Goal: Task Accomplishment & Management: Manage account settings

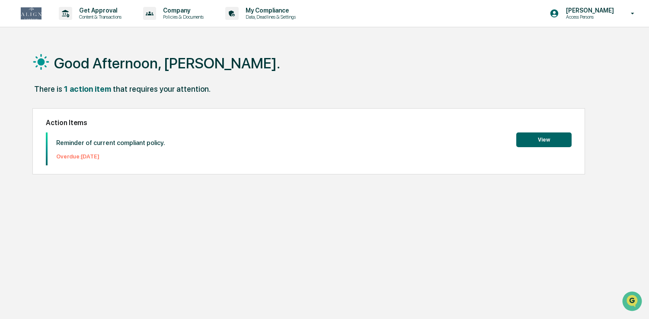
click at [539, 141] on button "View" at bounding box center [544, 139] width 55 height 15
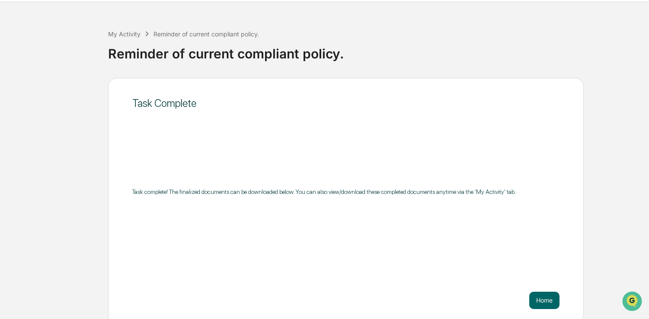
scroll to position [30, 0]
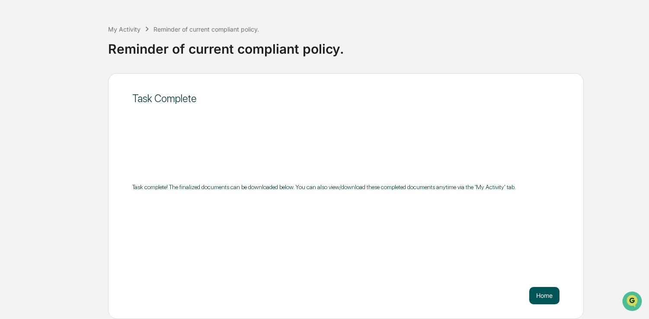
click at [539, 291] on button "Home" at bounding box center [545, 295] width 30 height 17
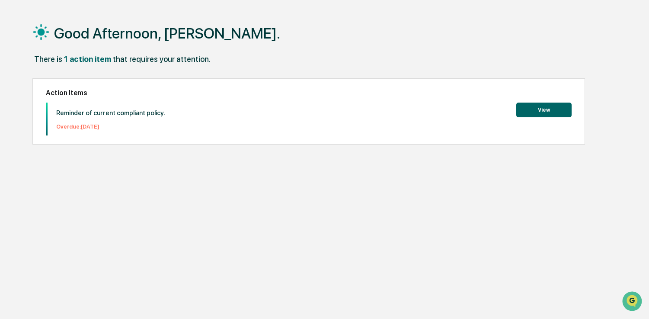
click at [80, 125] on p "Overdue: 2025-08-18" at bounding box center [110, 126] width 109 height 6
click at [81, 90] on h2 "Action Items" at bounding box center [309, 93] width 526 height 8
click at [523, 108] on button "View" at bounding box center [544, 110] width 55 height 15
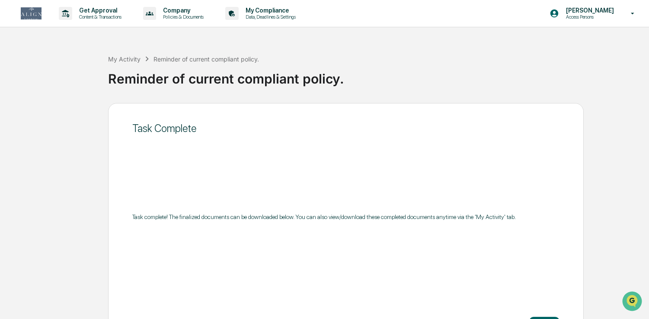
click at [187, 58] on div "Reminder of current compliant policy." at bounding box center [207, 58] width 106 height 7
click at [190, 85] on div "Reminder of current compliant policy." at bounding box center [376, 75] width 537 height 22
click at [159, 128] on div "Task Complete" at bounding box center [345, 128] width 427 height 13
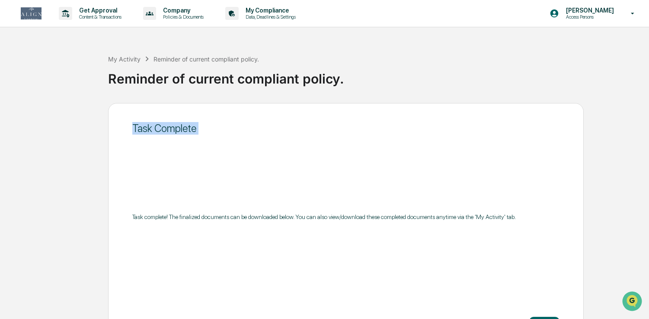
click at [159, 128] on div "Task Complete" at bounding box center [345, 128] width 427 height 13
drag, startPoint x: 281, startPoint y: 120, endPoint x: 446, endPoint y: 74, distance: 171.1
click at [281, 120] on div "Task Complete" at bounding box center [345, 128] width 427 height 21
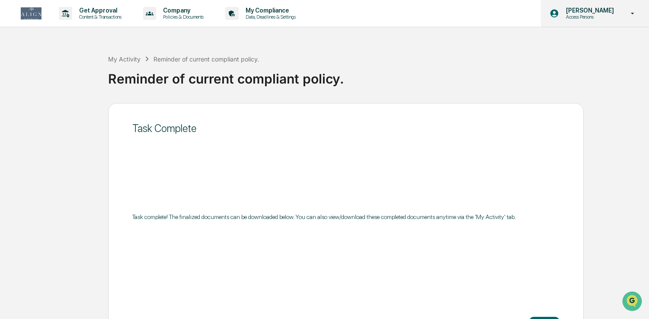
click at [575, 14] on p "Access Persons" at bounding box center [588, 17] width 59 height 6
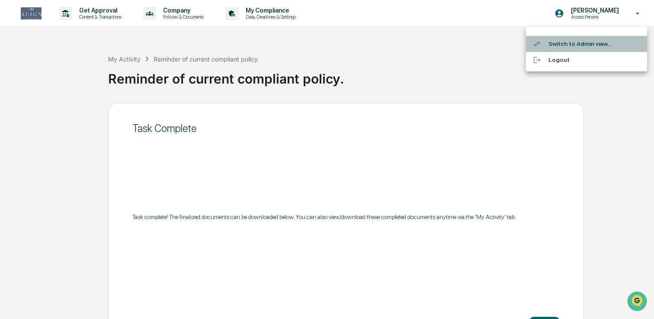
click at [576, 41] on li "Switch to Admin view..." at bounding box center [586, 44] width 121 height 16
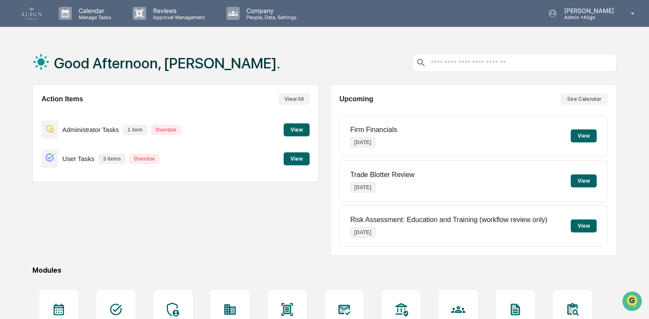
click at [298, 164] on button "View" at bounding box center [297, 158] width 26 height 13
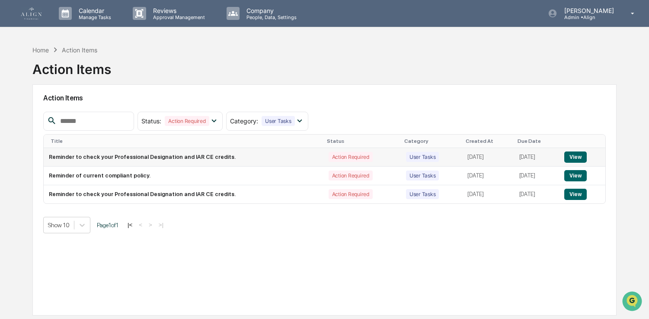
click at [187, 159] on td "Reminder to check your Professional Designation and IAR CE credits." at bounding box center [184, 157] width 280 height 19
click at [582, 159] on button "View" at bounding box center [576, 156] width 22 height 11
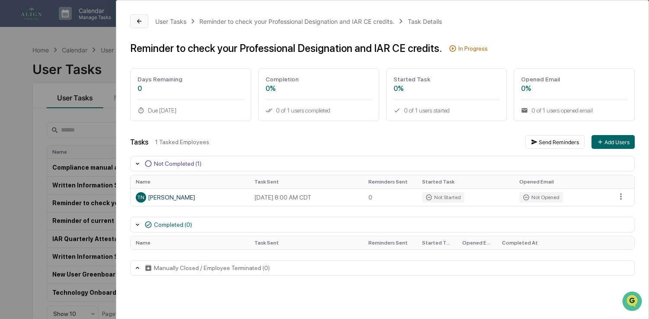
click at [133, 18] on button at bounding box center [139, 21] width 18 height 14
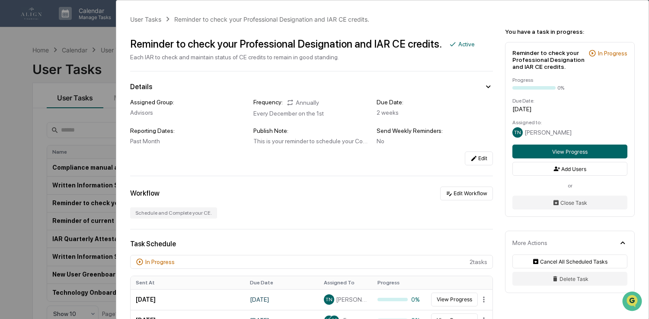
click at [97, 36] on div "User Tasks Reminder to check your Professional Designation and IAR CE credits. …" at bounding box center [324, 159] width 649 height 319
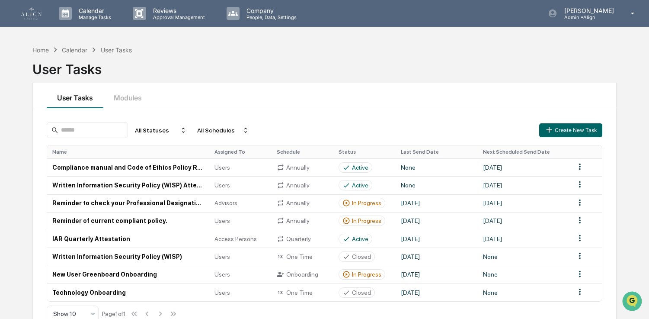
click at [79, 106] on button "User Tasks" at bounding box center [75, 95] width 57 height 25
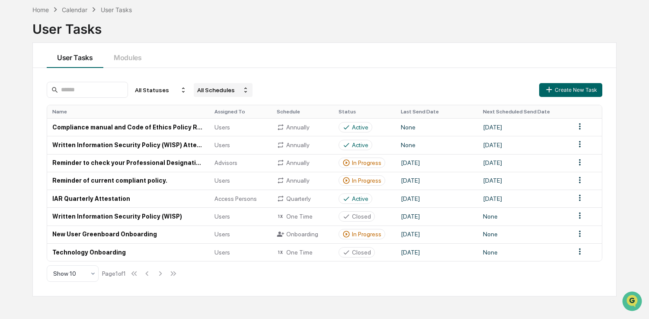
scroll to position [41, 0]
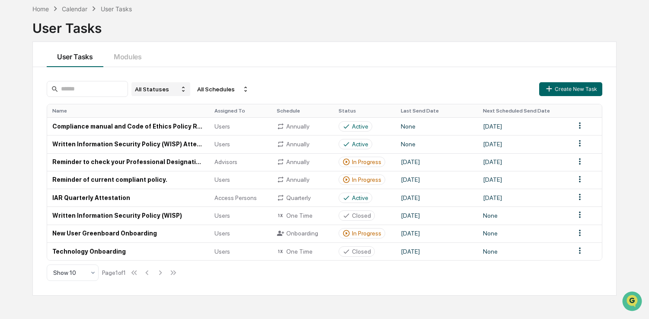
click at [155, 86] on div "All Statuses" at bounding box center [161, 89] width 59 height 14
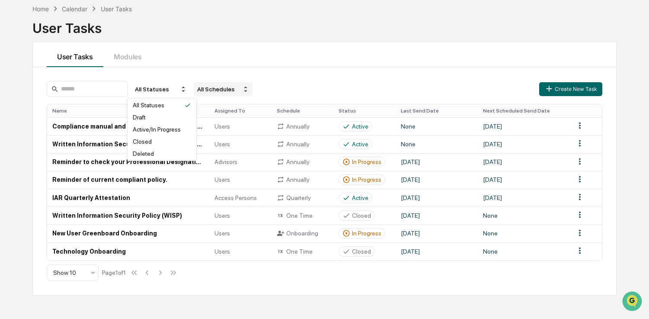
click at [206, 90] on div "All Schedules" at bounding box center [223, 89] width 59 height 14
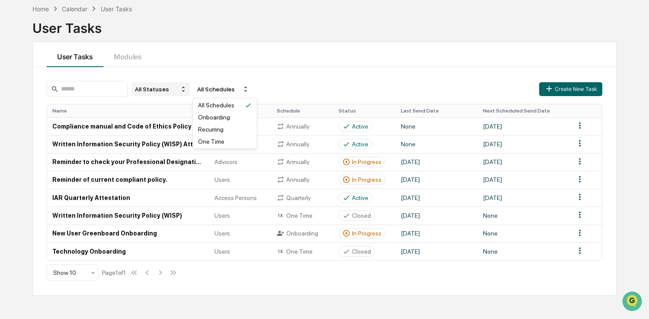
click at [155, 91] on div "All Statuses" at bounding box center [161, 89] width 59 height 14
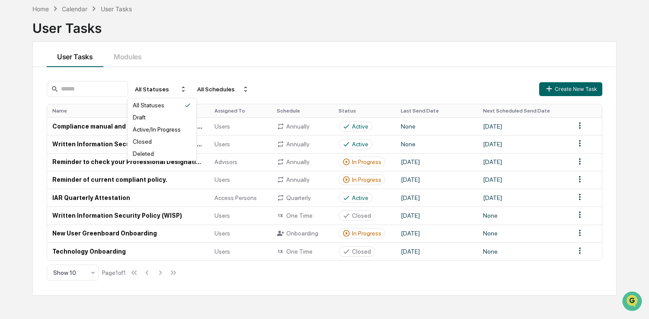
click at [167, 74] on div "All Statuses All Schedules Create New Task Name Assigned To Schedule Status Las…" at bounding box center [325, 181] width 584 height 228
click at [43, 7] on div "Home" at bounding box center [40, 8] width 16 height 7
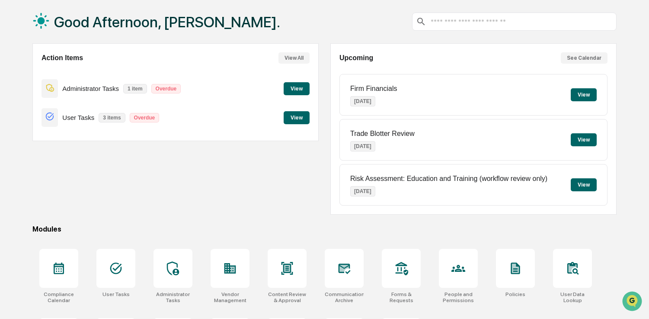
click at [298, 90] on button "View" at bounding box center [297, 88] width 26 height 13
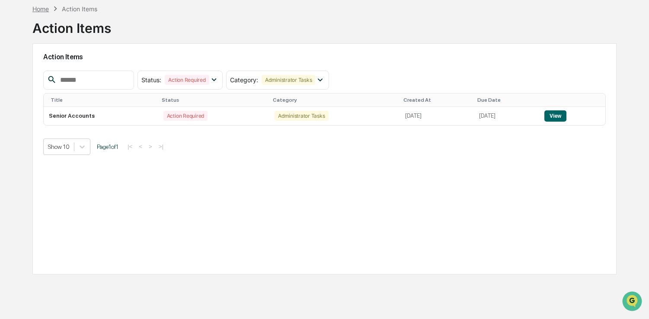
click at [44, 9] on div "Home" at bounding box center [40, 8] width 16 height 7
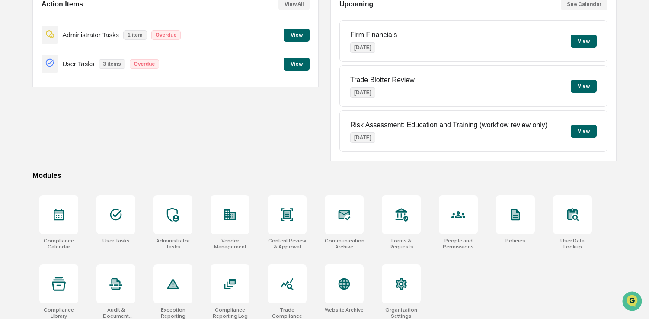
scroll to position [100, 0]
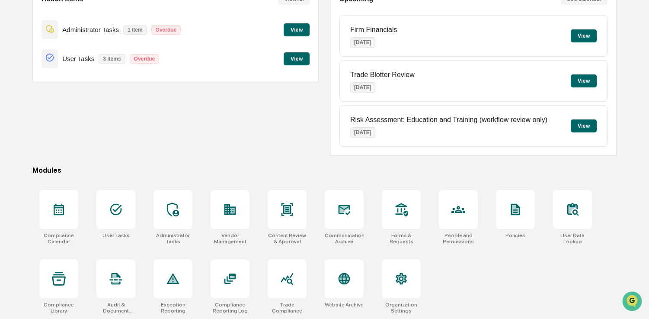
click at [212, 110] on div "Action Items View All Administrator Tasks 1 item Overdue View User Tasks 3 item…" at bounding box center [175, 69] width 286 height 171
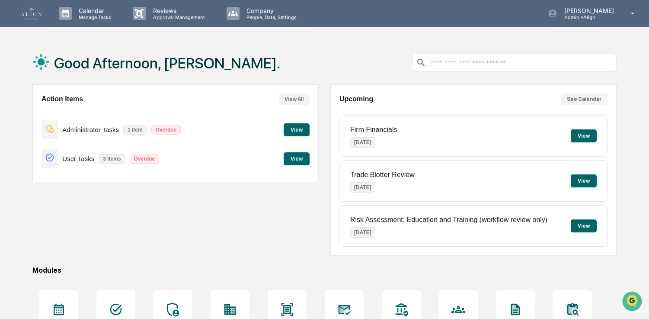
click at [32, 12] on img at bounding box center [31, 13] width 21 height 12
click at [496, 69] on div at bounding box center [514, 63] width 205 height 18
click at [497, 66] on input "text" at bounding box center [521, 63] width 183 height 8
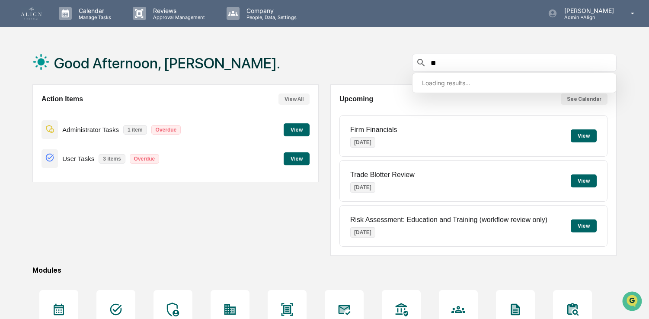
type input "*"
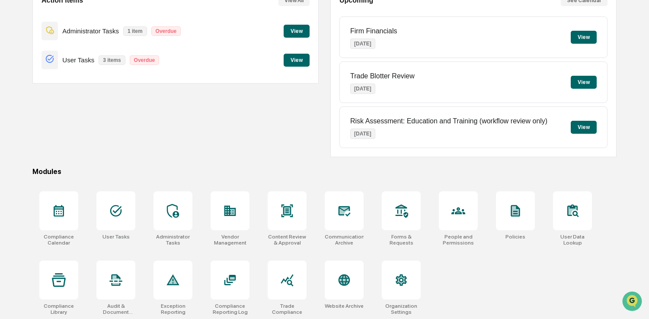
scroll to position [100, 0]
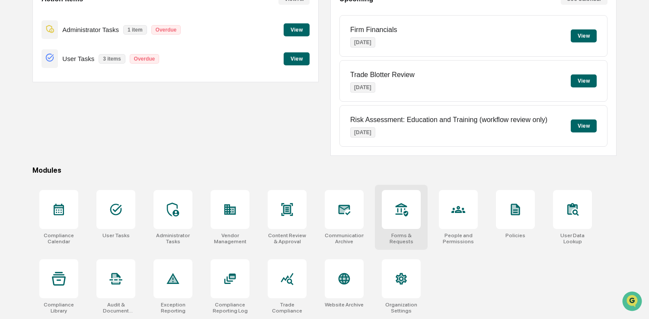
click at [403, 213] on icon at bounding box center [402, 209] width 14 height 14
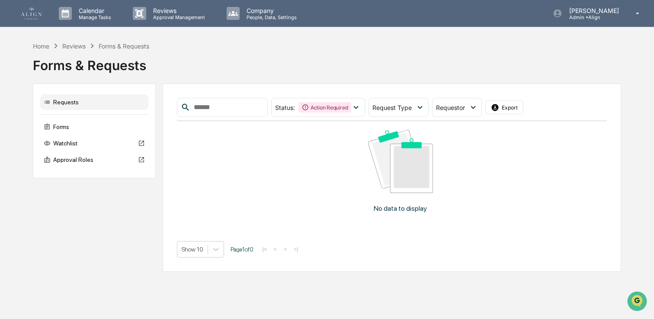
click at [67, 44] on div "Reviews" at bounding box center [73, 45] width 23 height 7
click at [80, 45] on div "Reviews" at bounding box center [73, 45] width 23 height 7
click at [42, 47] on div "Home" at bounding box center [41, 45] width 16 height 7
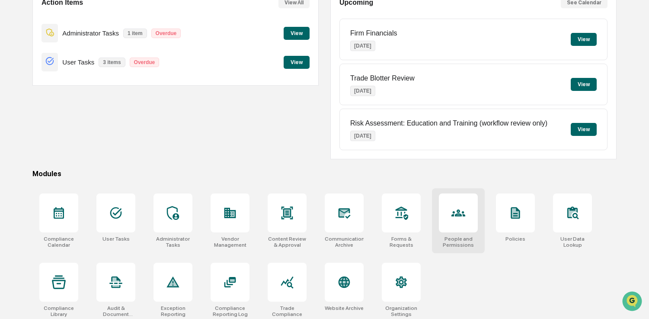
scroll to position [100, 0]
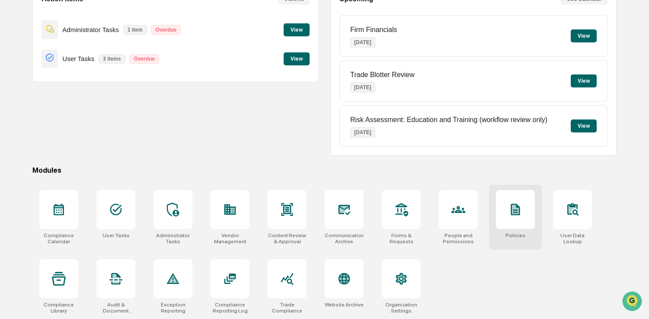
click at [521, 213] on icon at bounding box center [516, 209] width 14 height 14
click at [231, 218] on div at bounding box center [230, 209] width 39 height 39
click at [407, 289] on div at bounding box center [401, 278] width 39 height 39
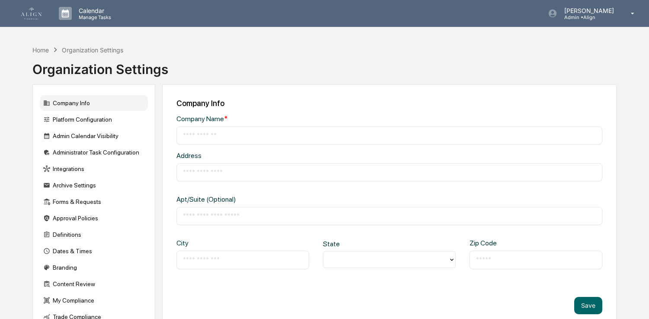
type input "*****"
type input "**********"
type input "****"
type input "**********"
type input "*****"
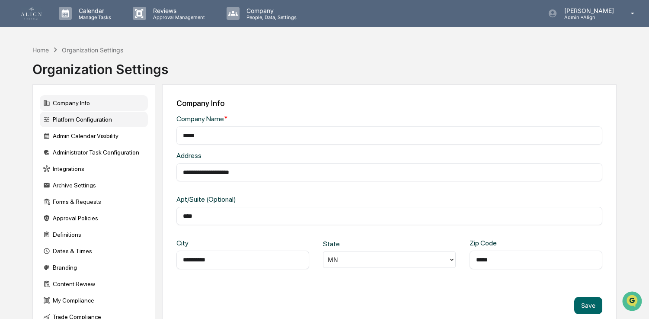
click at [111, 119] on div "Platform Configuration" at bounding box center [94, 120] width 108 height 16
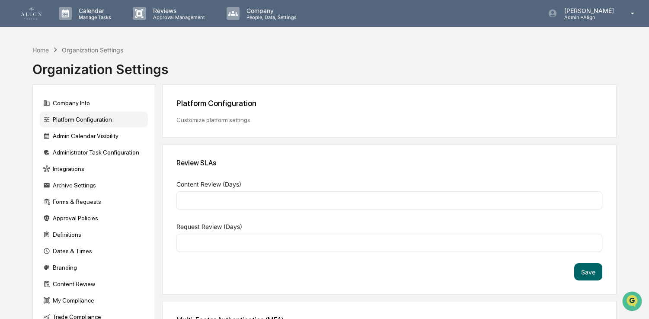
type input "*"
click at [36, 11] on img at bounding box center [31, 13] width 21 height 12
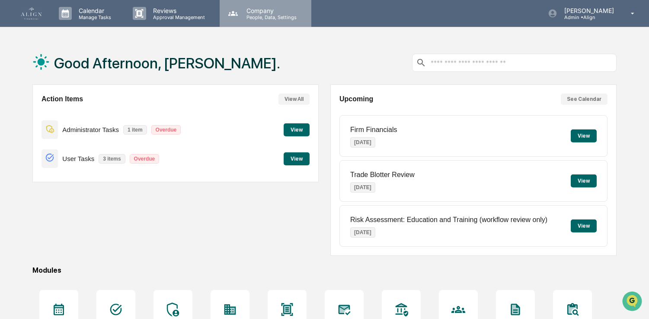
click at [301, 17] on div "Company People, Data, Settings" at bounding box center [264, 13] width 83 height 13
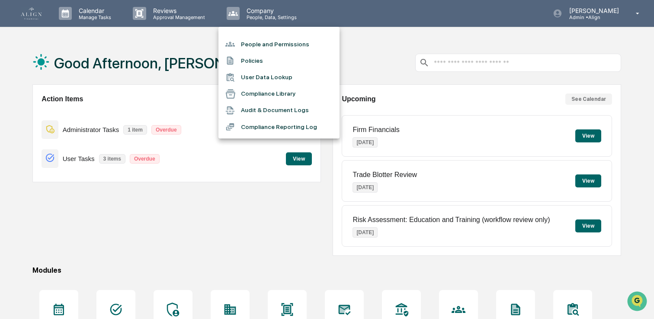
click at [242, 231] on div at bounding box center [327, 159] width 654 height 319
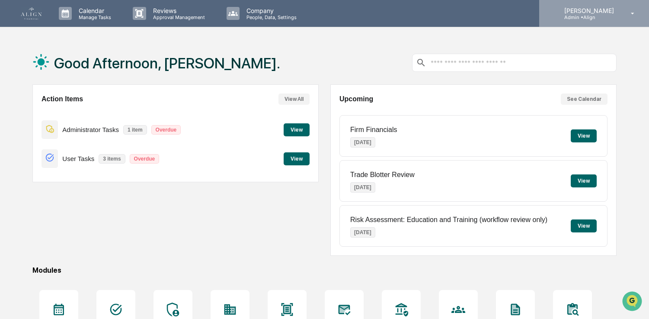
click at [610, 11] on p "[PERSON_NAME]" at bounding box center [588, 10] width 61 height 7
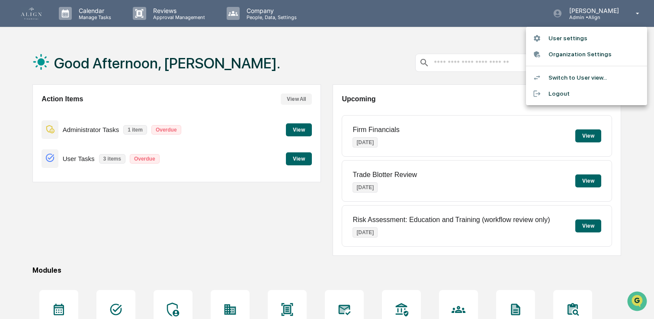
click at [591, 77] on li "Switch to User view..." at bounding box center [586, 78] width 121 height 16
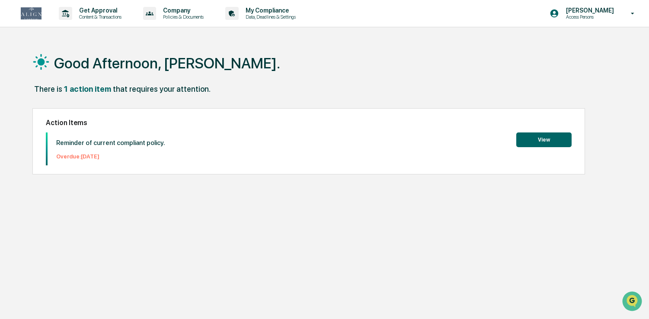
click at [31, 12] on img at bounding box center [31, 13] width 21 height 12
click at [596, 16] on p "Access Persons" at bounding box center [588, 17] width 59 height 6
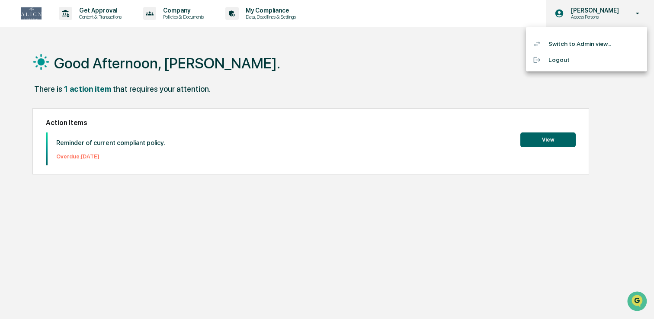
click at [596, 16] on div at bounding box center [327, 159] width 654 height 319
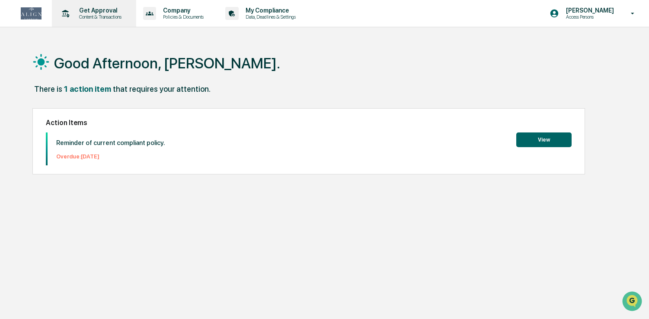
click at [90, 11] on p "Get Approval" at bounding box center [99, 10] width 54 height 7
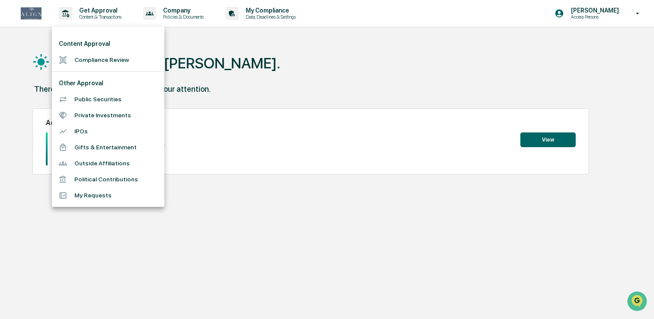
click at [302, 98] on div at bounding box center [327, 159] width 654 height 319
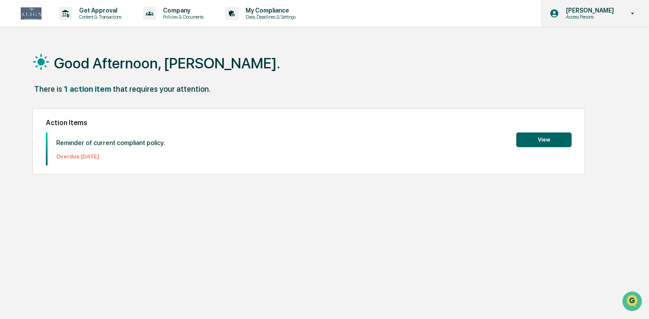
click at [593, 9] on p "[PERSON_NAME]" at bounding box center [588, 10] width 59 height 7
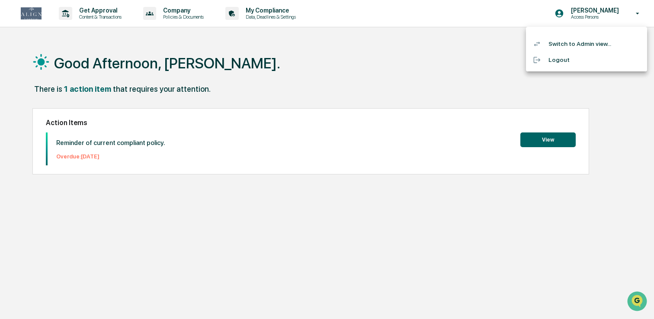
click at [572, 44] on li "Switch to Admin view..." at bounding box center [586, 44] width 121 height 16
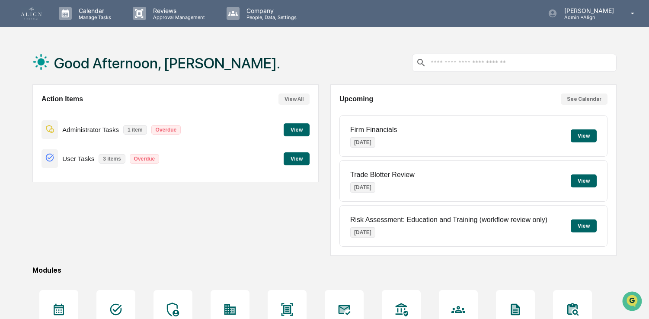
click at [230, 56] on div "Good Afternoon, [PERSON_NAME]." at bounding box center [324, 62] width 584 height 43
click at [158, 23] on div "Reviews Approval Management" at bounding box center [172, 13] width 93 height 27
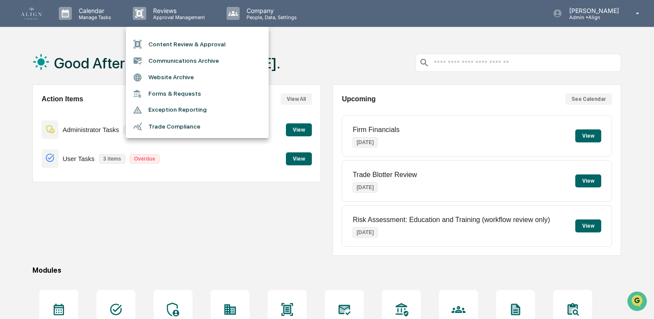
click at [189, 91] on li "Forms & Requests" at bounding box center [197, 94] width 143 height 16
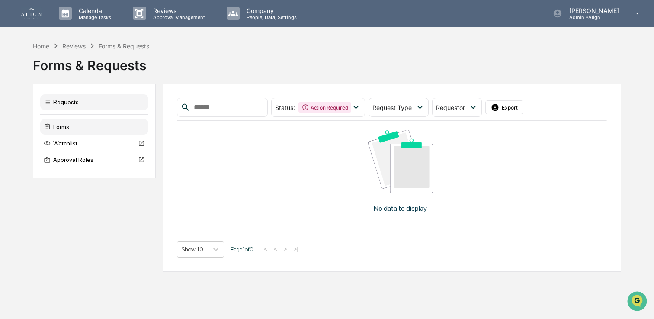
click at [60, 130] on div "Forms" at bounding box center [94, 127] width 108 height 16
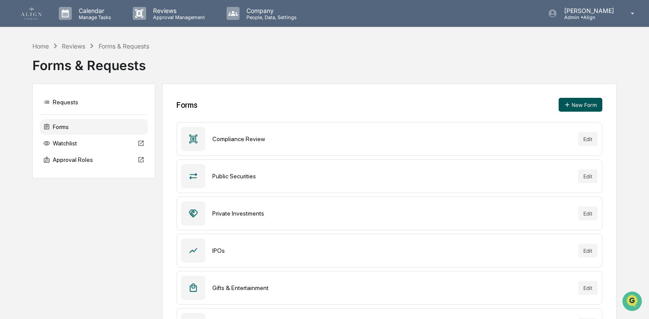
click at [578, 109] on button "New Form" at bounding box center [581, 105] width 44 height 14
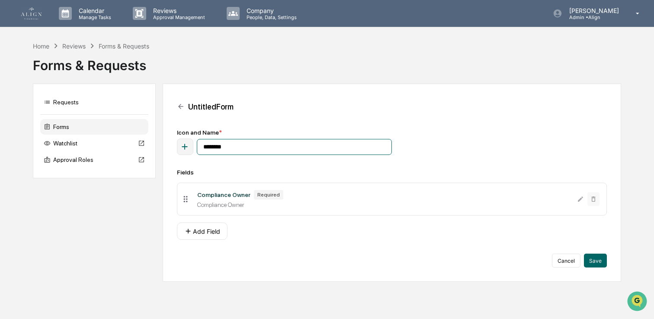
click at [253, 144] on input "********" at bounding box center [294, 147] width 195 height 16
click at [253, 145] on input "********" at bounding box center [294, 147] width 195 height 16
type input "**********"
click at [244, 196] on div "Compliance Owner" at bounding box center [223, 194] width 53 height 7
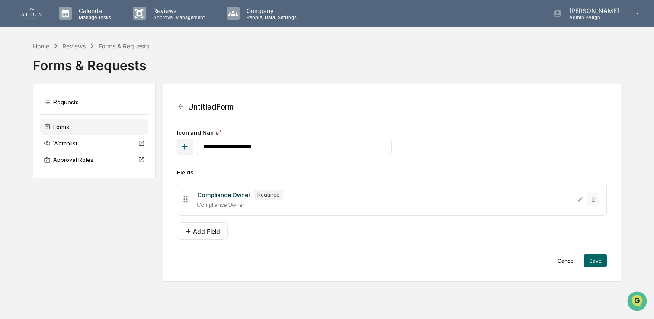
click at [241, 200] on div "Compliance Owner Required Compliance Owner" at bounding box center [383, 199] width 387 height 18
click at [239, 205] on div "Compliance Owner" at bounding box center [383, 204] width 373 height 7
click at [187, 201] on icon at bounding box center [186, 199] width 10 height 10
click at [216, 235] on button "Add Field" at bounding box center [202, 230] width 51 height 17
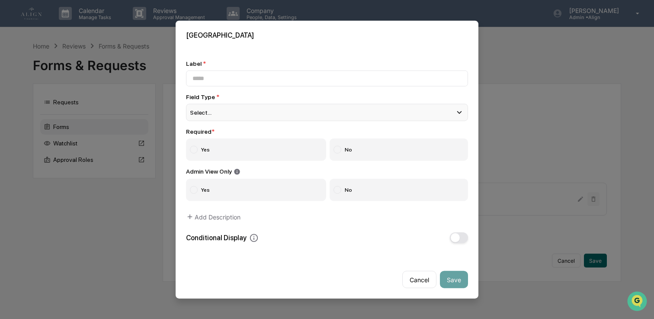
click at [266, 115] on div "Select..." at bounding box center [327, 111] width 282 height 17
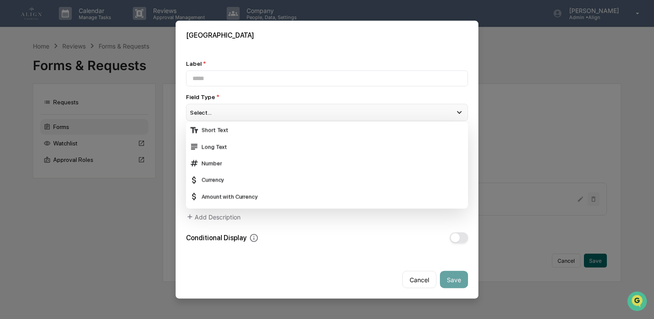
click at [266, 115] on div "Select..." at bounding box center [327, 111] width 282 height 17
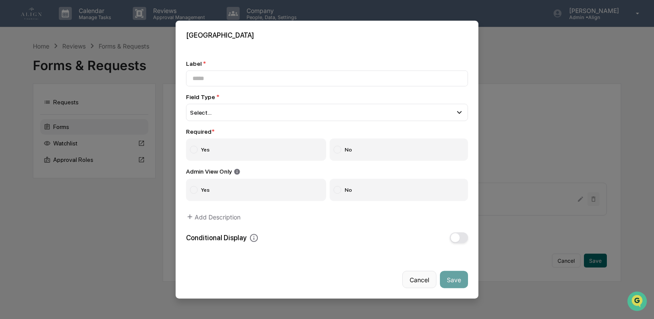
click at [415, 282] on button "Cancel" at bounding box center [419, 279] width 34 height 17
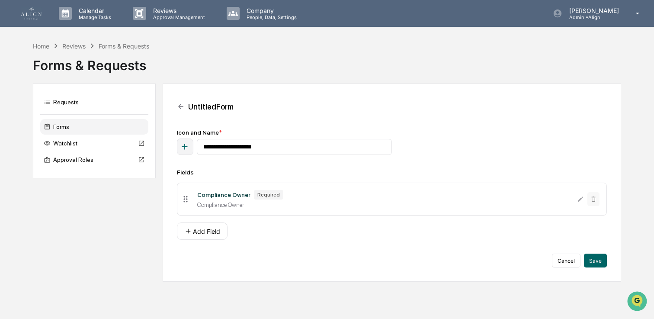
click at [189, 148] on icon "button" at bounding box center [185, 147] width 10 height 10
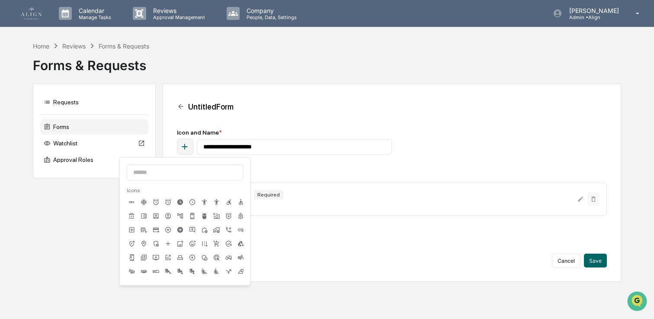
click at [159, 231] on icon at bounding box center [156, 229] width 7 height 7
click at [303, 165] on div "**********" at bounding box center [392, 198] width 430 height 138
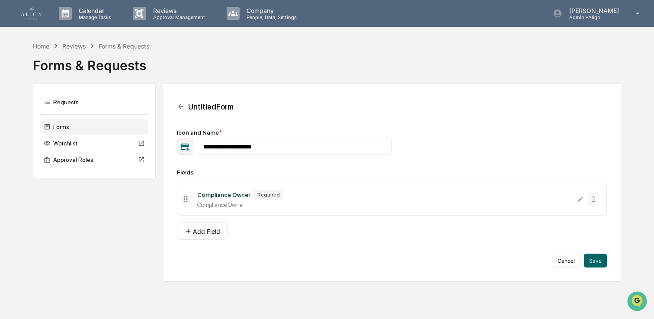
click at [223, 197] on div "Compliance Owner" at bounding box center [223, 194] width 53 height 7
click at [217, 208] on div "Compliance Owner" at bounding box center [383, 204] width 373 height 7
click at [228, 196] on div "Compliance Owner" at bounding box center [223, 194] width 53 height 7
click at [193, 230] on button "Add Field" at bounding box center [202, 230] width 51 height 17
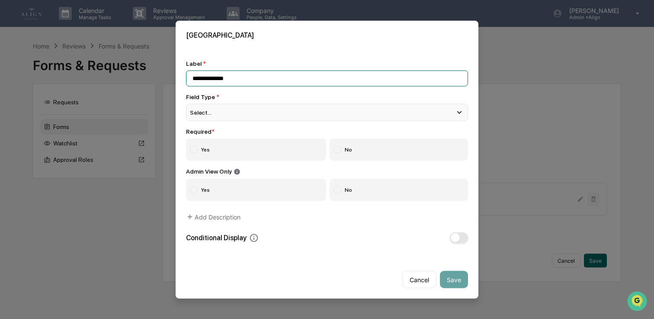
type input "**********"
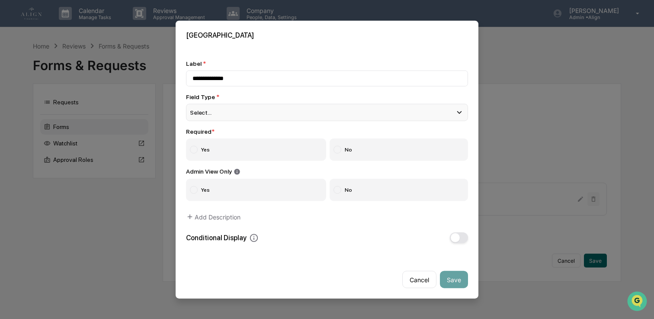
click at [251, 112] on div "Select..." at bounding box center [327, 111] width 282 height 17
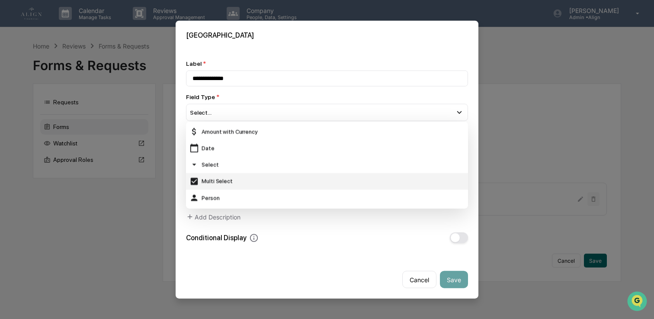
scroll to position [82, 0]
click at [231, 179] on div "Person" at bounding box center [326, 181] width 275 height 10
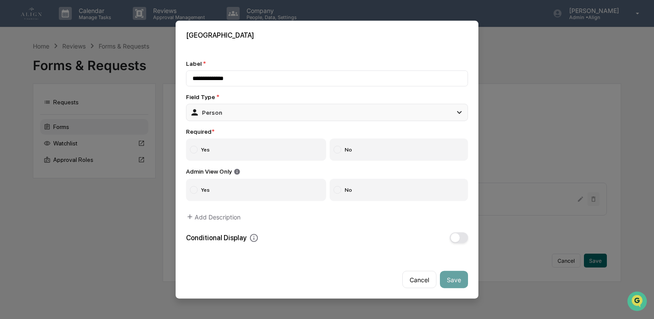
click at [202, 118] on div "Person" at bounding box center [327, 111] width 282 height 17
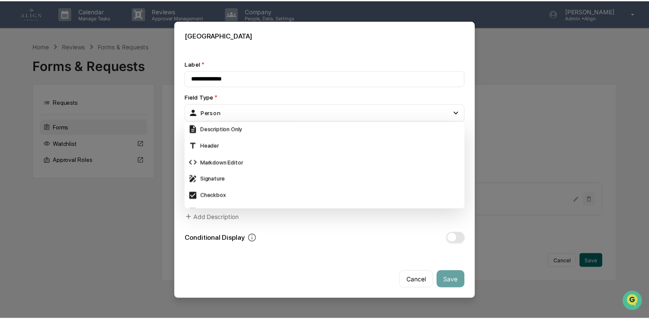
scroll to position [344, 0]
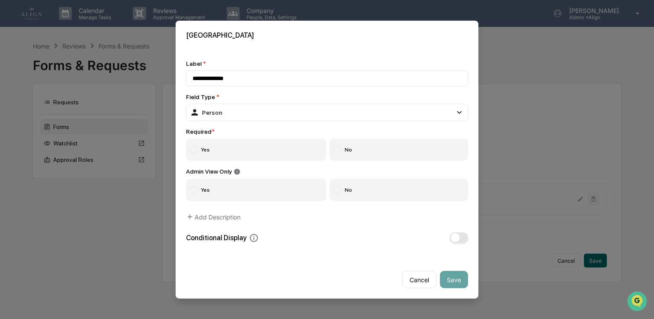
click at [289, 42] on div "New Field" at bounding box center [327, 34] width 303 height 29
click at [259, 146] on label "Yes" at bounding box center [256, 149] width 140 height 22
click at [461, 281] on button "Save" at bounding box center [454, 279] width 28 height 17
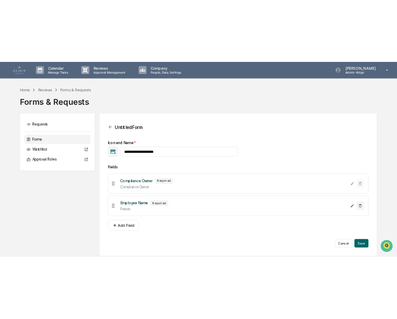
scroll to position [0, 0]
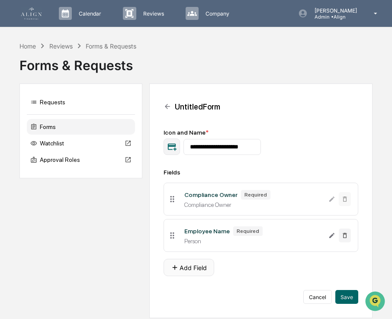
click at [190, 270] on button "Add Field" at bounding box center [189, 267] width 51 height 17
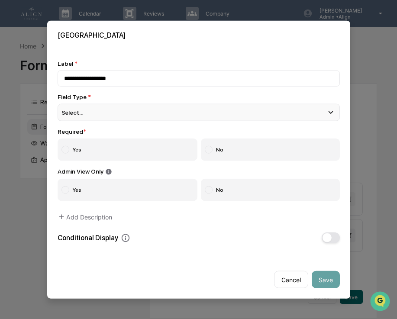
type input "**********"
click at [198, 114] on div "Select..." at bounding box center [199, 111] width 282 height 17
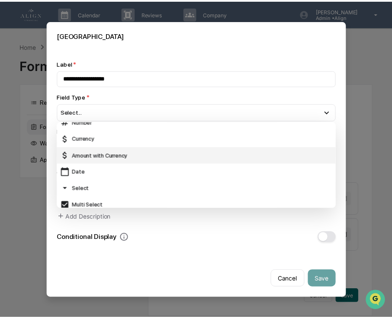
scroll to position [48, 0]
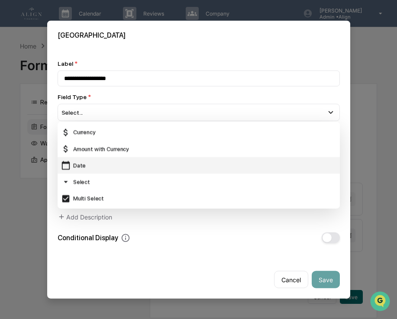
click at [186, 170] on div "Date" at bounding box center [199, 165] width 282 height 16
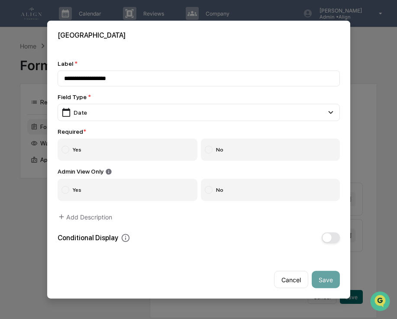
click at [164, 144] on label "Yes" at bounding box center [128, 149] width 140 height 22
click at [321, 276] on button "Save" at bounding box center [325, 279] width 28 height 17
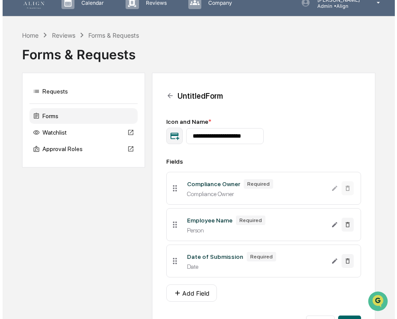
scroll to position [15, 0]
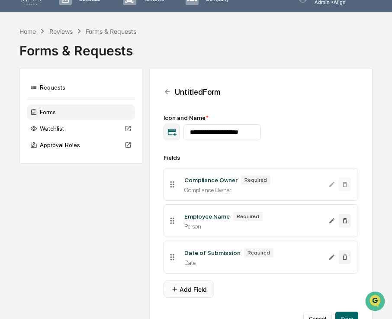
click at [182, 290] on button "Add Field" at bounding box center [189, 288] width 51 height 17
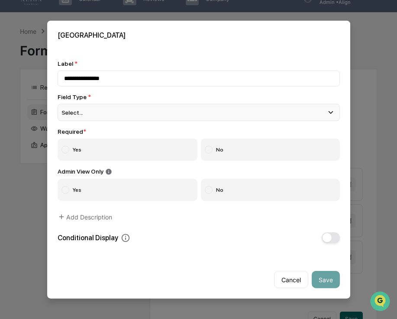
type input "**********"
click at [92, 105] on div "Select..." at bounding box center [199, 111] width 282 height 17
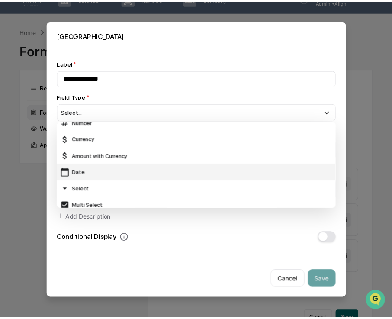
scroll to position [44, 0]
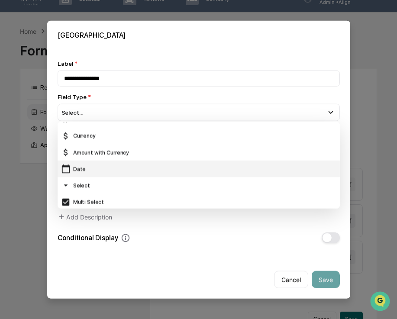
click at [144, 169] on div "Date" at bounding box center [198, 169] width 275 height 10
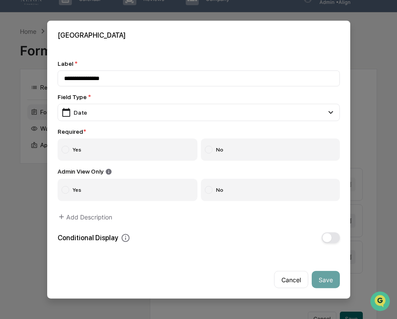
click at [149, 147] on label "Yes" at bounding box center [128, 149] width 140 height 22
click at [329, 282] on button "Save" at bounding box center [325, 279] width 28 height 17
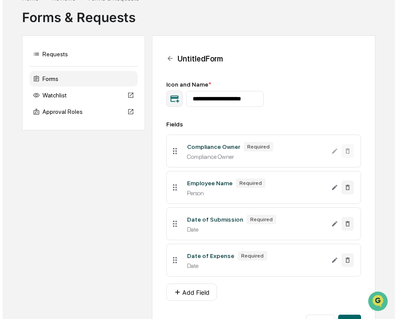
scroll to position [73, 0]
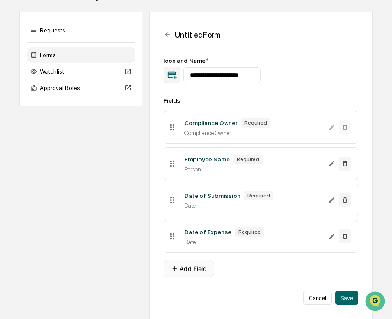
click at [200, 272] on button "Add Field" at bounding box center [189, 268] width 51 height 17
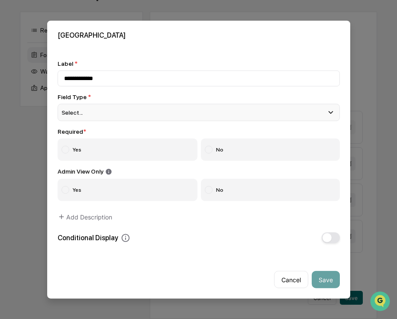
type input "**********"
click at [88, 109] on div "Select..." at bounding box center [199, 111] width 282 height 17
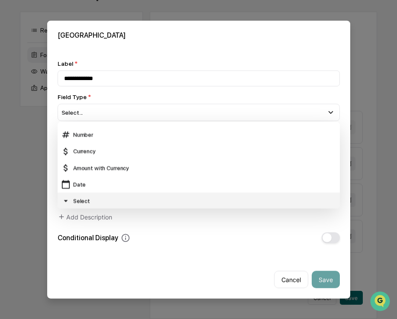
scroll to position [29, 0]
click at [79, 199] on div "Select" at bounding box center [198, 201] width 275 height 10
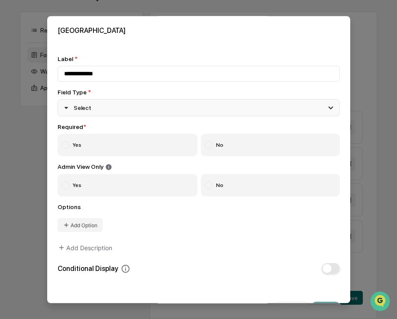
click at [116, 107] on div "Select" at bounding box center [199, 107] width 282 height 17
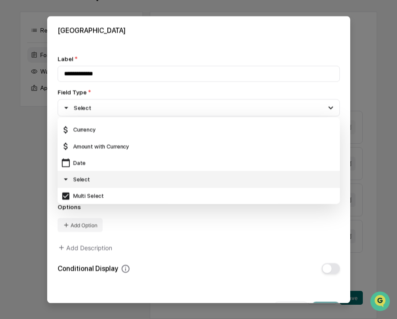
scroll to position [46, 0]
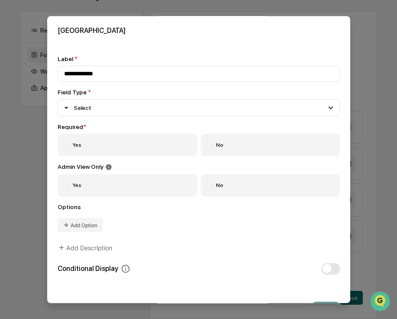
click at [153, 229] on div "Options Add Option" at bounding box center [199, 218] width 282 height 29
click at [120, 143] on label "Yes" at bounding box center [128, 145] width 140 height 22
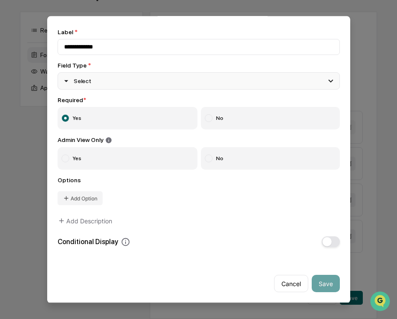
scroll to position [28, 0]
click at [328, 81] on icon at bounding box center [330, 81] width 5 height 3
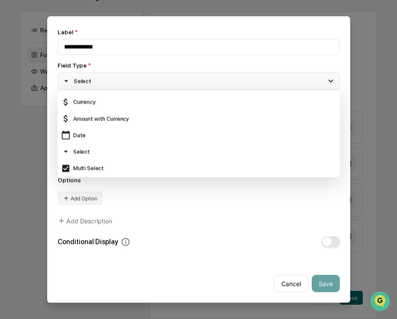
click at [328, 81] on icon at bounding box center [330, 81] width 5 height 3
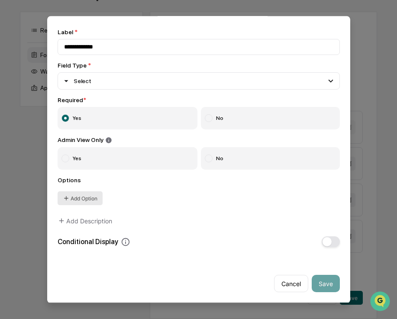
click at [89, 198] on button "Add Option" at bounding box center [80, 199] width 45 height 14
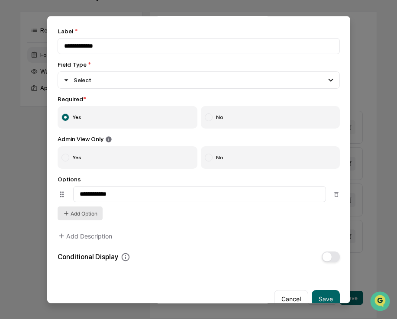
type input "**********"
click at [68, 215] on icon at bounding box center [66, 213] width 7 height 7
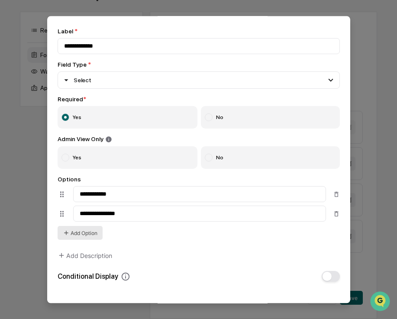
type input "**********"
click at [72, 234] on button "Add Option" at bounding box center [80, 233] width 45 height 14
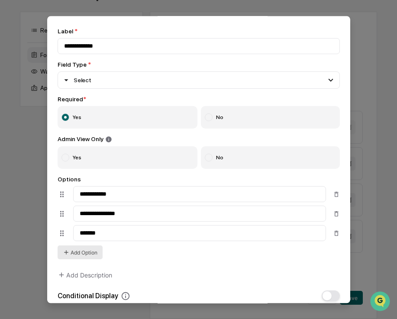
type input "******"
click at [86, 256] on button "Add Option" at bounding box center [80, 253] width 45 height 14
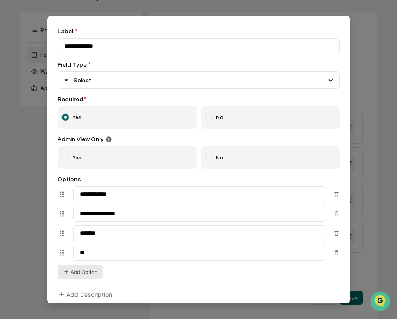
type input "*"
type input "**********"
click at [80, 275] on button "Add Option" at bounding box center [80, 272] width 45 height 14
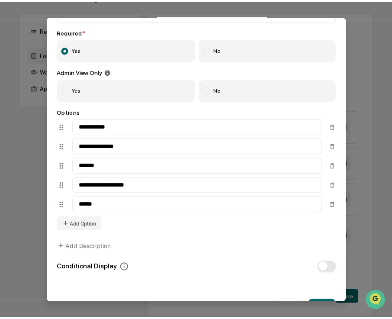
scroll to position [124, 0]
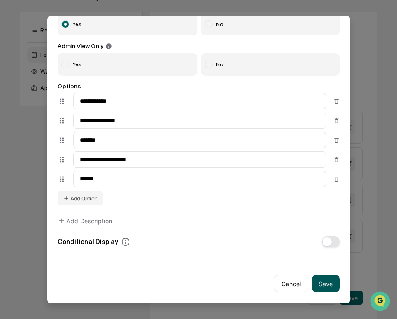
type input "*****"
click at [324, 287] on button "Save" at bounding box center [325, 283] width 28 height 17
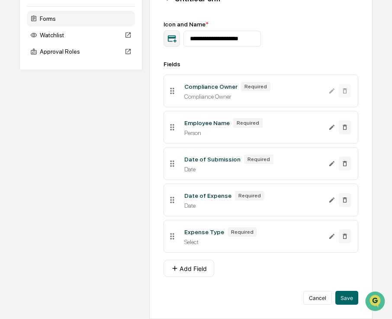
scroll to position [110, 0]
click at [198, 270] on button "Add Field" at bounding box center [189, 268] width 51 height 17
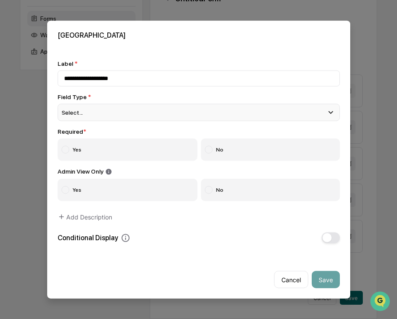
type input "**********"
click at [99, 115] on div "Select..." at bounding box center [199, 111] width 282 height 17
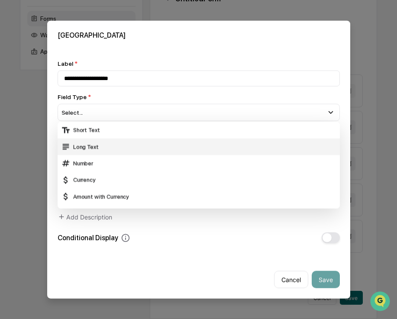
click at [99, 143] on div "Long Text" at bounding box center [198, 147] width 275 height 10
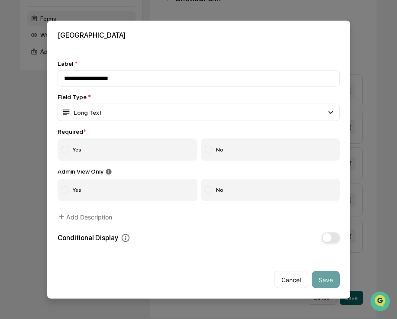
click at [99, 149] on label "Yes" at bounding box center [128, 149] width 140 height 22
click at [327, 280] on button "Save" at bounding box center [325, 279] width 28 height 17
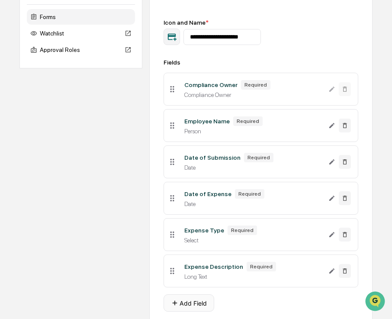
click at [200, 302] on button "Add Field" at bounding box center [189, 302] width 51 height 17
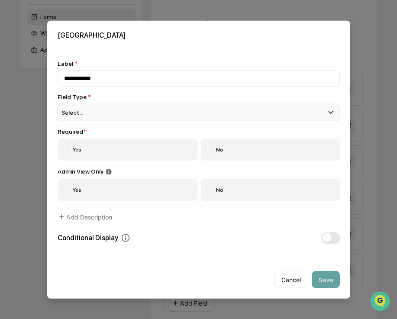
type input "**********"
click at [107, 111] on div "Select..." at bounding box center [199, 111] width 282 height 17
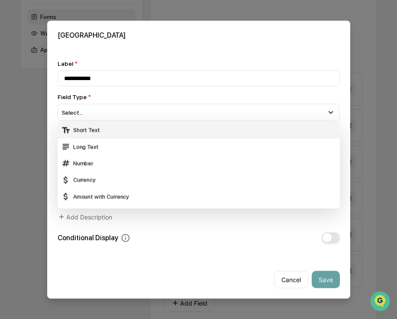
click at [114, 129] on div "Short Text" at bounding box center [198, 130] width 275 height 10
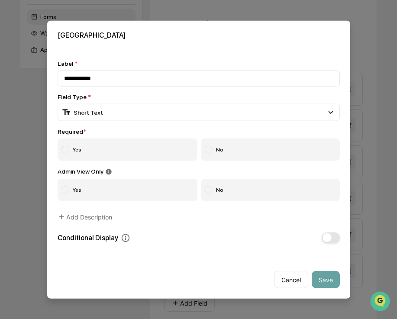
click at [123, 153] on label "Yes" at bounding box center [128, 149] width 140 height 22
click at [323, 276] on button "Save" at bounding box center [325, 279] width 28 height 17
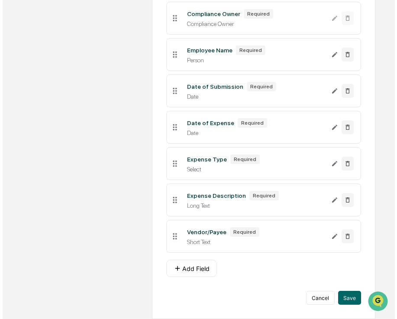
scroll to position [183, 0]
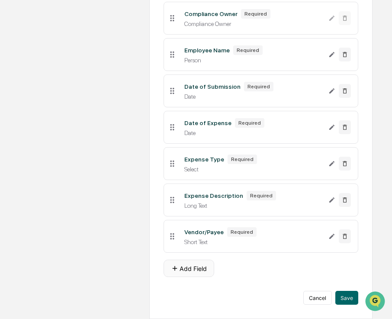
click at [183, 263] on button "Add Field" at bounding box center [189, 268] width 51 height 17
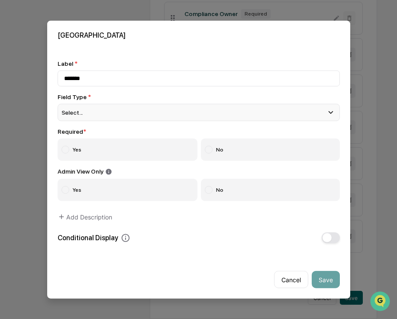
type input "******"
click at [158, 113] on div "Select..." at bounding box center [199, 111] width 282 height 17
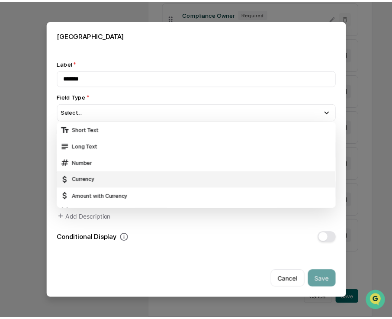
scroll to position [2, 0]
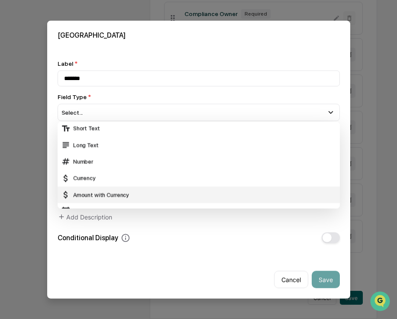
click at [177, 195] on div "Amount with Currency" at bounding box center [198, 195] width 275 height 10
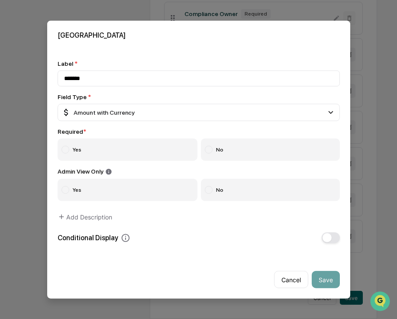
click at [150, 153] on label "Yes" at bounding box center [128, 149] width 140 height 22
click at [327, 281] on button "Save" at bounding box center [325, 279] width 28 height 17
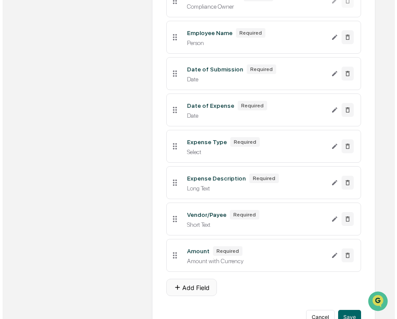
scroll to position [203, 0]
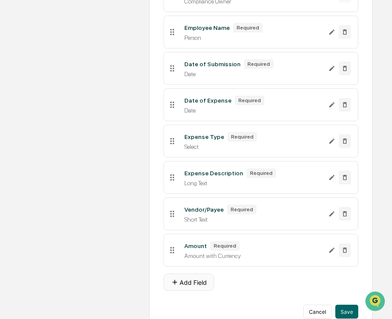
click at [194, 280] on button "Add Field" at bounding box center [189, 281] width 51 height 17
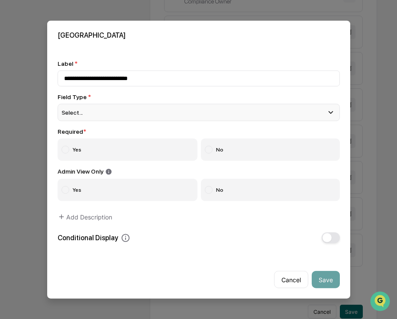
type input "**********"
click at [76, 116] on span "Select..." at bounding box center [72, 112] width 22 height 7
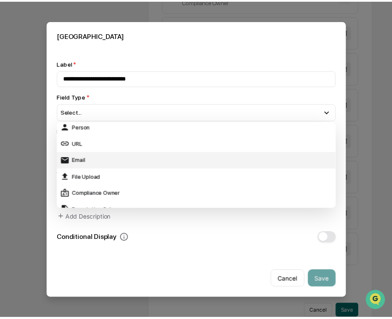
scroll to position [139, 0]
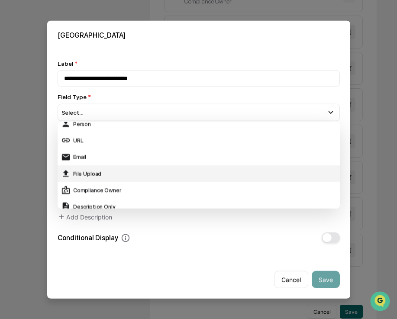
click at [105, 170] on div "File Upload" at bounding box center [198, 174] width 275 height 10
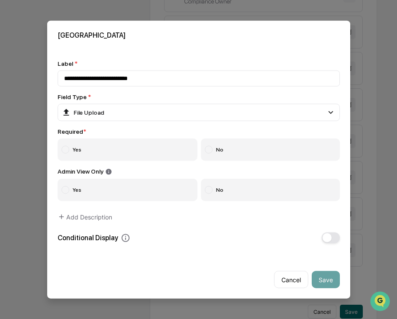
click at [238, 148] on label "No" at bounding box center [270, 149] width 139 height 22
click at [327, 279] on button "Save" at bounding box center [325, 279] width 28 height 17
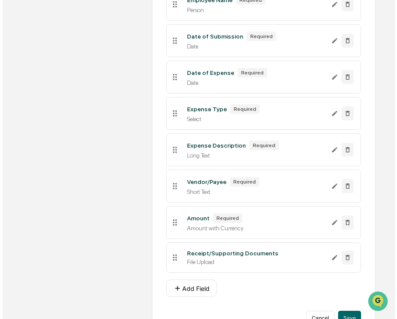
scroll to position [232, 0]
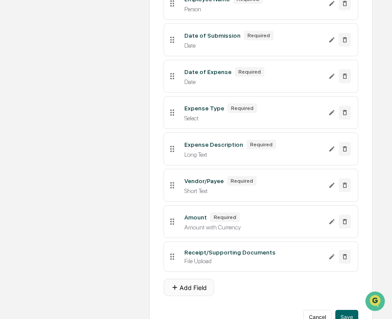
click at [188, 288] on button "Add Field" at bounding box center [189, 287] width 51 height 17
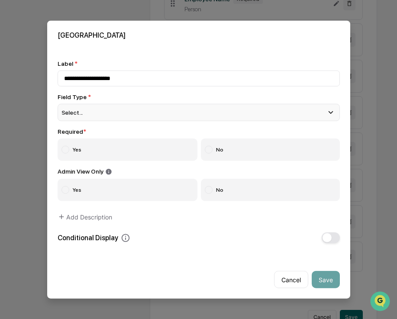
type input "**********"
click at [117, 111] on div "Select..." at bounding box center [199, 111] width 282 height 17
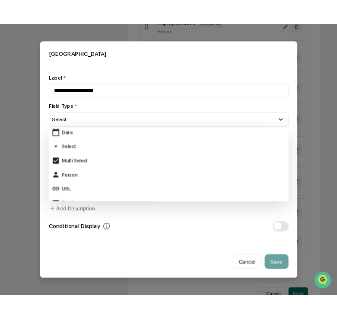
scroll to position [105, 0]
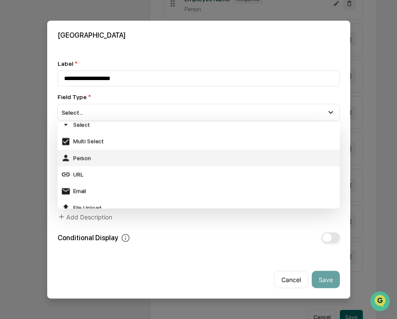
click at [114, 160] on div "Person" at bounding box center [198, 158] width 275 height 10
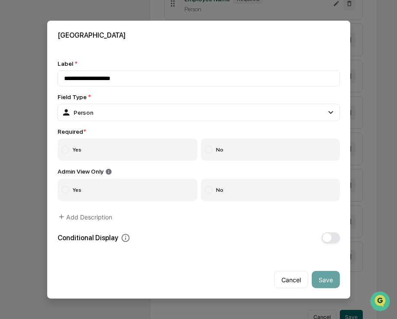
click at [246, 153] on label "No" at bounding box center [270, 149] width 139 height 22
click at [326, 278] on button "Save" at bounding box center [325, 279] width 28 height 17
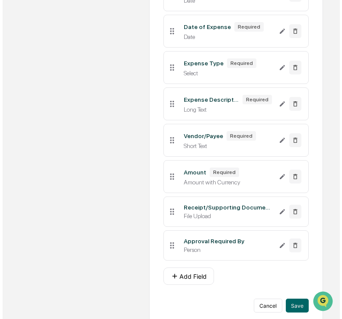
scroll to position [288, 0]
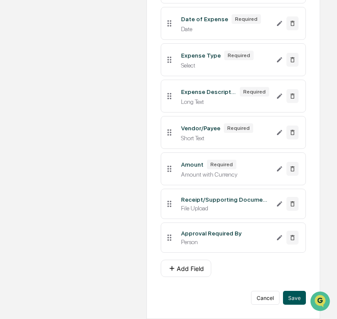
click at [295, 300] on button "Save" at bounding box center [294, 298] width 23 height 14
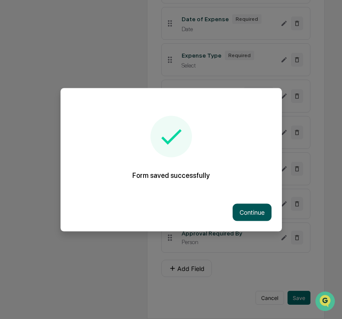
click at [236, 215] on button "Continue" at bounding box center [252, 211] width 39 height 17
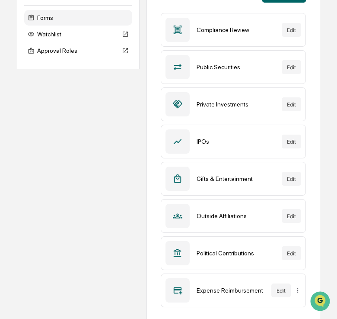
scroll to position [115, 0]
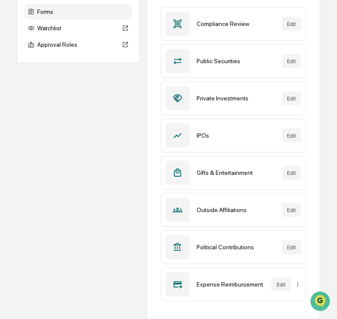
click at [209, 283] on div "Expense Reimbursement" at bounding box center [231, 284] width 68 height 7
click at [289, 285] on button "Edit" at bounding box center [281, 284] width 19 height 14
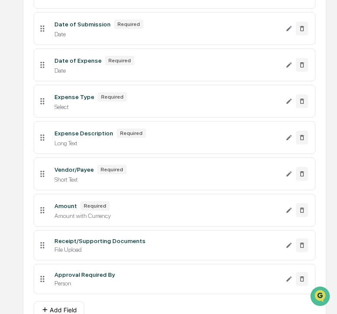
scroll to position [287, 0]
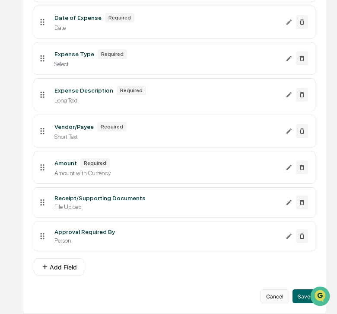
click at [277, 296] on button "Cancel" at bounding box center [275, 296] width 29 height 14
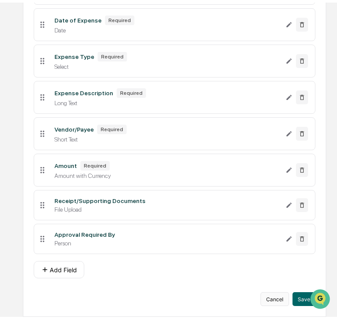
scroll to position [115, 0]
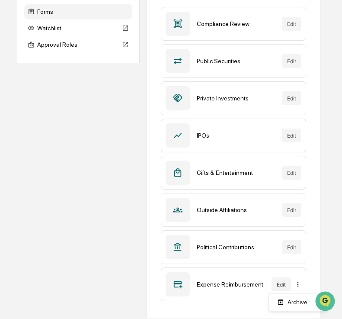
click at [299, 204] on html "Calendar Manage Tasks Reviews Approval Management Company People, Data, Setting…" at bounding box center [171, 44] width 342 height 319
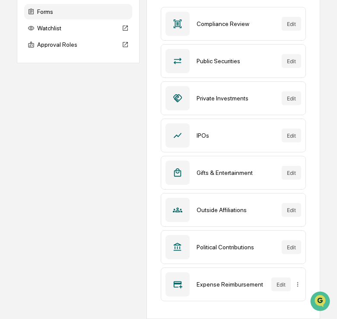
click at [115, 255] on div "Requests Forms Watchlist Approval Roles Forms New Form Compliance Review Edit P…" at bounding box center [169, 143] width 304 height 350
click at [218, 285] on div "Expense Reimbursement" at bounding box center [231, 284] width 68 height 7
click at [283, 281] on button "Edit" at bounding box center [281, 284] width 19 height 14
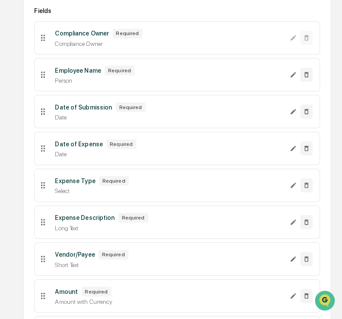
scroll to position [253, 0]
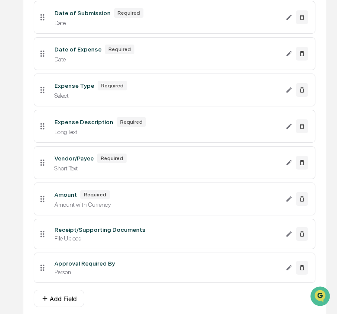
click at [145, 276] on div "Person" at bounding box center [167, 272] width 225 height 7
click at [291, 271] on icon "Edit Approval Required By field" at bounding box center [289, 267] width 7 height 7
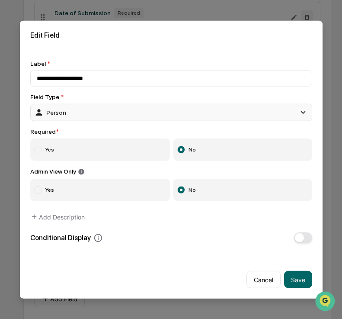
click at [84, 115] on div "Person" at bounding box center [171, 111] width 282 height 17
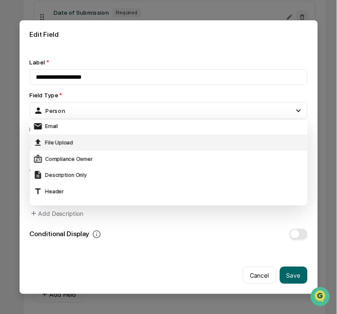
scroll to position [171, 0]
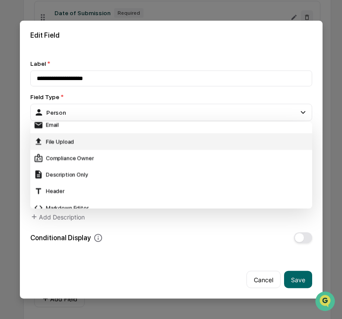
click at [117, 163] on div "Compliance Owner" at bounding box center [171, 158] width 282 height 16
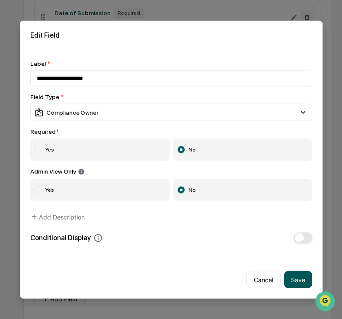
click at [289, 285] on button "Save" at bounding box center [298, 279] width 28 height 17
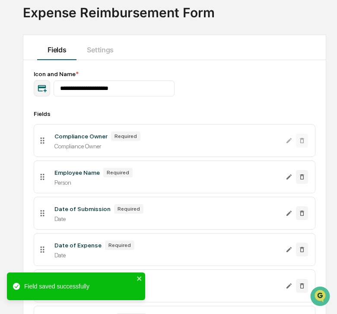
scroll to position [0, 0]
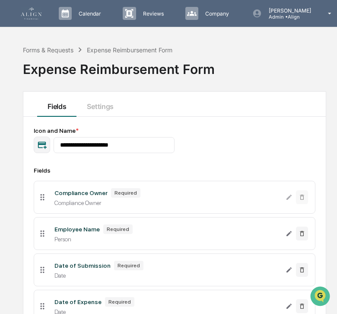
click at [71, 196] on div "Compliance Owner" at bounding box center [81, 192] width 53 height 7
click at [157, 199] on div "Compliance Owner" at bounding box center [167, 202] width 225 height 7
click at [57, 50] on div "Forms & Requests" at bounding box center [48, 49] width 51 height 7
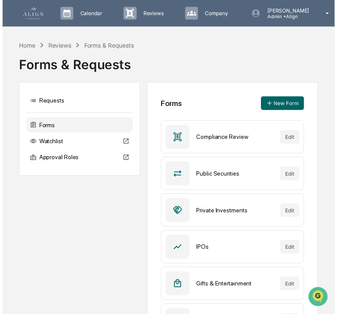
scroll to position [115, 0]
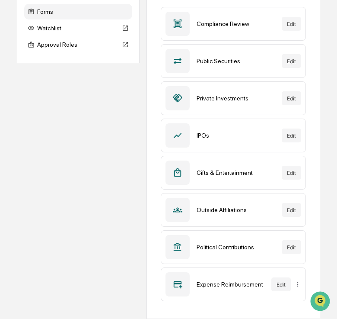
click at [215, 285] on div "Expense Reimbursement" at bounding box center [231, 284] width 68 height 7
click at [278, 281] on button "Edit" at bounding box center [281, 284] width 19 height 14
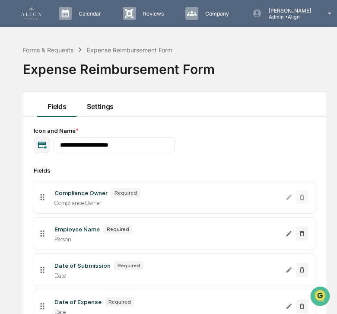
click at [93, 108] on button "Settings" at bounding box center [100, 104] width 47 height 25
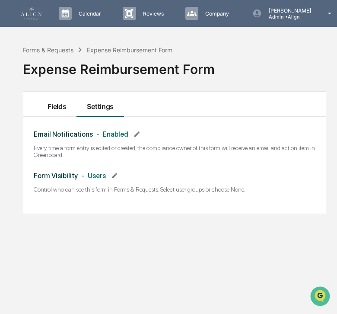
click at [64, 106] on button "Fields" at bounding box center [56, 104] width 39 height 25
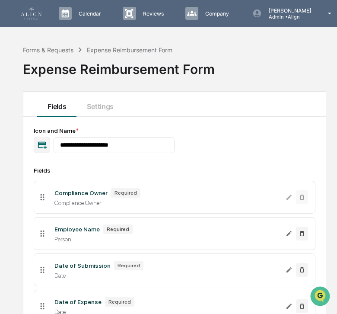
click at [64, 198] on div "Compliance Owner Required Compliance Owner" at bounding box center [167, 197] width 239 height 18
click at [103, 201] on div "Compliance Owner" at bounding box center [167, 202] width 225 height 7
click at [272, 142] on div "**********" at bounding box center [175, 140] width 282 height 26
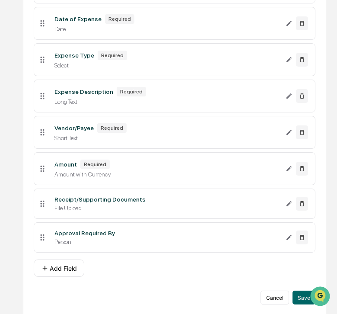
scroll to position [287, 0]
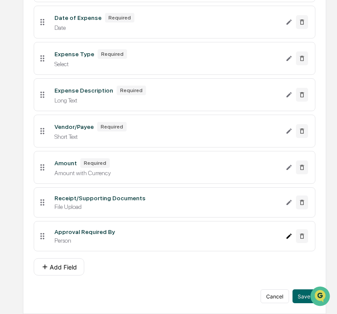
click at [288, 236] on icon "Edit Approval Required By field" at bounding box center [289, 236] width 5 height 5
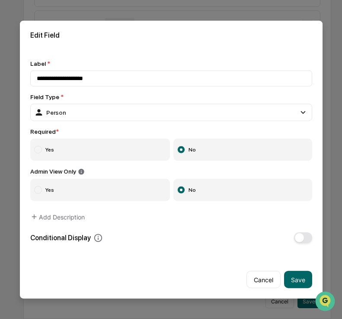
click at [306, 239] on button "button" at bounding box center [303, 237] width 18 height 11
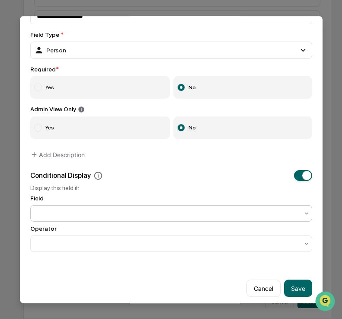
scroll to position [64, 0]
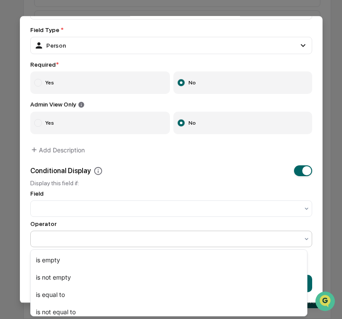
click at [126, 240] on div at bounding box center [168, 239] width 262 height 9
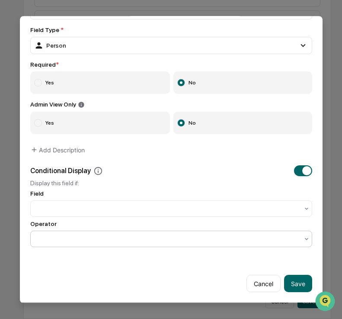
click at [295, 172] on button "button" at bounding box center [303, 171] width 18 height 11
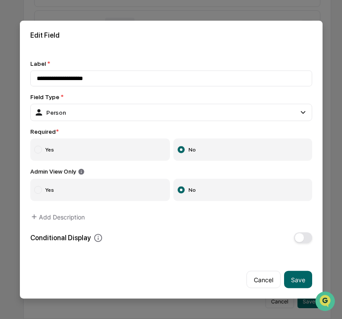
scroll to position [0, 0]
click at [84, 171] on icon at bounding box center [81, 172] width 6 height 6
click at [81, 172] on icon at bounding box center [81, 172] width 6 height 6
click at [56, 111] on div "Person" at bounding box center [50, 112] width 32 height 10
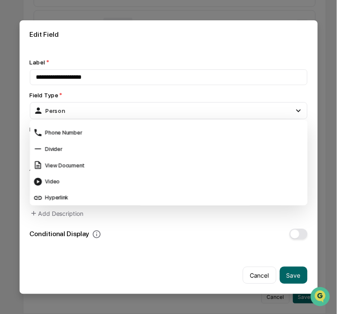
scroll to position [344, 0]
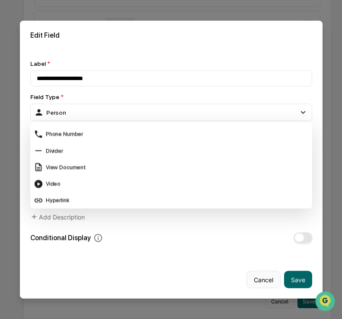
click at [260, 288] on button "Cancel" at bounding box center [264, 279] width 34 height 17
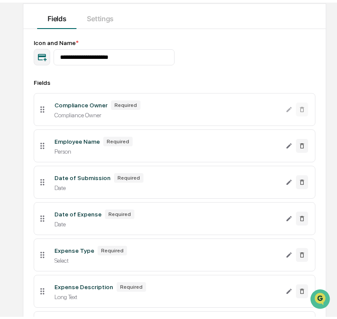
scroll to position [0, 0]
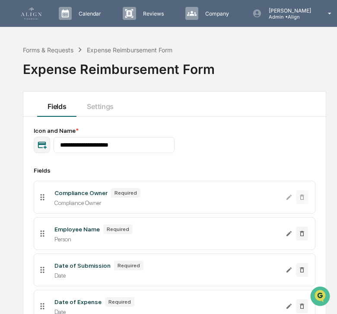
click at [34, 54] on div "Forms & Requests Expense Reimbursement Form" at bounding box center [97, 50] width 149 height 10
click at [36, 51] on div "Forms & Requests" at bounding box center [48, 49] width 51 height 7
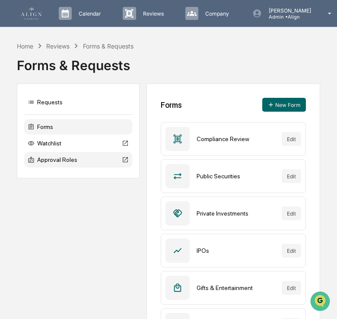
click at [93, 165] on div "Approval Roles" at bounding box center [78, 160] width 108 height 16
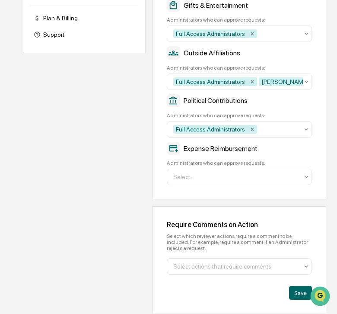
scroll to position [332, 0]
click at [231, 176] on div at bounding box center [235, 177] width 125 height 9
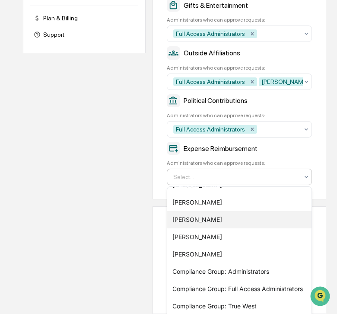
click at [199, 211] on div "[PERSON_NAME]" at bounding box center [239, 219] width 144 height 17
click at [207, 211] on div "[PERSON_NAME]" at bounding box center [239, 219] width 144 height 17
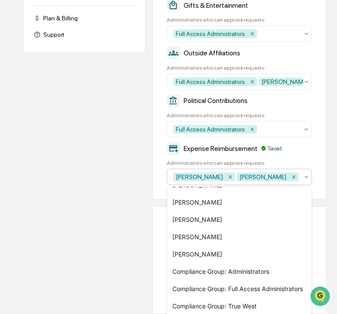
click at [120, 204] on div "Company Info Platform Configuration Admin Calendar Visibility Administrator Tas…" at bounding box center [175, 37] width 304 height 553
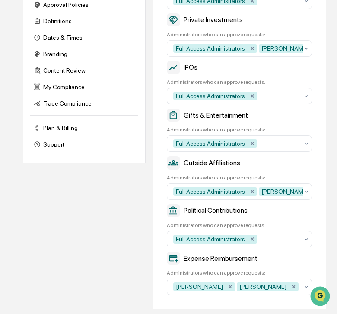
scroll to position [0, 0]
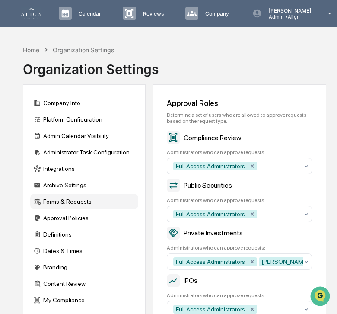
click at [77, 199] on div "Forms & Requests" at bounding box center [84, 202] width 108 height 16
drag, startPoint x: 73, startPoint y: 46, endPoint x: 44, endPoint y: 47, distance: 29.4
click at [71, 46] on div "Organization Settings" at bounding box center [83, 49] width 61 height 7
click at [36, 48] on div "Home" at bounding box center [31, 49] width 16 height 7
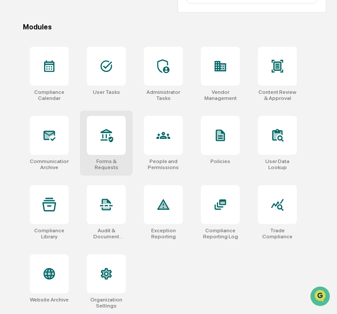
scroll to position [260, 0]
click at [106, 155] on div "Forms & Requests" at bounding box center [106, 143] width 53 height 65
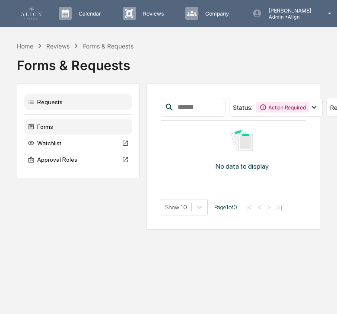
click at [58, 128] on div "Forms" at bounding box center [78, 127] width 108 height 16
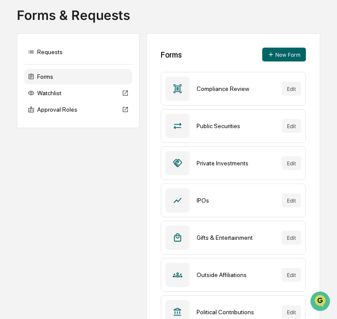
scroll to position [115, 0]
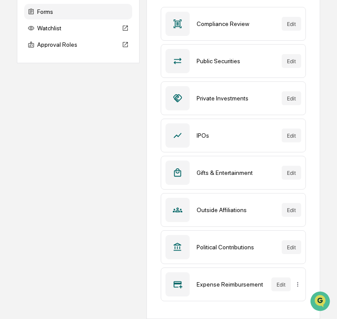
click at [211, 288] on div "Expense Reimbursement" at bounding box center [231, 284] width 68 height 7
click at [288, 286] on button "Edit" at bounding box center [281, 284] width 19 height 14
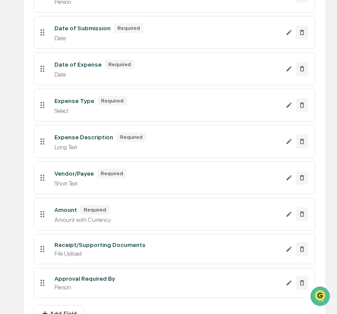
scroll to position [287, 0]
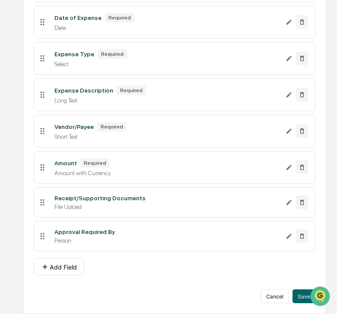
drag, startPoint x: 207, startPoint y: 232, endPoint x: 226, endPoint y: 231, distance: 19.5
click at [207, 232] on div "Approval Required By" at bounding box center [167, 231] width 225 height 7
click at [290, 237] on icon "Edit Approval Required By field" at bounding box center [289, 236] width 7 height 7
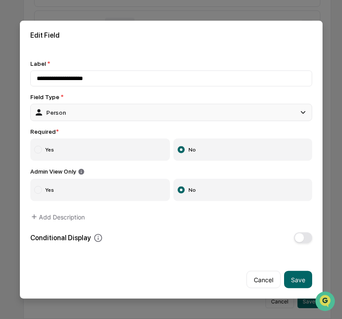
click at [117, 111] on div "Person" at bounding box center [171, 111] width 282 height 17
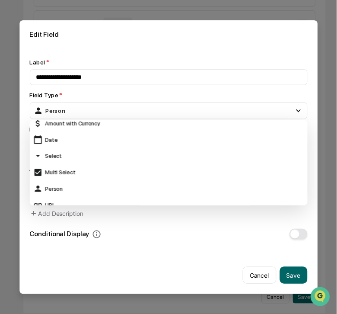
scroll to position [0, 0]
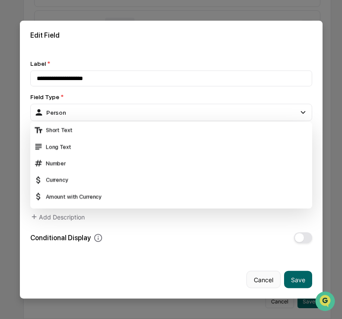
click at [269, 279] on button "Cancel" at bounding box center [264, 279] width 34 height 17
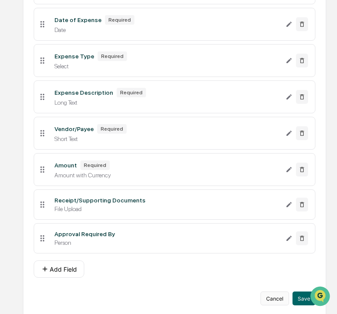
click at [289, 299] on button "Cancel" at bounding box center [275, 299] width 29 height 14
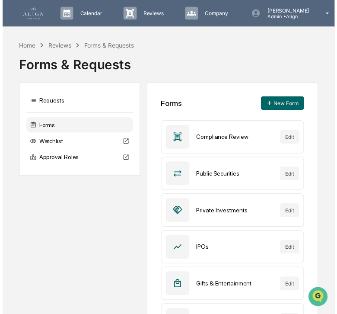
scroll to position [115, 0]
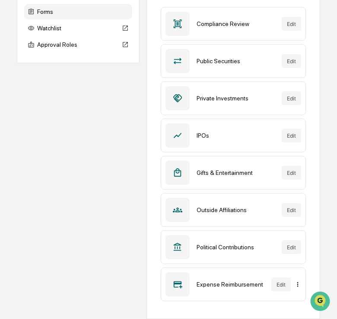
click at [298, 204] on html "Calendar Manage Tasks Reviews Approval Management Company People, Data, Setting…" at bounding box center [168, 44] width 337 height 319
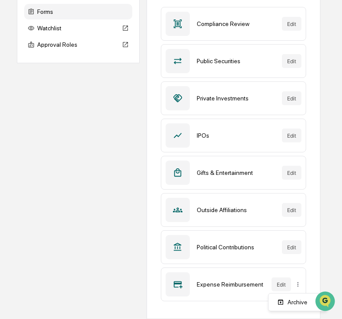
click at [279, 204] on html "Calendar Manage Tasks Reviews Approval Management Company People, Data, Setting…" at bounding box center [171, 44] width 342 height 319
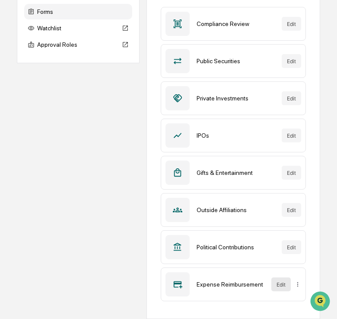
click at [279, 286] on button "Edit" at bounding box center [281, 284] width 19 height 14
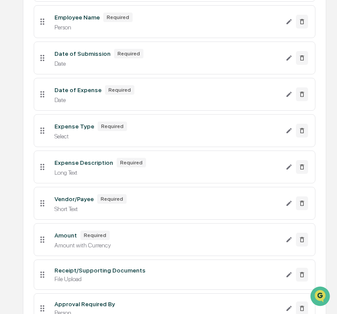
scroll to position [287, 0]
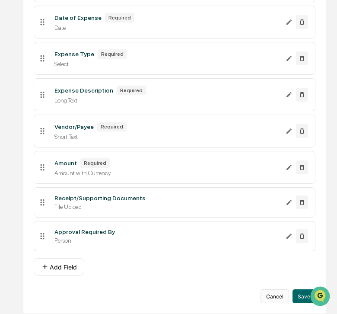
click at [282, 294] on button "Cancel" at bounding box center [275, 296] width 29 height 14
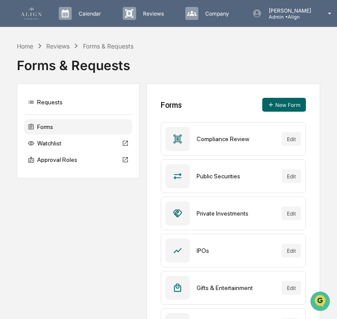
click at [33, 18] on img at bounding box center [31, 13] width 21 height 12
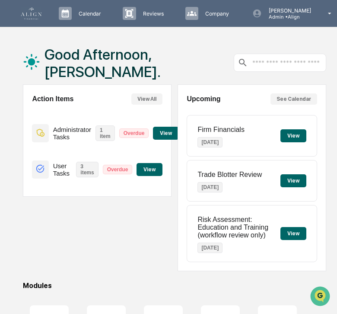
click at [298, 62] on input "text" at bounding box center [287, 63] width 71 height 8
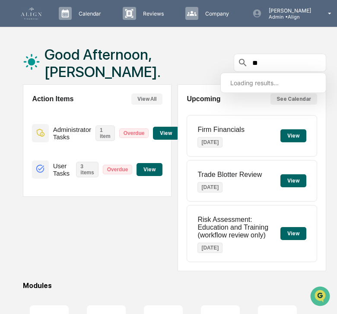
type input "*"
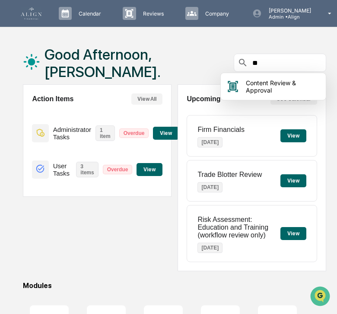
type input "*"
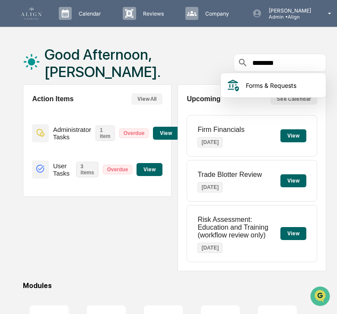
type input "********"
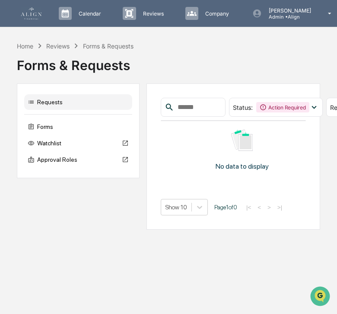
click at [54, 151] on div "Watchlist" at bounding box center [78, 143] width 108 height 16
click at [49, 164] on div "Approval Roles" at bounding box center [78, 160] width 108 height 16
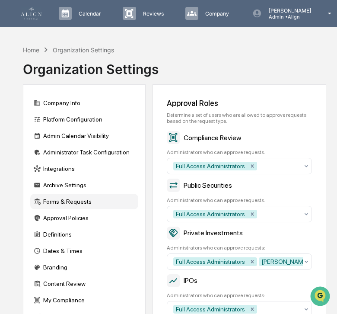
click at [32, 18] on img at bounding box center [31, 13] width 21 height 12
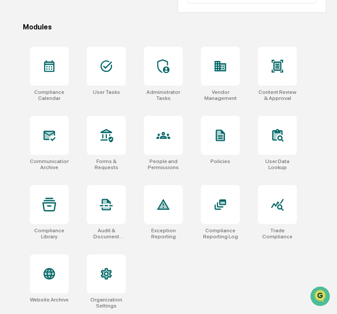
scroll to position [260, 0]
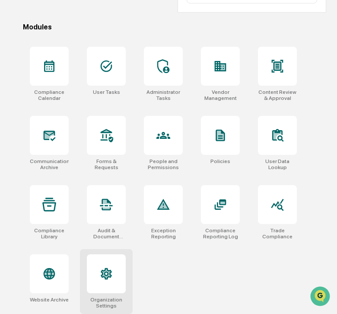
click at [110, 269] on icon at bounding box center [106, 274] width 14 height 14
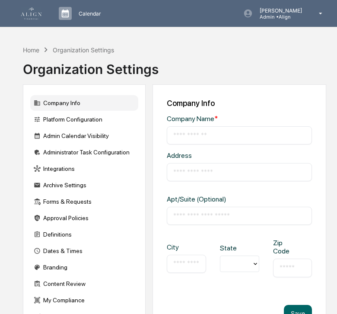
type input "*****"
type input "**********"
type input "****"
type input "**********"
type input "*****"
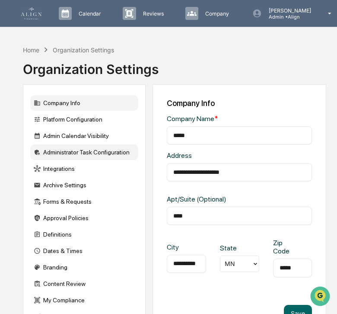
click at [97, 153] on div "Administrator Task Configuration" at bounding box center [84, 152] width 108 height 16
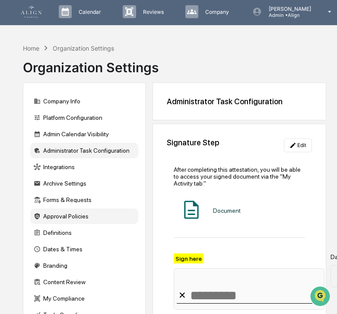
click at [83, 216] on div "Approval Policies" at bounding box center [84, 217] width 108 height 16
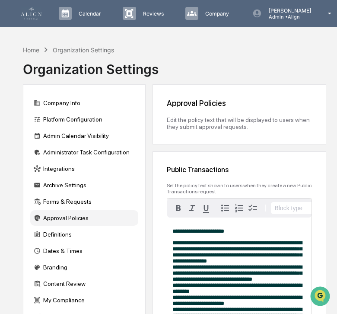
click at [34, 52] on div "Home" at bounding box center [31, 49] width 16 height 7
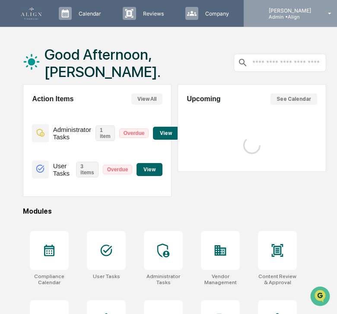
click at [299, 11] on p "[PERSON_NAME]" at bounding box center [289, 10] width 54 height 6
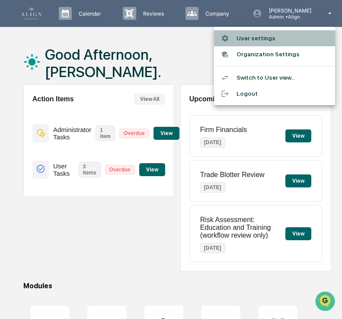
click at [272, 36] on li "User settings" at bounding box center [274, 38] width 121 height 16
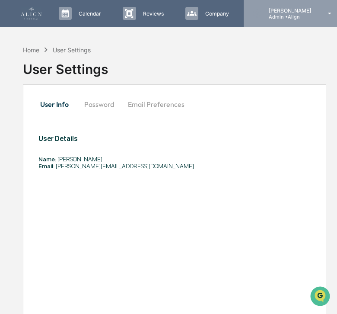
click at [282, 14] on p "[PERSON_NAME]" at bounding box center [289, 10] width 54 height 6
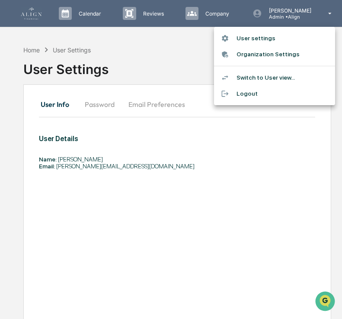
click at [260, 56] on li "Organization Settings" at bounding box center [274, 54] width 121 height 16
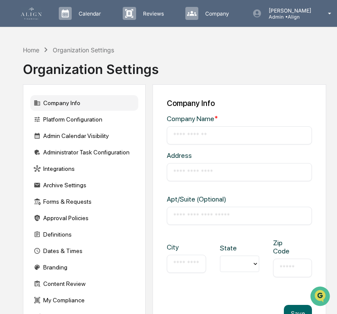
type input "*****"
type input "**********"
type input "****"
type input "**********"
type input "*****"
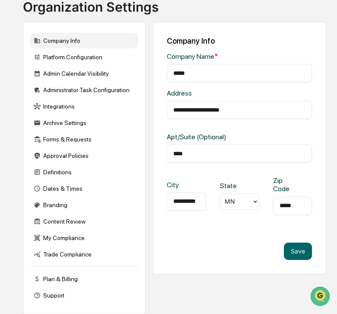
scroll to position [66, 0]
click at [85, 58] on div "Platform Configuration" at bounding box center [84, 57] width 108 height 16
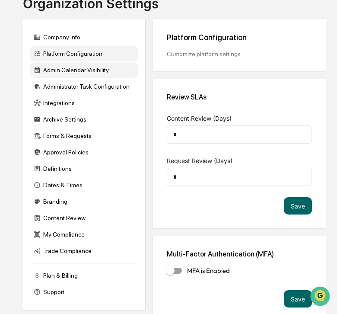
click at [80, 71] on div "Admin Calendar Visibility" at bounding box center [84, 70] width 108 height 16
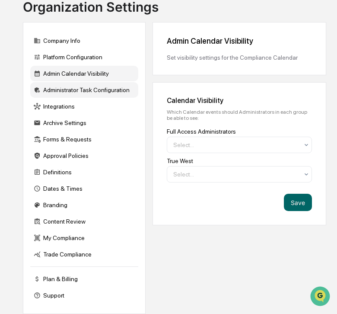
click at [80, 92] on div "Administrator Task Configuration" at bounding box center [84, 90] width 108 height 16
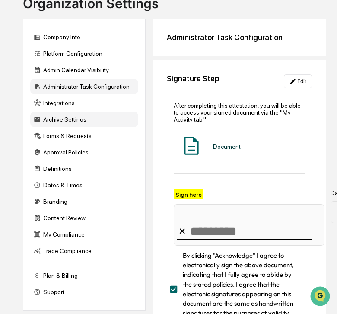
click at [93, 122] on div "Archive Settings" at bounding box center [84, 120] width 108 height 16
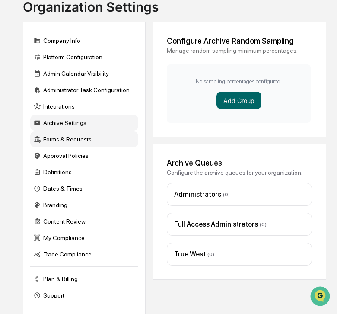
click at [96, 137] on div "Forms & Requests" at bounding box center [84, 140] width 108 height 16
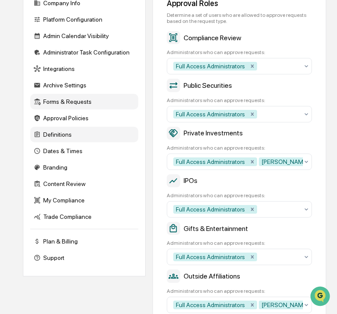
scroll to position [0, 0]
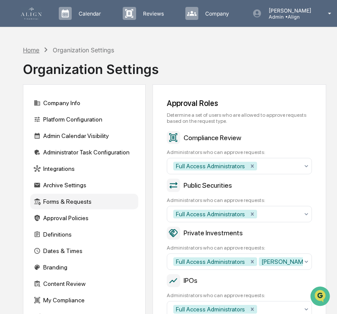
click at [35, 49] on div "Home" at bounding box center [31, 49] width 16 height 7
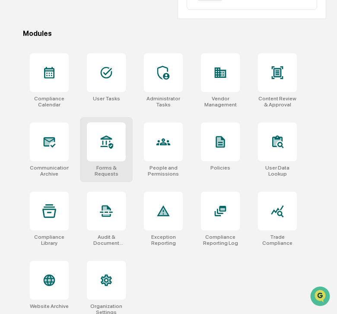
scroll to position [260, 0]
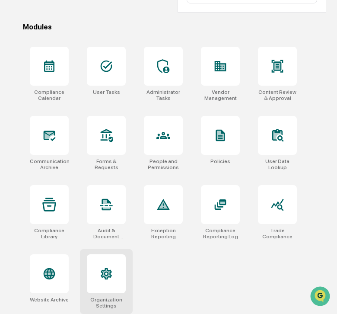
click at [106, 279] on icon at bounding box center [106, 274] width 11 height 12
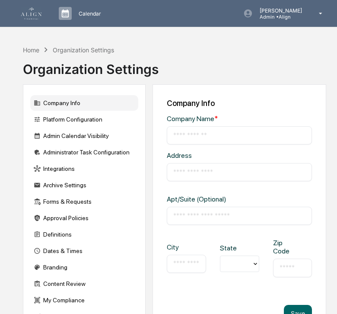
type input "*****"
type input "**********"
type input "****"
type input "**********"
type input "*****"
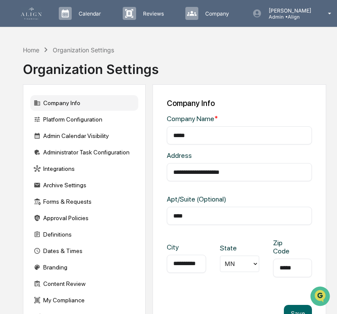
click at [36, 22] on link at bounding box center [36, 13] width 31 height 27
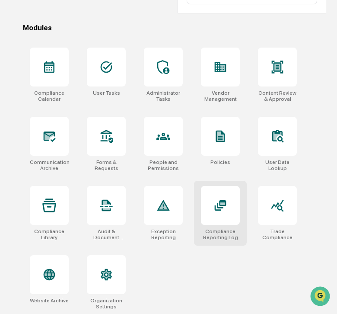
scroll to position [260, 0]
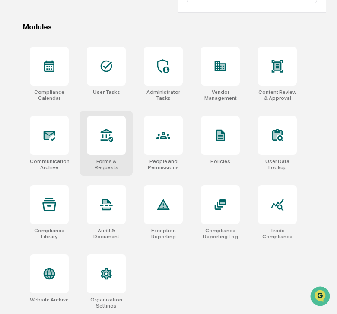
click at [109, 138] on icon at bounding box center [107, 135] width 13 height 13
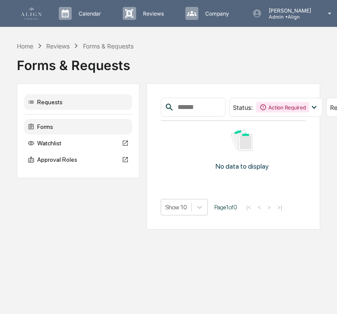
click at [59, 128] on div "Forms" at bounding box center [78, 127] width 108 height 16
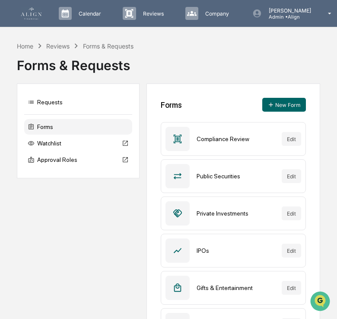
scroll to position [115, 0]
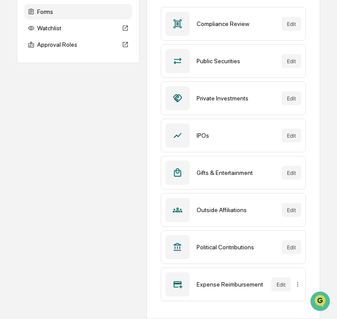
drag, startPoint x: 200, startPoint y: 287, endPoint x: 212, endPoint y: 286, distance: 11.7
click at [200, 287] on div "Expense Reimbursement" at bounding box center [231, 284] width 68 height 7
click at [280, 280] on button "Edit" at bounding box center [281, 284] width 19 height 14
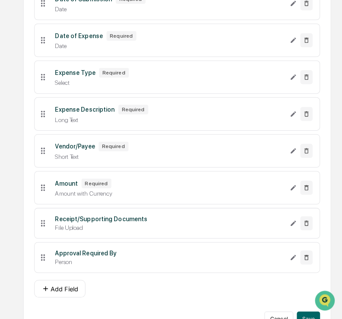
scroll to position [268, 0]
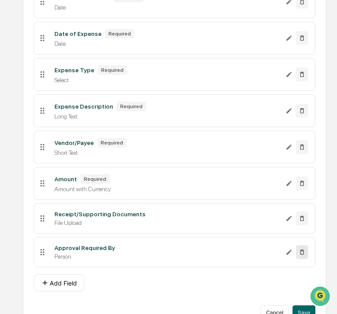
click at [305, 254] on icon at bounding box center [302, 252] width 7 height 7
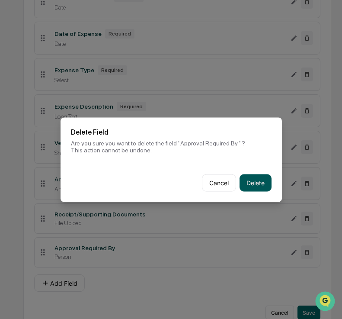
click at [252, 184] on button "Delete" at bounding box center [256, 182] width 32 height 17
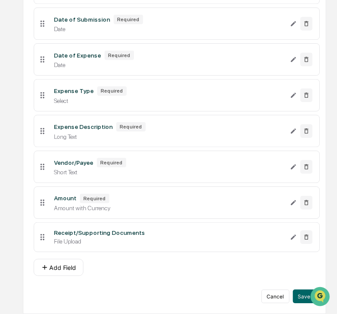
scroll to position [253, 0]
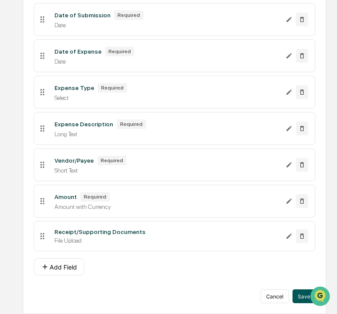
click at [296, 299] on button "Save" at bounding box center [304, 296] width 23 height 14
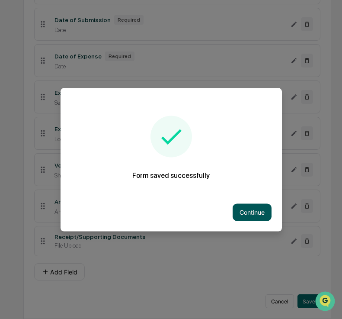
click at [245, 210] on button "Continue" at bounding box center [252, 211] width 39 height 17
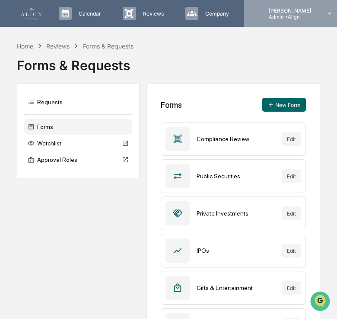
click at [295, 7] on p "[PERSON_NAME]" at bounding box center [289, 10] width 54 height 6
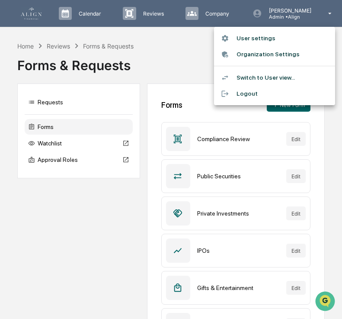
click at [267, 83] on li "Switch to User view..." at bounding box center [274, 78] width 121 height 16
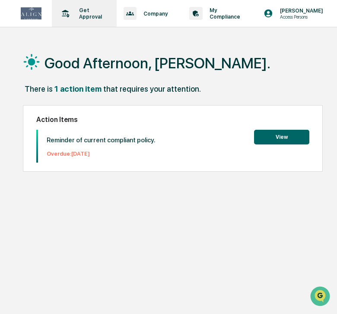
click at [90, 18] on p "Get Approval" at bounding box center [89, 13] width 34 height 13
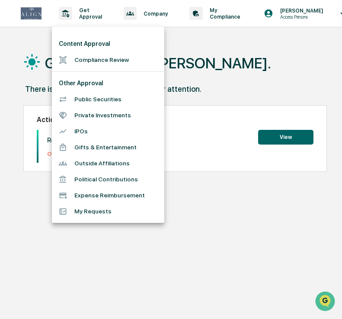
click at [104, 196] on li "Expense Reimbursement" at bounding box center [108, 195] width 112 height 16
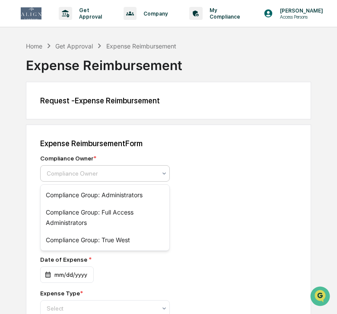
click at [88, 170] on div at bounding box center [102, 173] width 110 height 9
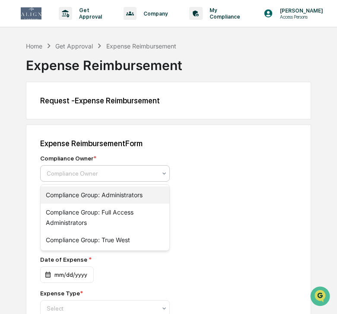
click at [158, 197] on div "Compliance Group: Administrators" at bounding box center [105, 194] width 129 height 17
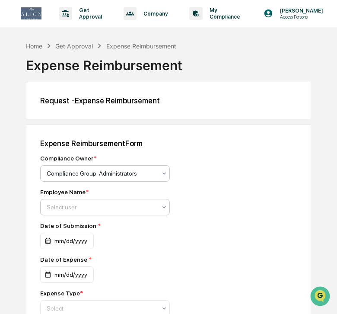
click at [118, 205] on div at bounding box center [102, 207] width 110 height 9
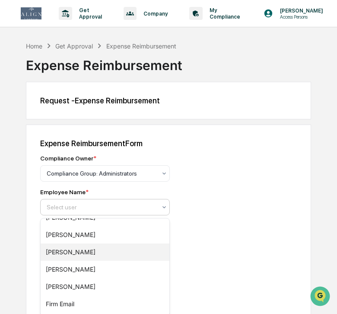
scroll to position [118, 0]
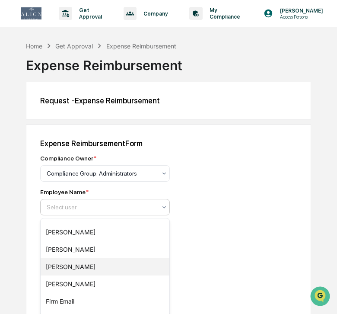
click at [97, 264] on div "[PERSON_NAME]" at bounding box center [105, 266] width 129 height 17
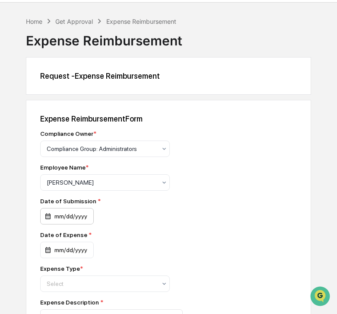
scroll to position [26, 0]
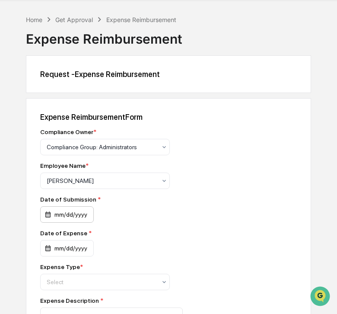
click at [73, 218] on div "mm/dd/yyyy" at bounding box center [67, 214] width 54 height 16
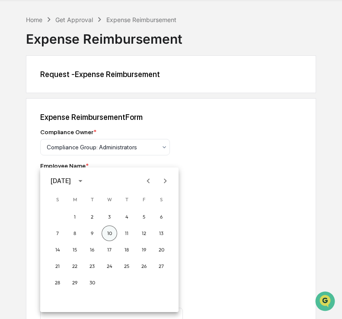
click at [115, 236] on button "10" at bounding box center [110, 233] width 16 height 16
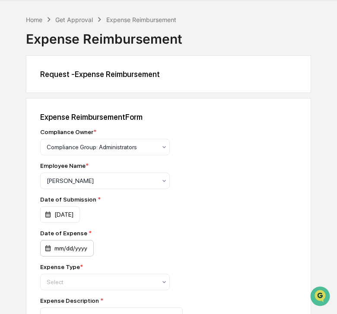
click at [65, 255] on div "mm/dd/yyyy" at bounding box center [67, 248] width 54 height 16
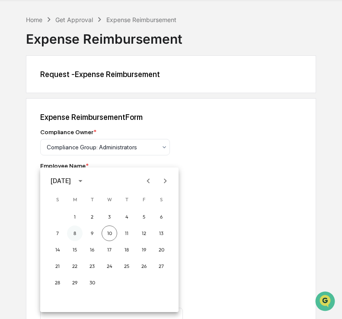
click at [69, 234] on button "8" at bounding box center [75, 233] width 16 height 16
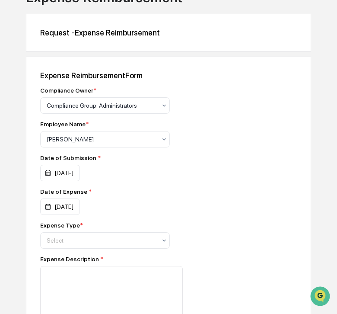
scroll to position [70, 0]
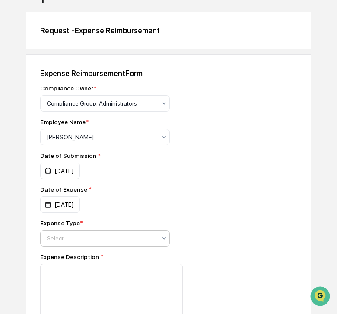
click at [117, 242] on div at bounding box center [102, 238] width 110 height 9
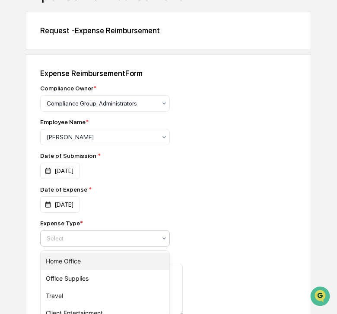
click at [92, 261] on div "Home Office" at bounding box center [105, 261] width 129 height 17
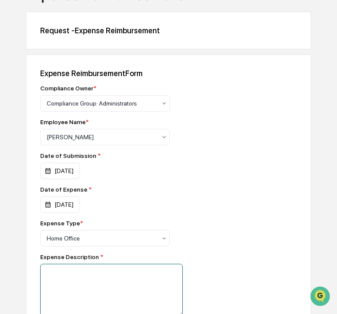
click at [87, 268] on textarea at bounding box center [111, 290] width 143 height 53
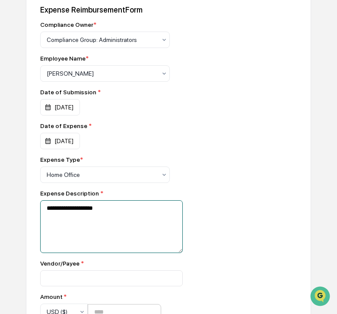
scroll to position [218, 0]
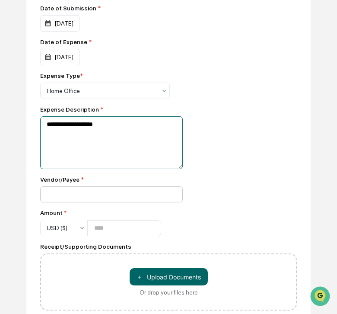
type textarea "**********"
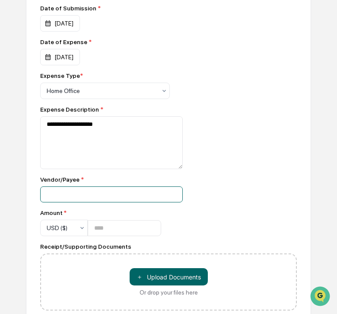
click at [82, 198] on input at bounding box center [111, 194] width 143 height 16
type input "******"
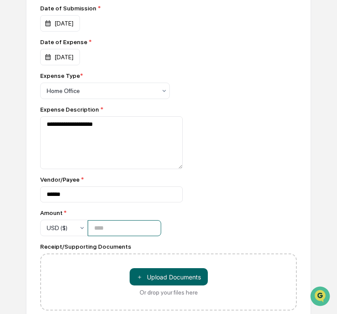
type input "****"
click at [205, 186] on div "Vendor/Payee * ******" at bounding box center [168, 189] width 257 height 26
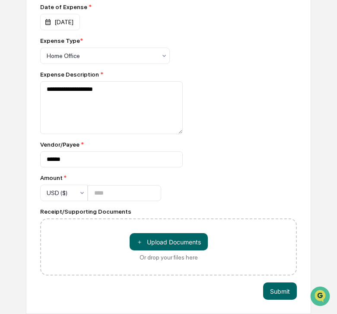
scroll to position [256, 0]
click at [269, 201] on div "**********" at bounding box center [168, 88] width 257 height 373
click at [284, 294] on button "Submit" at bounding box center [280, 290] width 34 height 17
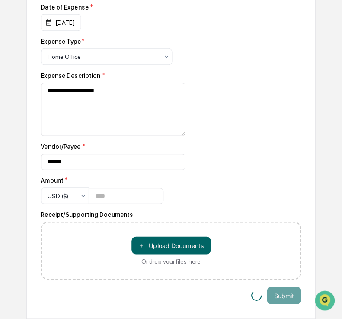
scroll to position [251, 0]
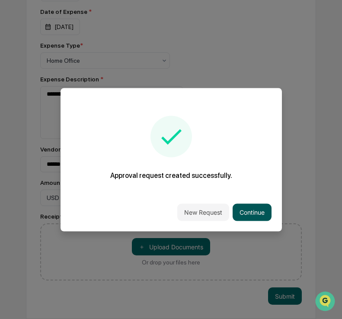
click at [257, 213] on button "Continue" at bounding box center [252, 211] width 39 height 17
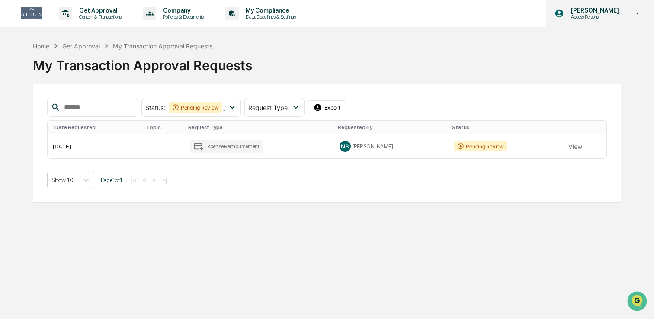
click at [337, 11] on p "[PERSON_NAME]" at bounding box center [593, 10] width 59 height 7
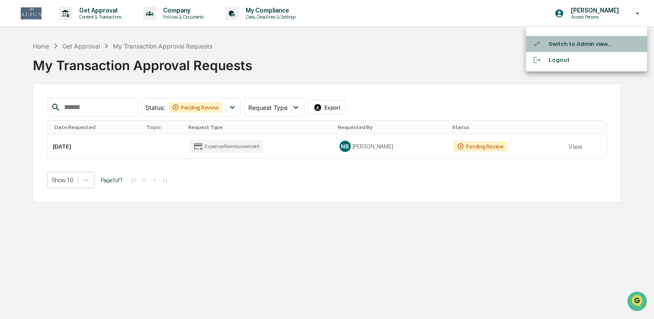
click at [337, 42] on li "Switch to Admin view..." at bounding box center [586, 44] width 121 height 16
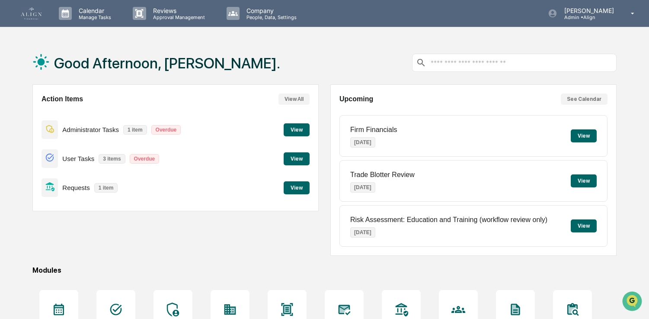
click at [298, 191] on button "View" at bounding box center [297, 187] width 26 height 13
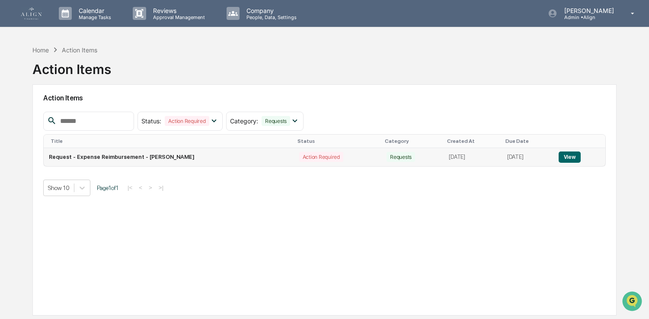
click at [337, 160] on button "View" at bounding box center [570, 156] width 22 height 11
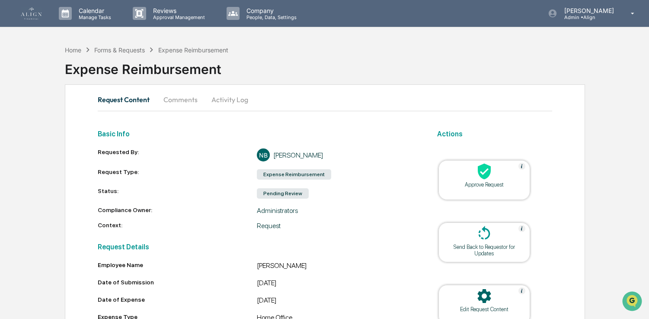
click at [224, 98] on button "Activity Log" at bounding box center [230, 99] width 51 height 21
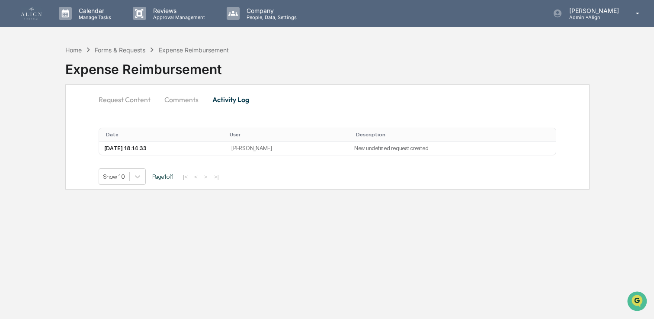
click at [170, 99] on button "Comments" at bounding box center [181, 99] width 48 height 21
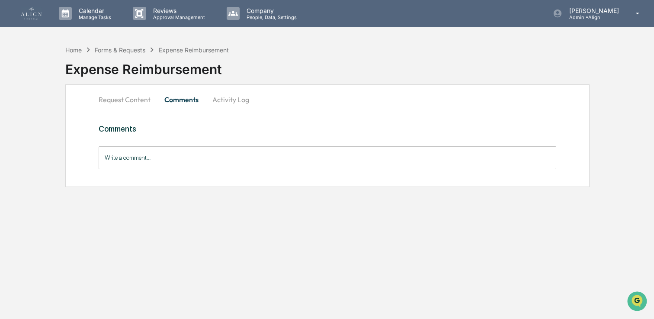
click at [115, 102] on button "Request Content" at bounding box center [128, 99] width 59 height 21
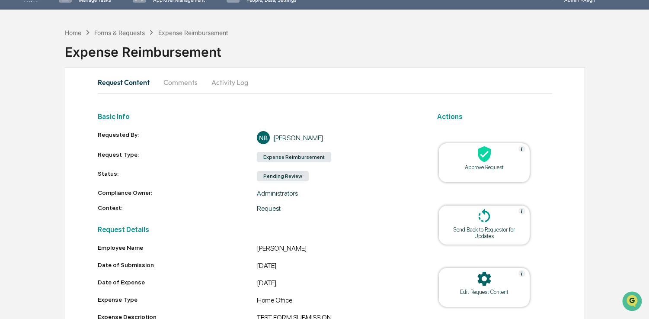
scroll to position [22, 0]
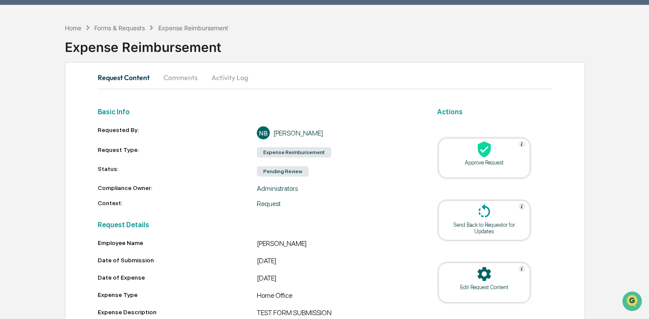
click at [337, 274] on icon at bounding box center [484, 274] width 13 height 14
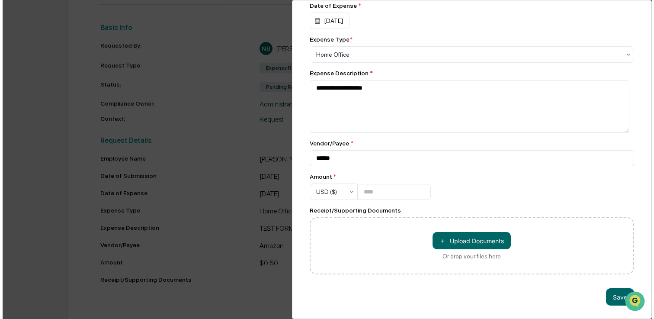
scroll to position [109, 0]
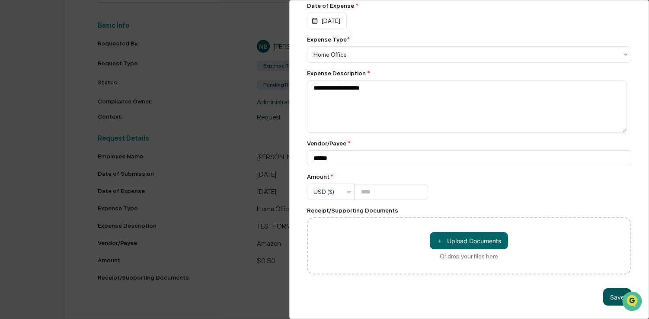
click at [337, 292] on button "Save" at bounding box center [617, 296] width 28 height 17
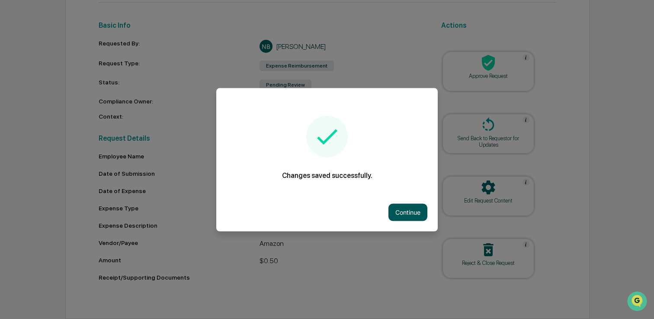
click at [337, 210] on button "Continue" at bounding box center [407, 211] width 39 height 17
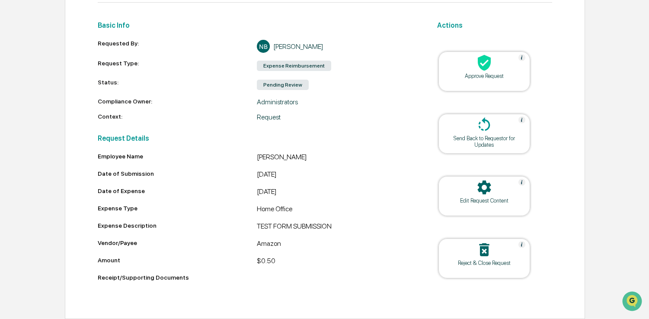
click at [337, 73] on div "Approve Request" at bounding box center [485, 76] width 78 height 6
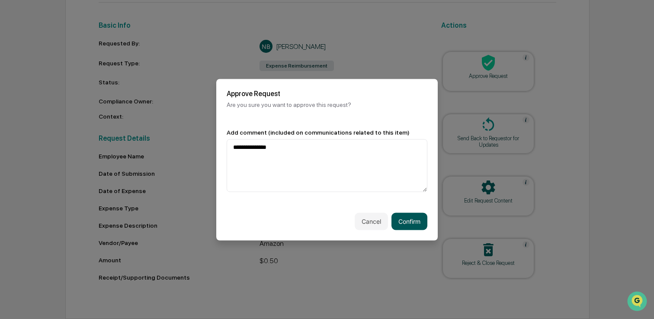
type textarea "**********"
click at [337, 215] on button "Confirm" at bounding box center [410, 220] width 36 height 17
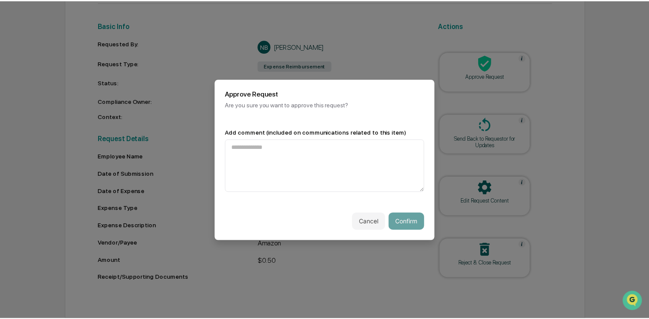
scroll to position [94, 0]
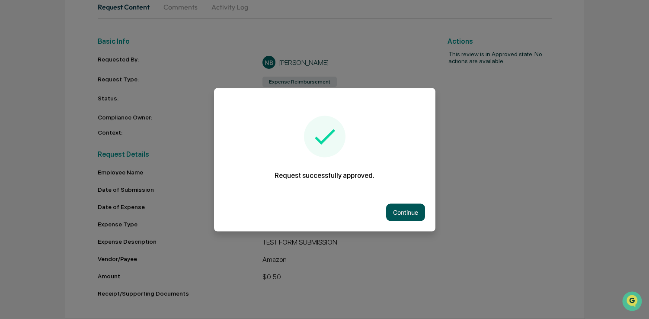
click at [337, 216] on button "Continue" at bounding box center [405, 211] width 39 height 17
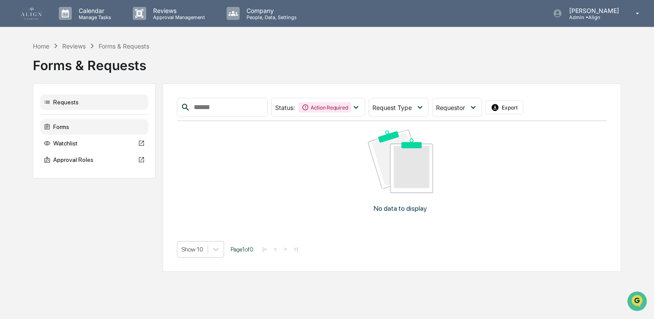
click at [94, 124] on div "Forms" at bounding box center [94, 127] width 108 height 16
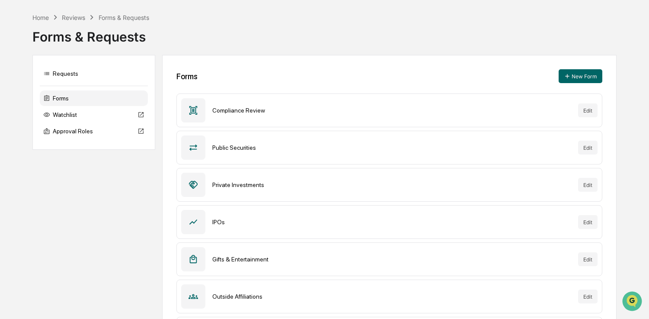
scroll to position [115, 0]
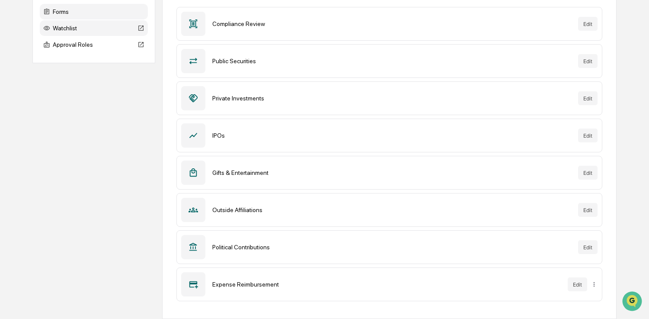
click at [74, 27] on div "Watchlist" at bounding box center [94, 28] width 108 height 16
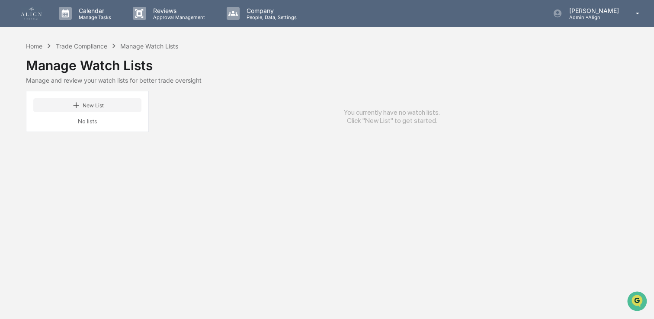
click at [10, 16] on div "Calendar Manage Tasks Reviews Approval Management Company People, Data, Setting…" at bounding box center [327, 13] width 654 height 27
click at [16, 16] on div "Calendar Manage Tasks Reviews Approval Management Company People, Data, Setting…" at bounding box center [327, 13] width 654 height 27
click at [21, 15] on img at bounding box center [31, 13] width 21 height 12
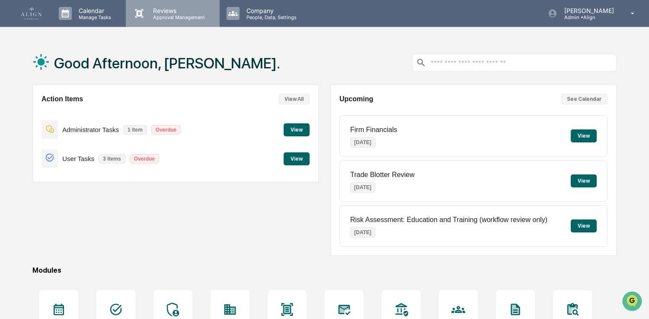
click at [179, 13] on p "Reviews" at bounding box center [177, 10] width 63 height 7
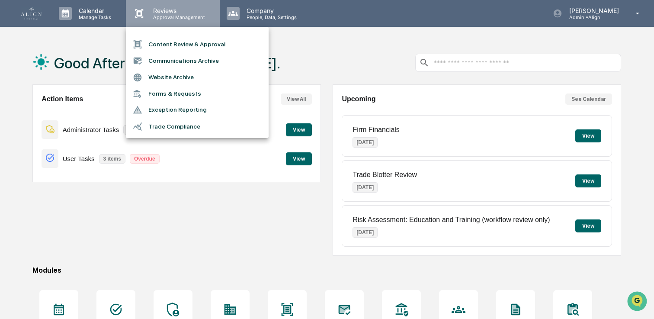
click at [179, 13] on div at bounding box center [327, 159] width 654 height 319
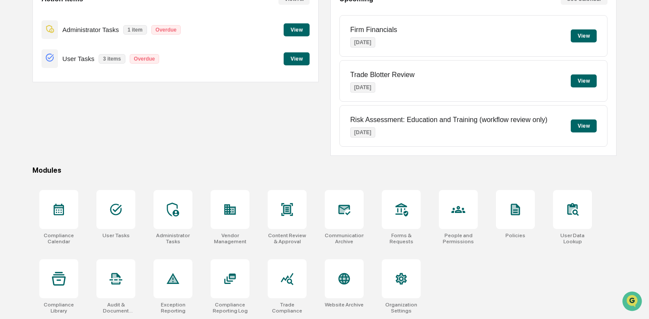
scroll to position [100, 0]
click at [337, 222] on div at bounding box center [401, 209] width 39 height 39
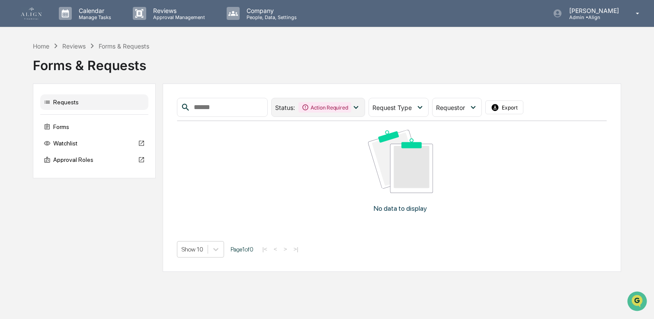
click at [345, 106] on div "Action Required" at bounding box center [324, 107] width 53 height 10
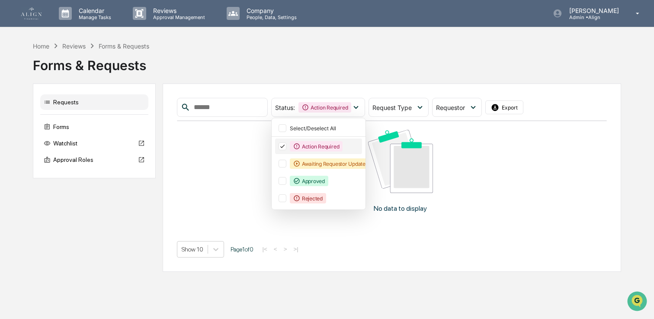
click at [330, 145] on div "Action Required" at bounding box center [316, 146] width 53 height 10
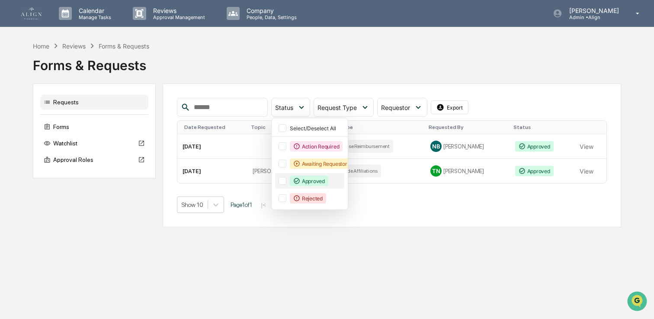
click at [320, 179] on div "Approved" at bounding box center [309, 181] width 39 height 10
click at [436, 232] on div "Calendar Manage Tasks Reviews Approval Management Company People, Data, Setting…" at bounding box center [327, 159] width 654 height 319
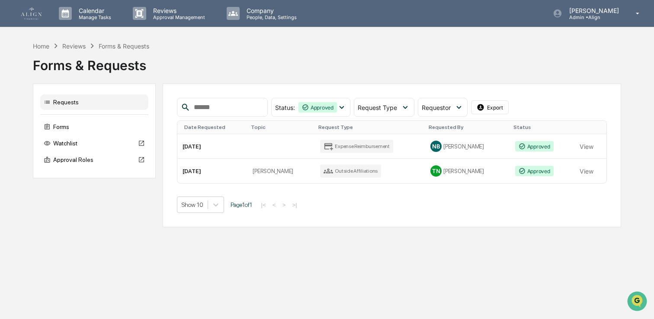
click at [400, 96] on div "Status : Approved Select/Deselect All Action Required Awaiting Requestor Update…" at bounding box center [392, 155] width 459 height 144
click at [395, 105] on span "Request Type" at bounding box center [377, 107] width 39 height 7
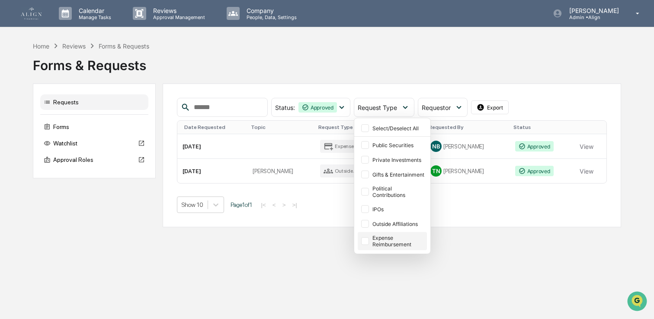
click at [390, 245] on div "Expense Reimbursement" at bounding box center [398, 240] width 53 height 13
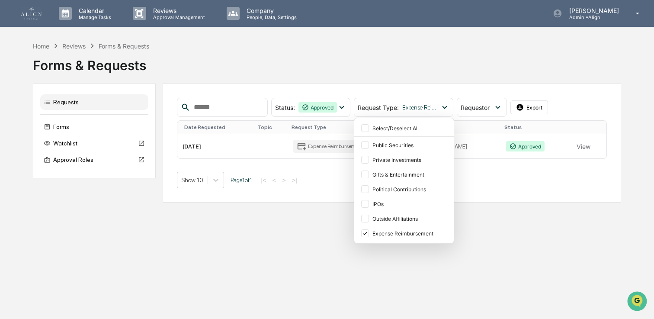
click at [352, 257] on div "Calendar Manage Tasks Reviews Approval Management Company People, Data, Setting…" at bounding box center [327, 159] width 654 height 319
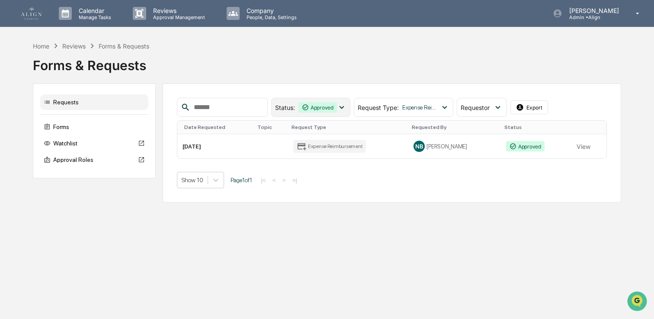
click at [347, 109] on icon at bounding box center [342, 108] width 10 height 10
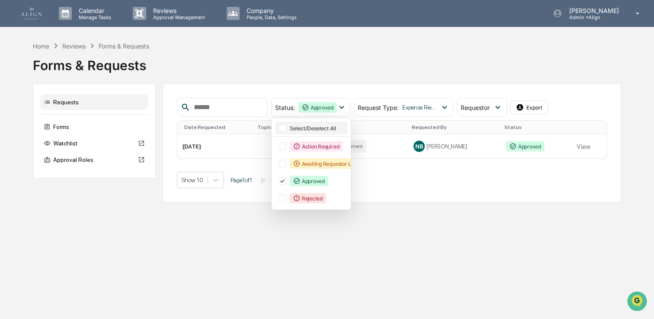
click at [333, 127] on div "Select/Deselect All" at bounding box center [318, 128] width 56 height 6
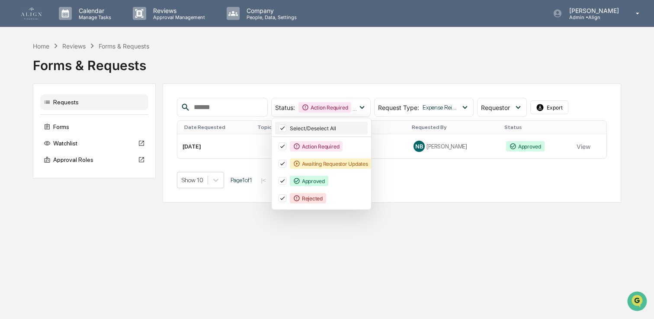
click at [327, 124] on div "Select/Deselect All" at bounding box center [321, 128] width 93 height 13
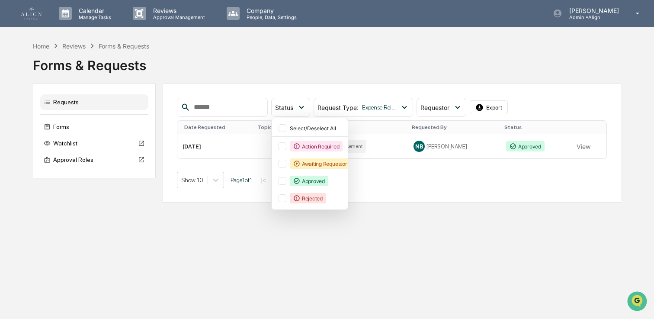
click at [400, 233] on div "Calendar Manage Tasks Reviews Approval Management Company People, Data, Setting…" at bounding box center [327, 159] width 654 height 319
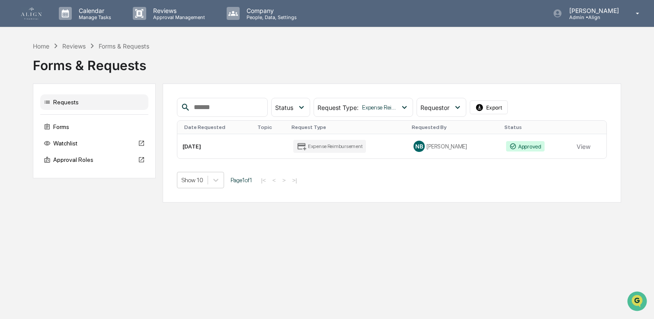
click at [351, 154] on td "Expense Reimbursement" at bounding box center [348, 146] width 121 height 24
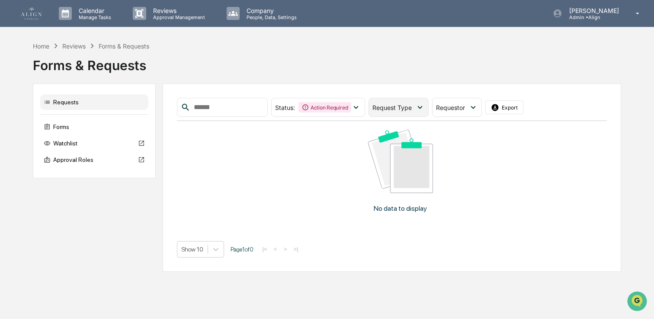
click at [389, 102] on div "Request Type" at bounding box center [399, 107] width 60 height 19
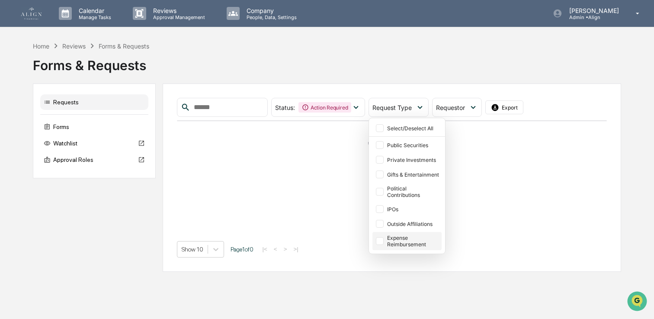
click at [406, 241] on div "Expense Reimbursement" at bounding box center [413, 240] width 53 height 13
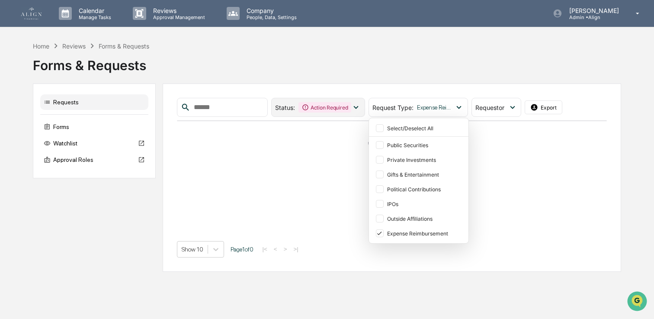
click at [289, 109] on span "Status :" at bounding box center [285, 107] width 20 height 7
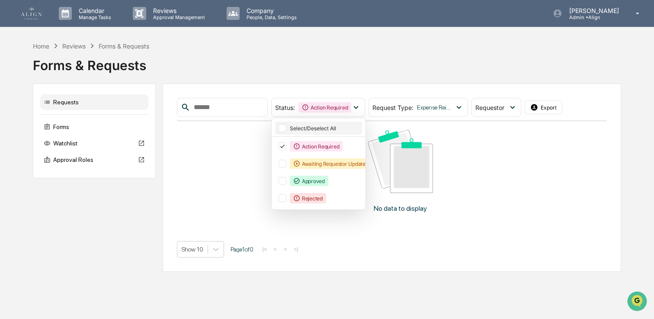
click at [310, 132] on div "Select/Deselect All" at bounding box center [318, 128] width 87 height 13
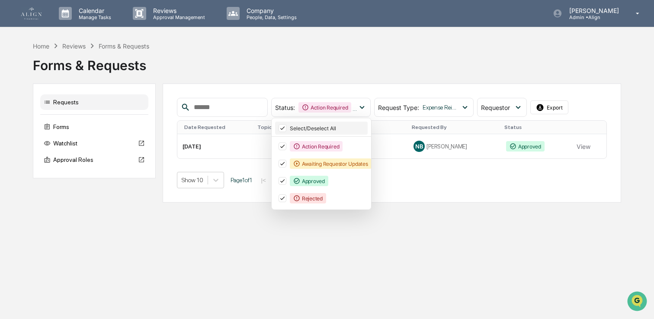
click at [310, 128] on div "Select/Deselect All" at bounding box center [328, 128] width 76 height 6
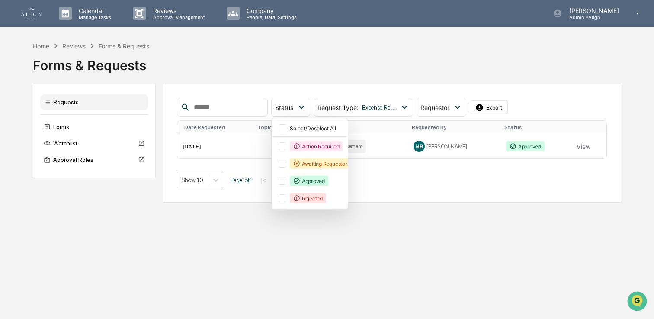
click at [366, 256] on div "Calendar Manage Tasks Reviews Approval Management Company People, Data, Setting…" at bounding box center [327, 159] width 654 height 319
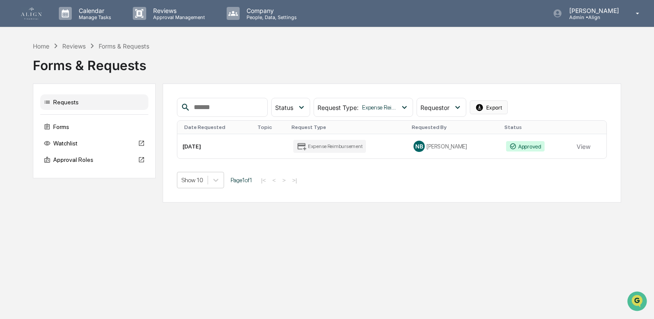
click at [481, 110] on icon at bounding box center [479, 107] width 6 height 6
click at [585, 146] on button "View" at bounding box center [584, 146] width 14 height 17
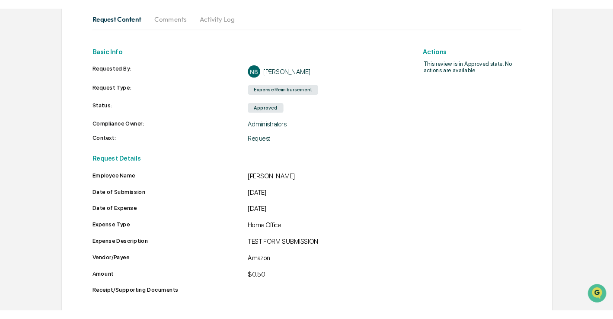
scroll to position [94, 0]
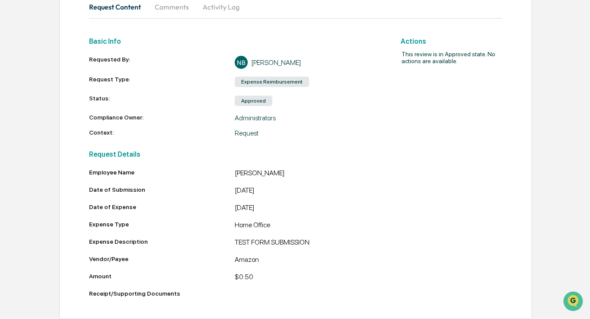
click at [0, 117] on html "Calendar Manage Tasks Reviews Approval Management Company People, Data, Setting…" at bounding box center [295, 66] width 590 height 319
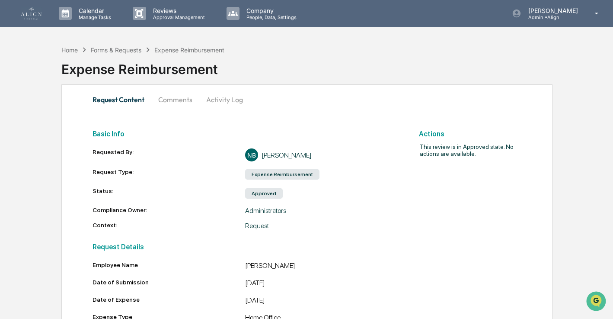
scroll to position [2, 0]
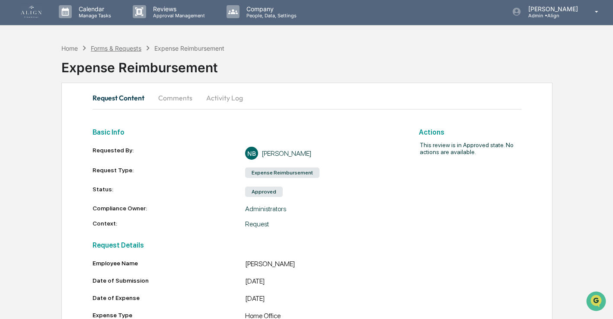
click at [135, 45] on div "Forms & Requests" at bounding box center [116, 48] width 51 height 7
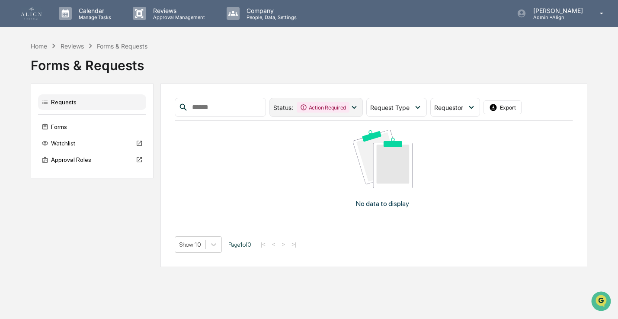
click at [362, 107] on div "Status : Action Required" at bounding box center [317, 107] width 94 height 19
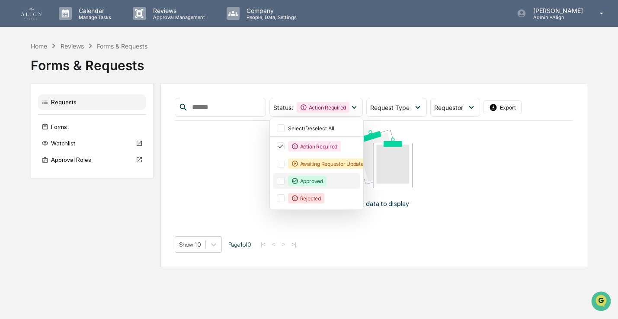
click at [337, 182] on div "Approved" at bounding box center [323, 181] width 71 height 10
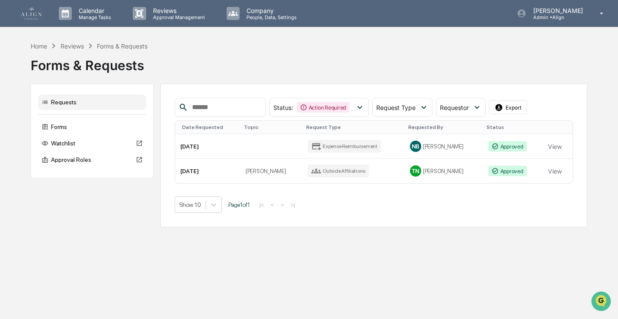
click at [436, 221] on div "Status : Action Required Approved Select/Deselect All Action Required Awaiting …" at bounding box center [373, 155] width 427 height 144
click at [379, 145] on td "Expense Reimbursement" at bounding box center [354, 146] width 102 height 25
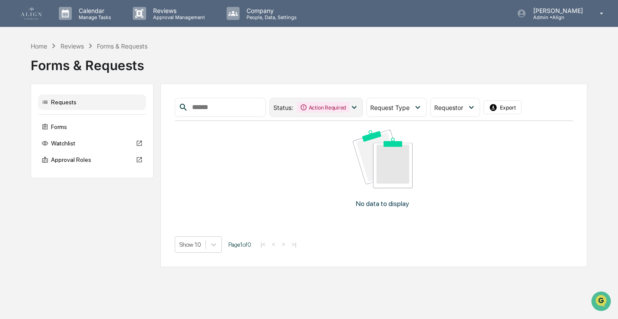
click at [341, 111] on div "Action Required" at bounding box center [323, 107] width 53 height 10
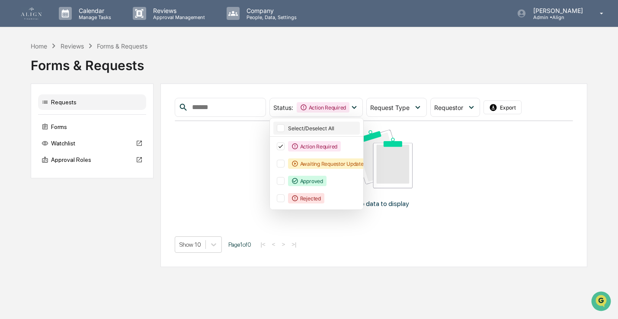
click at [333, 125] on div "Select/Deselect All" at bounding box center [323, 128] width 71 height 6
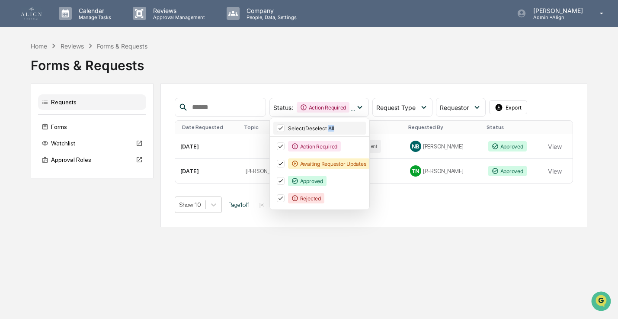
click at [333, 125] on div "Select/Deselect All" at bounding box center [326, 128] width 76 height 6
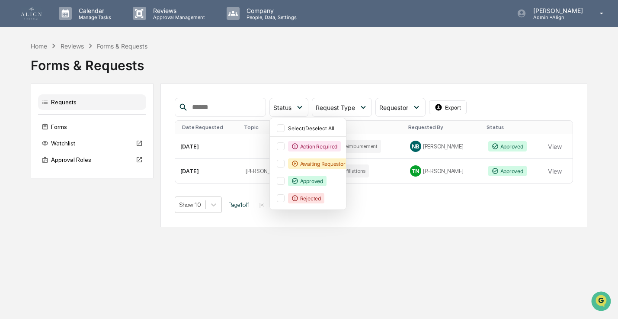
click at [416, 244] on div "Calendar Manage Tasks Reviews Approval Management Company People, Data, Setting…" at bounding box center [309, 159] width 618 height 319
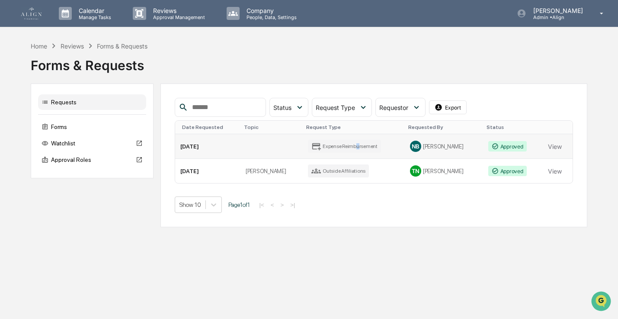
click at [354, 146] on div "Expense Reimbursement" at bounding box center [344, 146] width 73 height 13
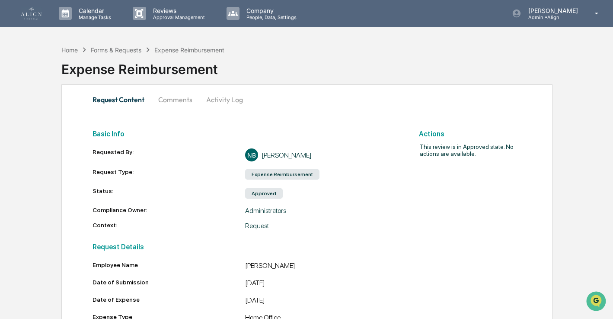
drag, startPoint x: 221, startPoint y: 99, endPoint x: 206, endPoint y: 97, distance: 14.9
click at [221, 99] on button "Activity Log" at bounding box center [224, 99] width 51 height 21
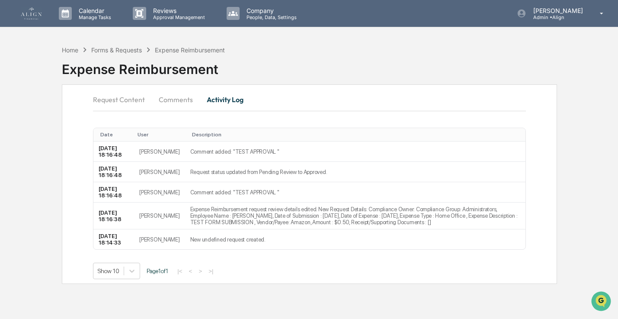
click at [166, 97] on button "Comments" at bounding box center [176, 99] width 48 height 21
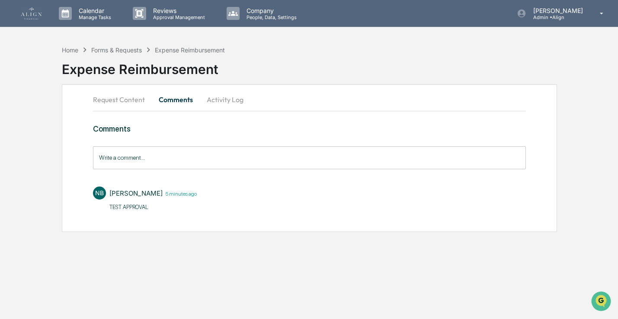
click at [126, 102] on button "Request Content" at bounding box center [122, 99] width 59 height 21
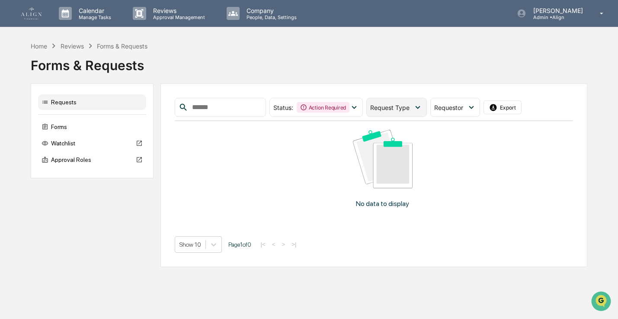
click at [404, 109] on span "Request Type" at bounding box center [389, 107] width 39 height 7
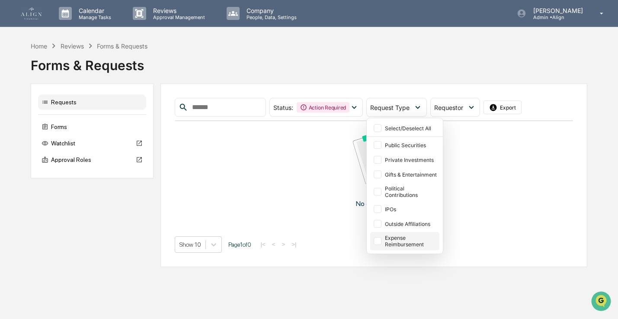
click at [397, 244] on div "Expense Reimbursement" at bounding box center [411, 240] width 53 height 13
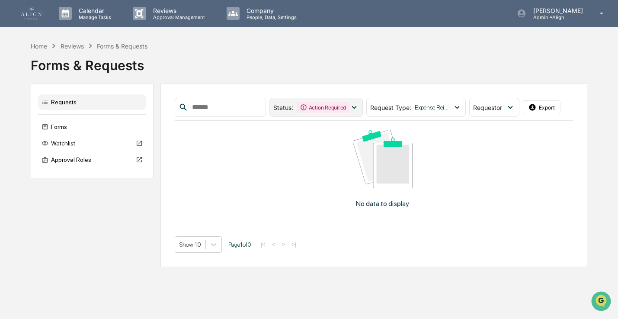
click at [356, 109] on icon at bounding box center [355, 108] width 10 height 10
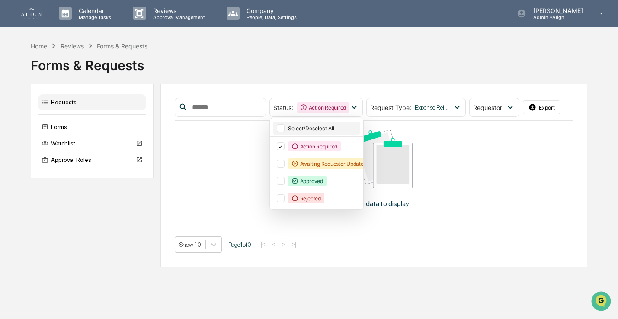
click at [337, 123] on div "Select/Deselect All" at bounding box center [316, 128] width 87 height 13
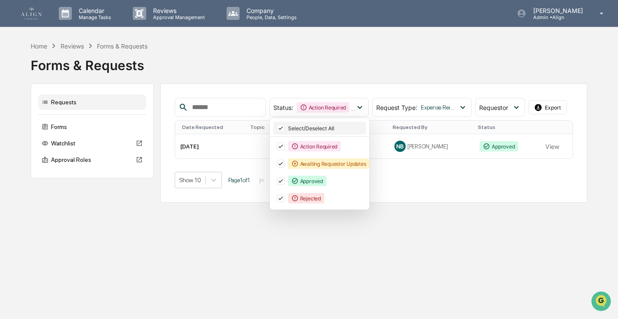
click at [336, 128] on div "Select/Deselect All" at bounding box center [326, 128] width 76 height 6
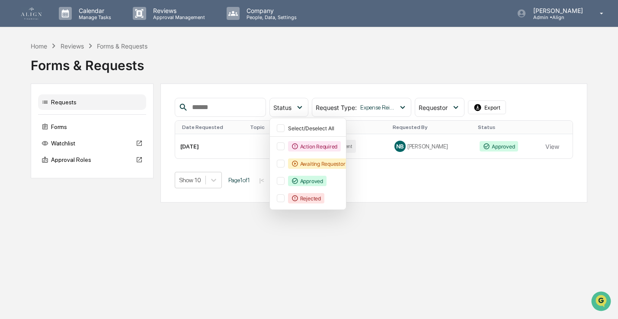
click at [445, 194] on div "Status Select/Deselect All Action Required Awaiting Requestor Updates Approved …" at bounding box center [373, 142] width 427 height 119
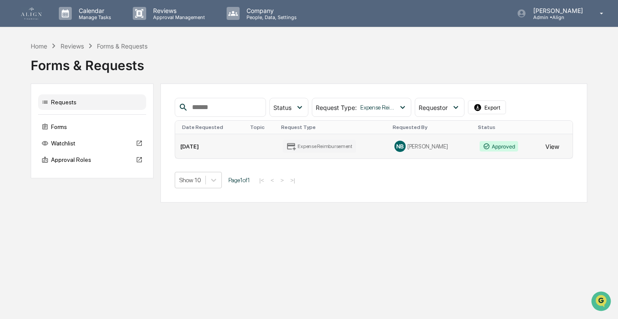
click at [549, 145] on button "View" at bounding box center [553, 146] width 14 height 17
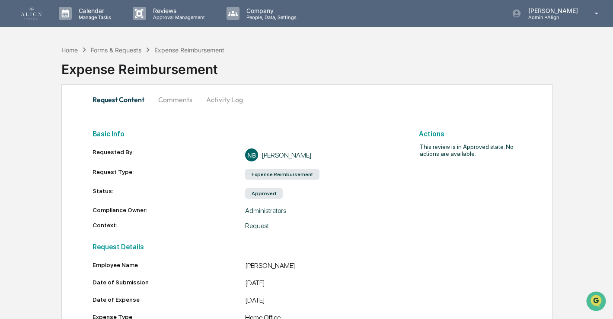
click at [347, 259] on div "Request Details Employee Name Natalia Benson Date of Submission 9/10/25 Date of…" at bounding box center [246, 315] width 306 height 156
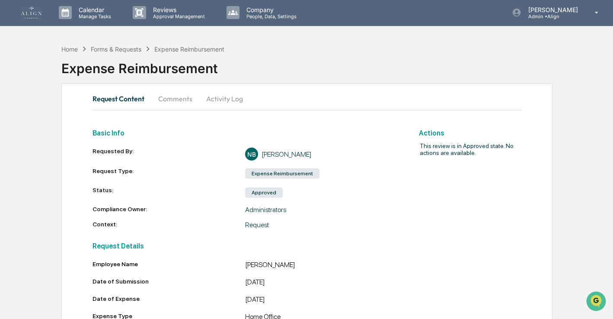
scroll to position [2, 0]
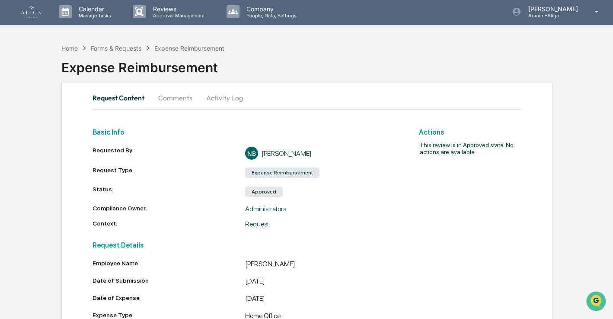
click at [403, 61] on div "Expense Reimbursement" at bounding box center [337, 64] width 552 height 22
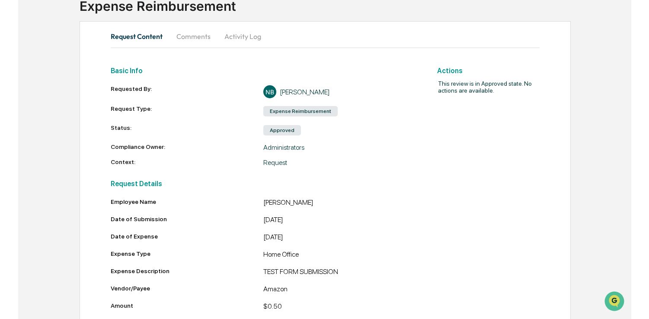
scroll to position [0, 0]
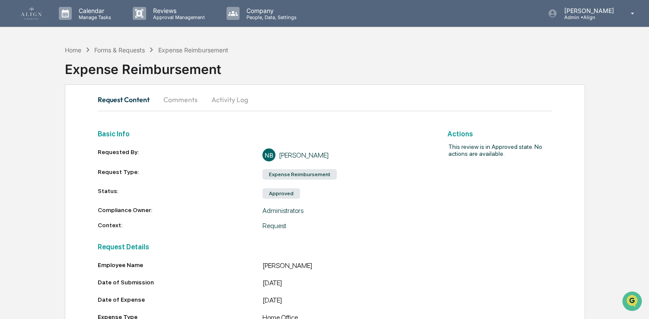
click at [318, 106] on div "Request Content Comments Activity Log" at bounding box center [325, 99] width 455 height 21
click at [108, 47] on div "Forms & Requests" at bounding box center [119, 49] width 51 height 7
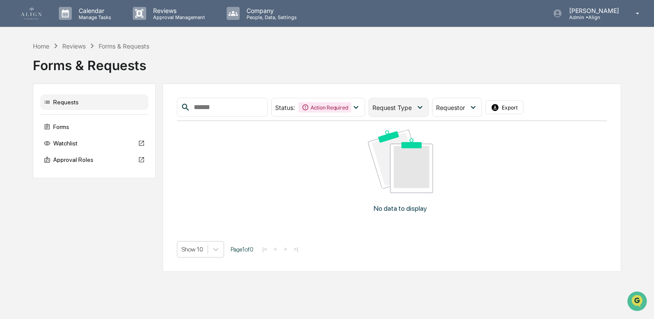
click at [407, 113] on div "Request Type" at bounding box center [399, 107] width 60 height 19
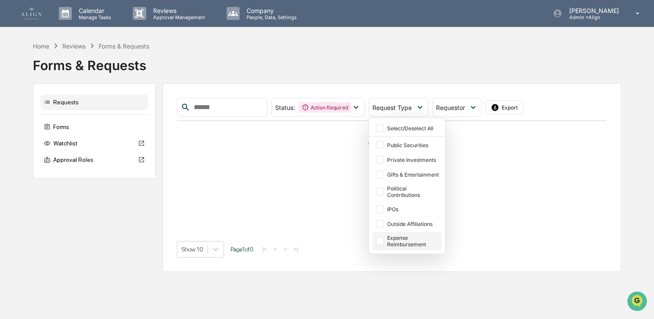
click at [433, 243] on div "Expense Reimbursement" at bounding box center [413, 240] width 53 height 13
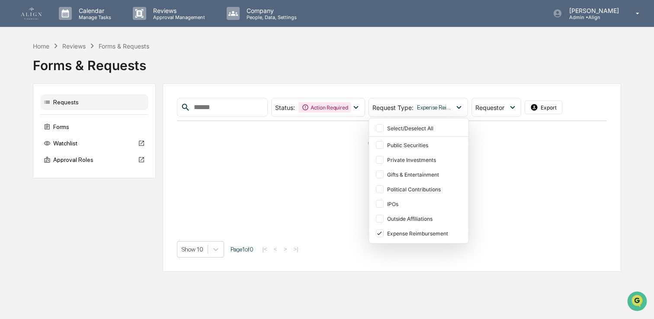
click at [534, 220] on div "No data to display" at bounding box center [401, 174] width 448 height 107
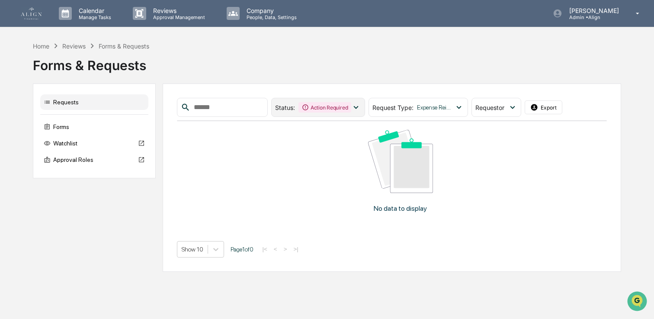
click at [334, 99] on div "Status : Action Required" at bounding box center [318, 107] width 94 height 19
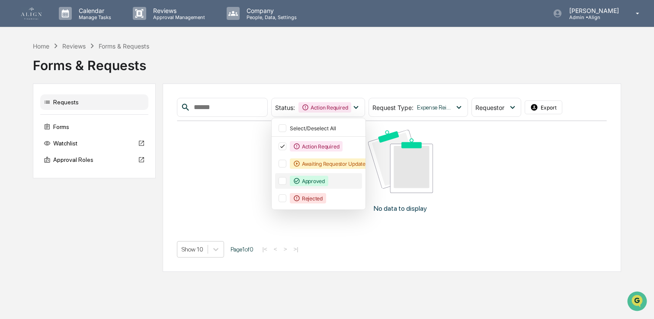
click at [322, 185] on div "Approved" at bounding box center [309, 181] width 39 height 10
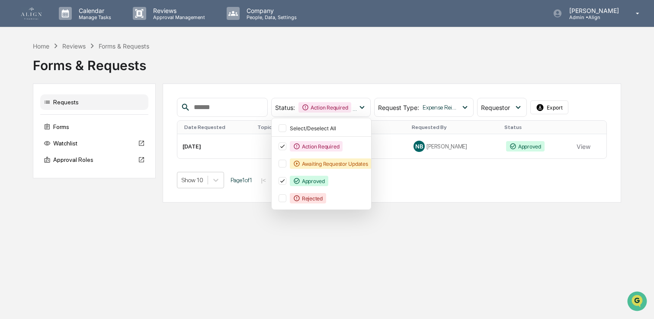
click at [549, 187] on div "Show 10 Page 1 of 1 |< < > >|" at bounding box center [392, 180] width 430 height 16
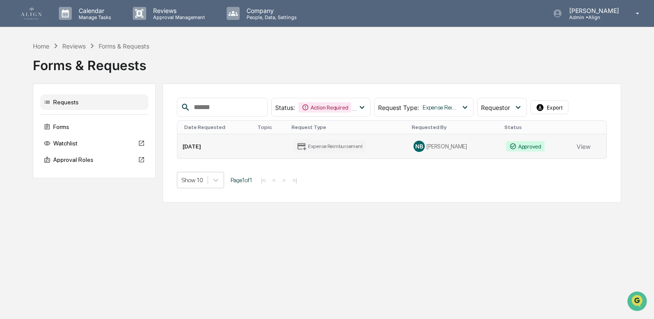
click at [457, 149] on div "NB Natalia Benson" at bounding box center [455, 146] width 82 height 11
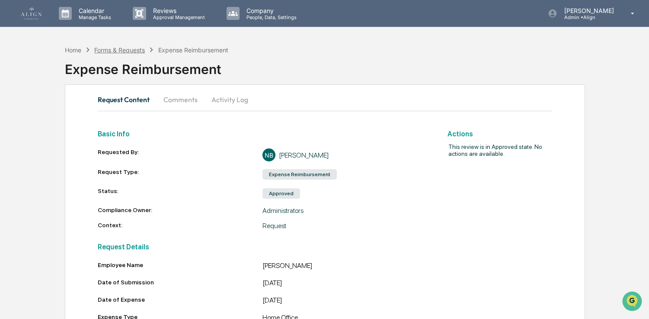
click at [125, 50] on div "Forms & Requests" at bounding box center [119, 49] width 51 height 7
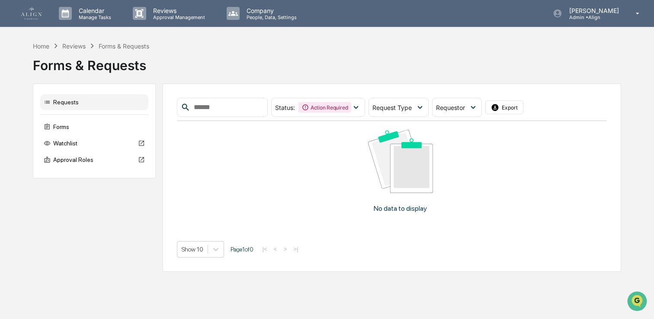
click at [23, 13] on img at bounding box center [31, 13] width 21 height 12
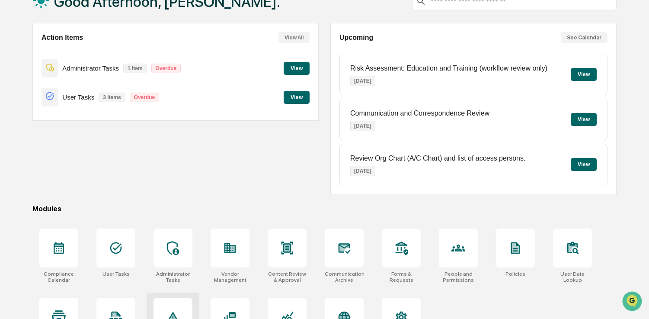
scroll to position [100, 0]
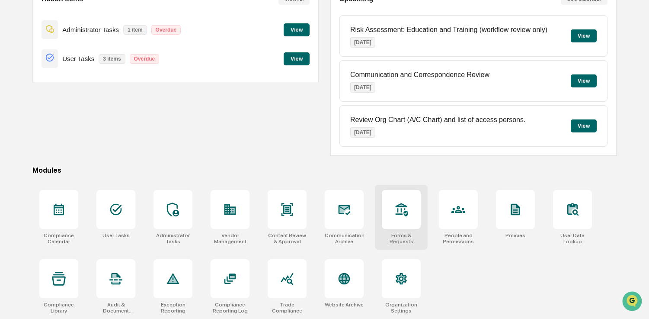
click at [406, 219] on div at bounding box center [401, 209] width 39 height 39
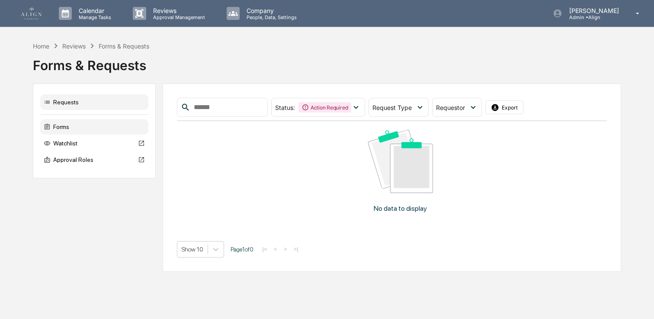
click at [64, 129] on div "Forms" at bounding box center [94, 127] width 108 height 16
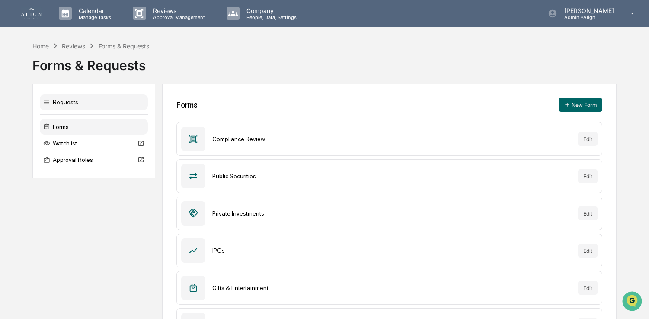
click at [74, 100] on div "Requests" at bounding box center [94, 102] width 108 height 16
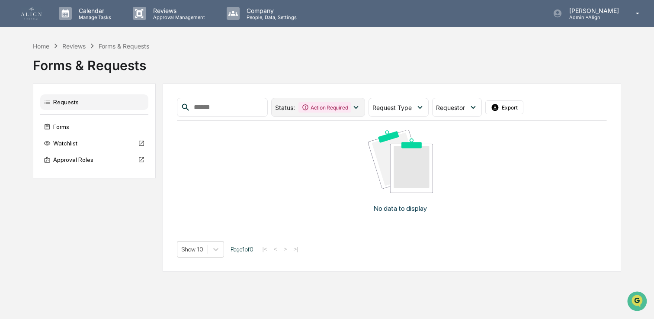
click at [324, 109] on div "Action Required" at bounding box center [324, 107] width 53 height 10
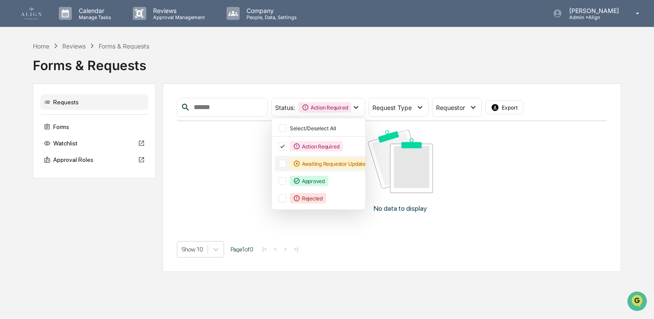
drag, startPoint x: 315, startPoint y: 183, endPoint x: 331, endPoint y: 161, distance: 26.9
click at [315, 183] on div "Approved" at bounding box center [309, 181] width 39 height 10
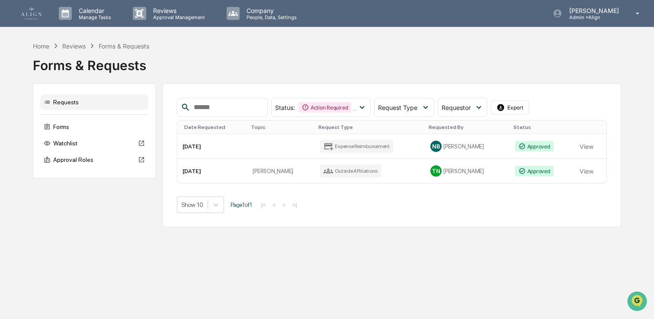
click at [411, 206] on div "Show 10 Page 1 of 1 |< < > >|" at bounding box center [392, 204] width 430 height 16
click at [387, 146] on div "Expense Reimbursement" at bounding box center [356, 146] width 73 height 13
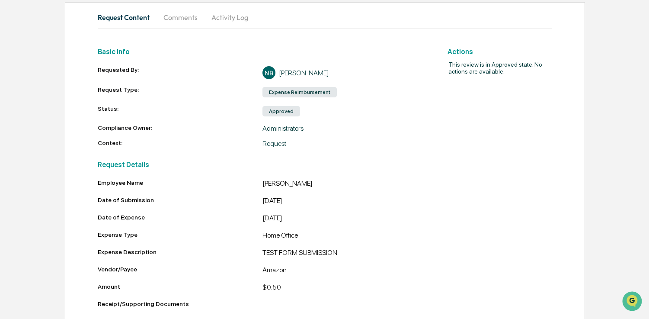
scroll to position [80, 0]
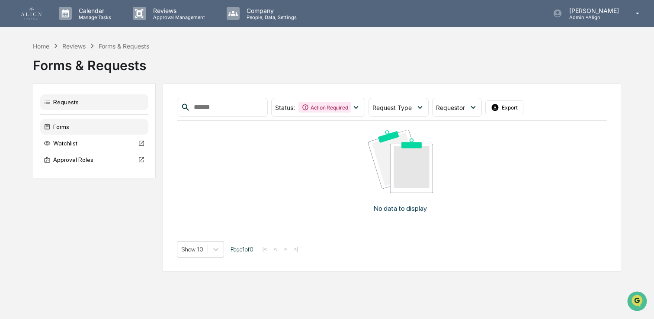
click at [85, 123] on div "Forms" at bounding box center [94, 127] width 108 height 16
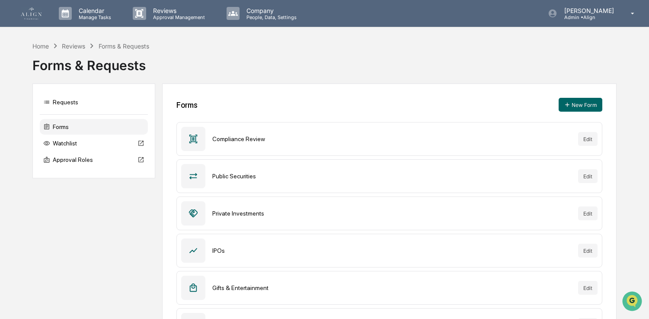
click at [15, 12] on div "Calendar Manage Tasks Reviews Approval Management Company People, Data, Setting…" at bounding box center [324, 13] width 649 height 27
click at [34, 9] on img at bounding box center [31, 13] width 21 height 12
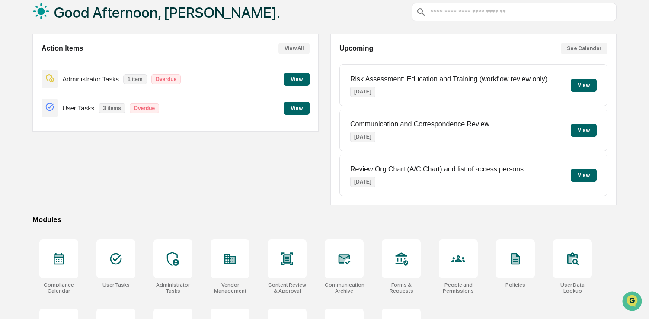
scroll to position [100, 0]
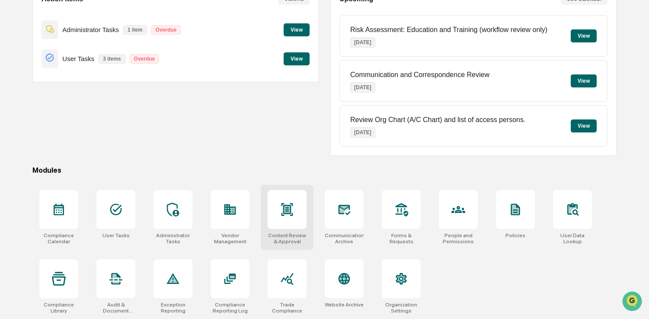
click at [292, 214] on icon at bounding box center [288, 209] width 12 height 13
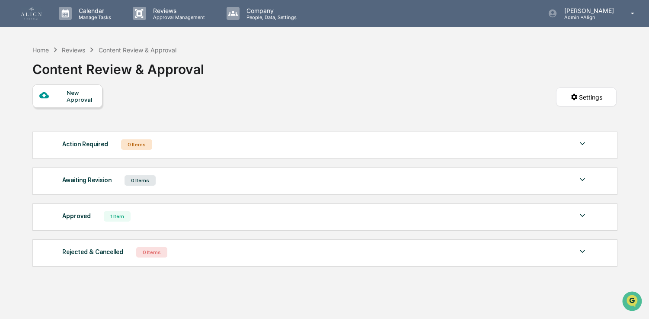
click at [78, 99] on div "New Approval" at bounding box center [81, 96] width 29 height 14
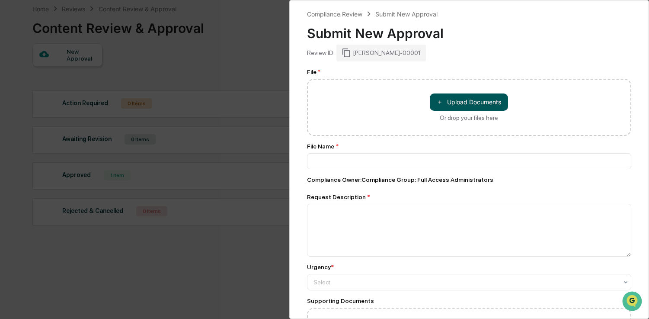
click at [469, 103] on button "＋ Upload Documents" at bounding box center [469, 101] width 78 height 17
click at [230, 264] on div "Compliance Review Submit New Approval Submit New Approval Review ID: [PERSON_NA…" at bounding box center [324, 159] width 649 height 319
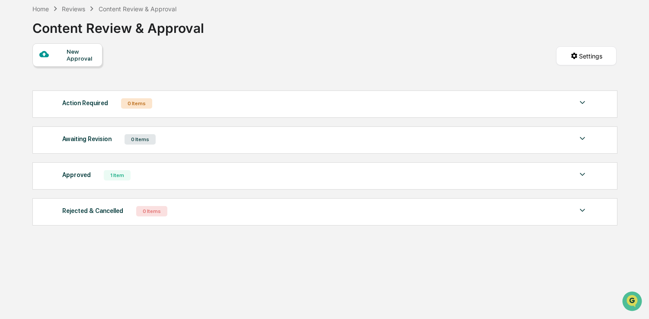
click at [130, 179] on div "1 Item" at bounding box center [117, 175] width 27 height 10
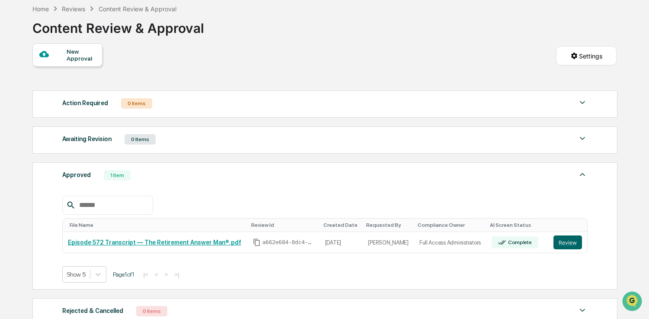
click at [114, 177] on div "1 Item" at bounding box center [117, 175] width 27 height 10
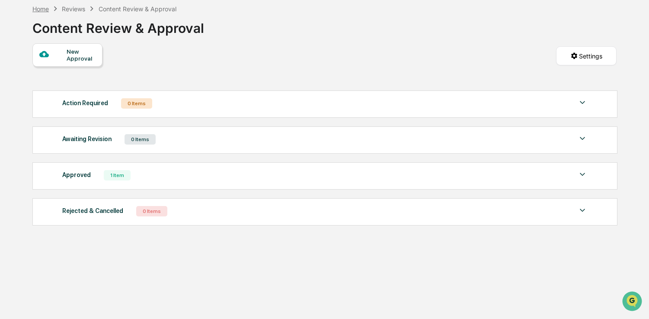
click at [40, 7] on div "Home" at bounding box center [40, 8] width 16 height 7
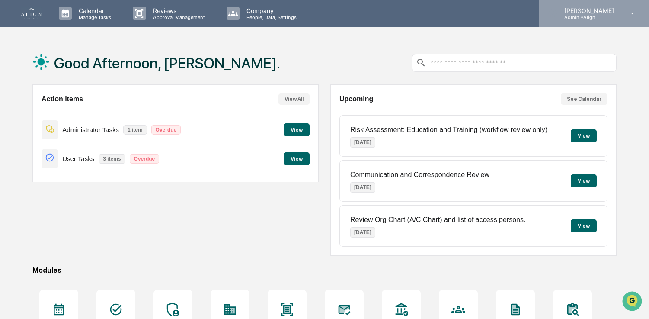
click at [609, 18] on p "Admin • Align" at bounding box center [588, 17] width 61 height 6
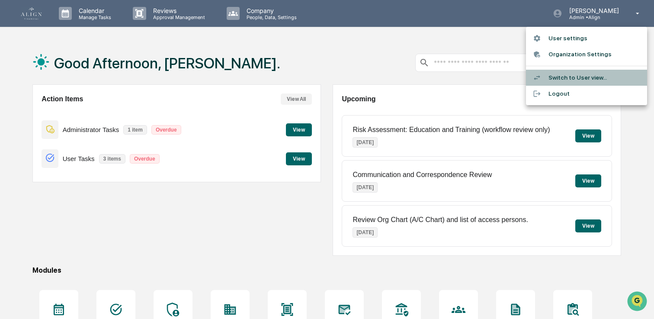
click at [555, 77] on li "Switch to User view..." at bounding box center [586, 78] width 121 height 16
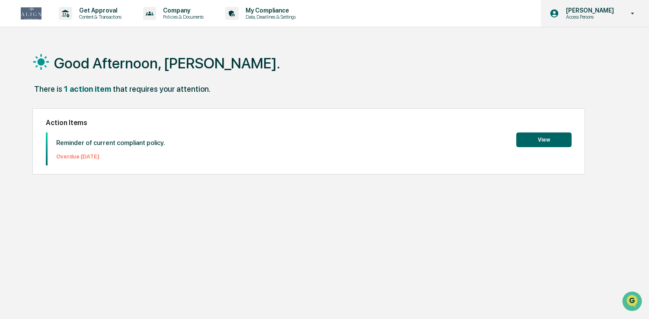
click at [577, 12] on p "[PERSON_NAME]" at bounding box center [588, 10] width 59 height 7
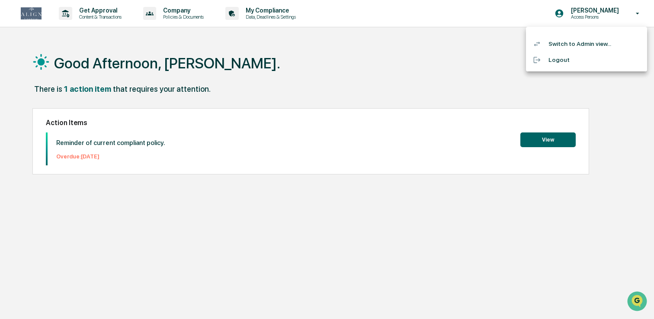
click at [563, 43] on li "Switch to Admin view..." at bounding box center [586, 44] width 121 height 16
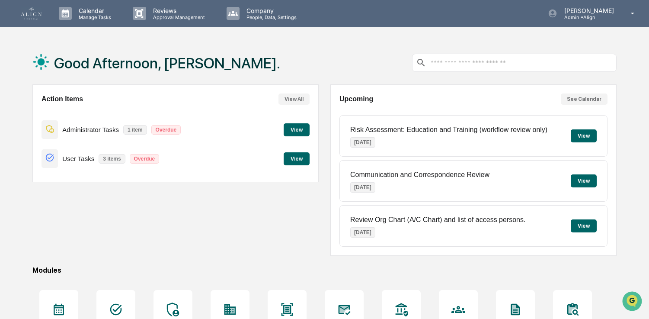
click at [301, 160] on button "View" at bounding box center [297, 158] width 26 height 13
click at [291, 128] on button "View" at bounding box center [297, 129] width 26 height 13
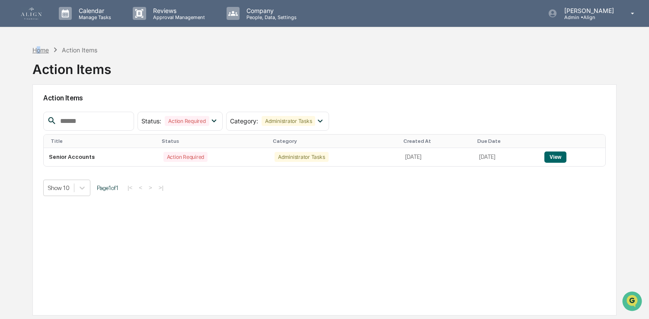
click at [39, 48] on div "Home" at bounding box center [40, 49] width 16 height 7
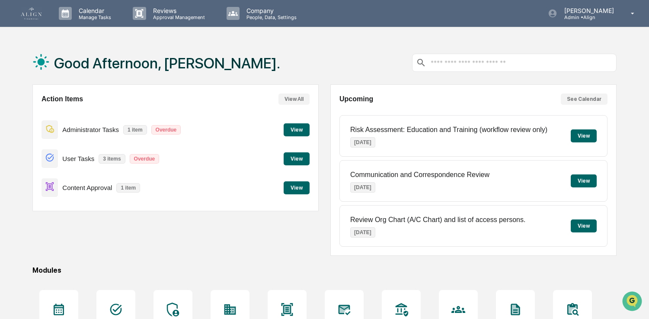
click at [300, 186] on button "View" at bounding box center [297, 187] width 26 height 13
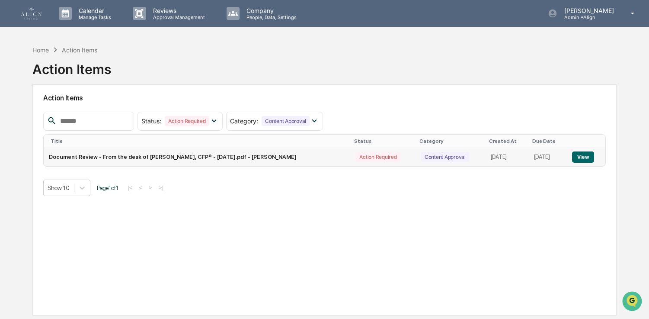
click at [284, 158] on td "Document Review - From the desk of [PERSON_NAME], CFP® - [DATE].pdf - [PERSON_N…" at bounding box center [197, 157] width 307 height 18
click at [589, 153] on button "View" at bounding box center [583, 156] width 22 height 11
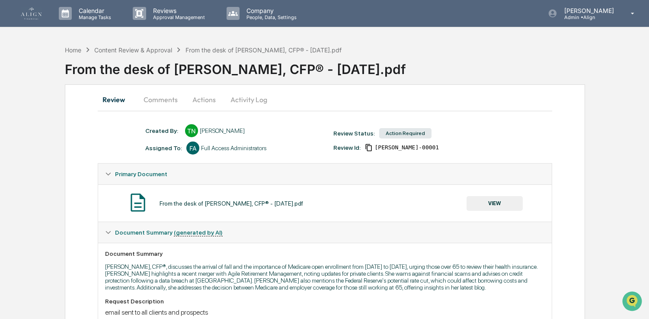
click at [485, 203] on button "VIEW" at bounding box center [495, 203] width 56 height 15
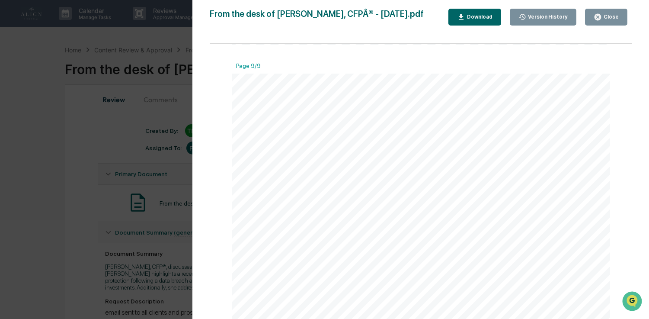
scroll to position [4403, 0]
click at [603, 20] on div "Close" at bounding box center [606, 17] width 25 height 8
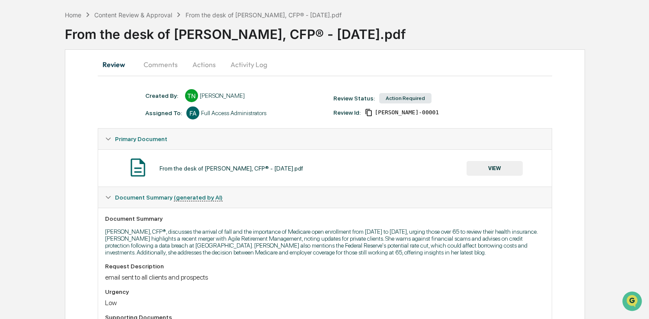
scroll to position [0, 0]
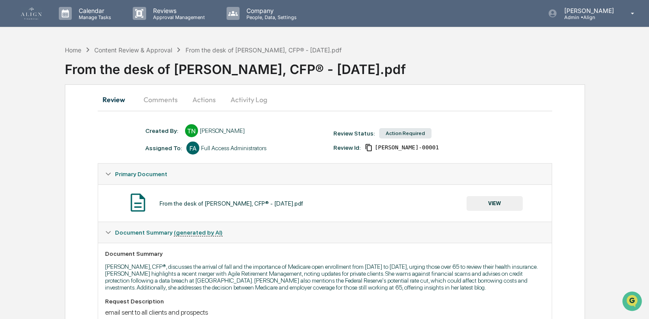
click at [246, 149] on div "Full Access Administrators" at bounding box center [233, 147] width 65 height 7
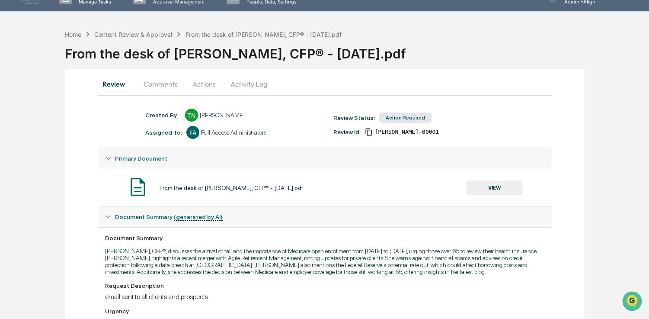
scroll to position [19, 0]
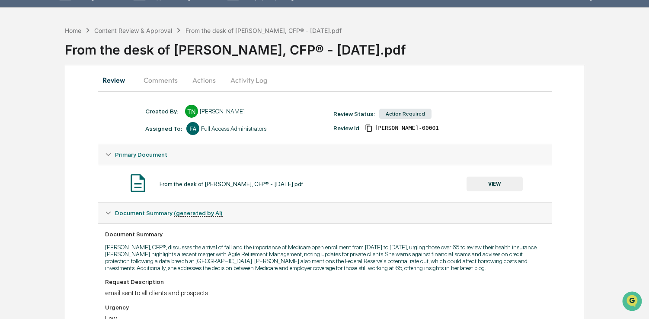
click at [129, 212] on span "Document Summary (generated by AI)" at bounding box center [169, 212] width 108 height 7
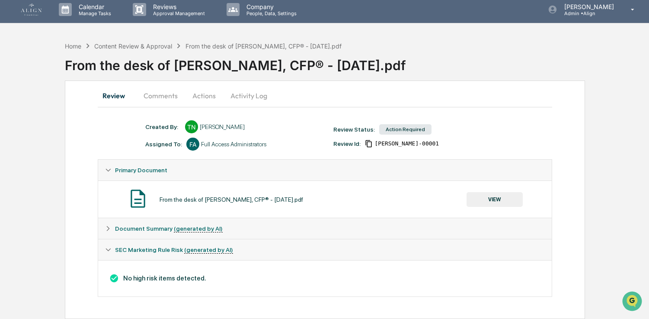
scroll to position [4, 0]
click at [135, 183] on div "From the desk of [PERSON_NAME], CFP® - [DATE].pdf VIEW" at bounding box center [325, 198] width 454 height 37
click at [208, 93] on button "Actions" at bounding box center [204, 95] width 39 height 21
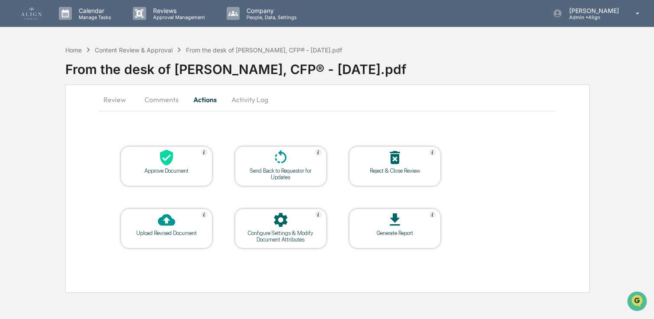
click at [173, 167] on div "Approve Document" at bounding box center [167, 170] width 78 height 6
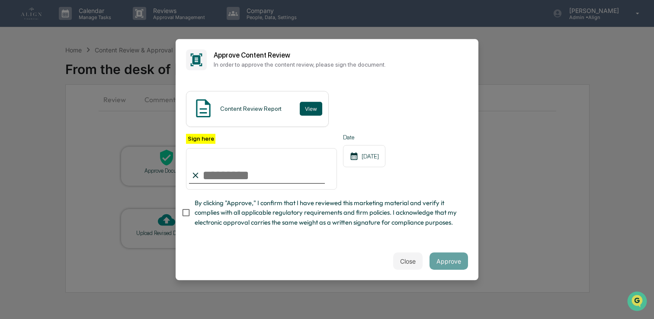
click at [317, 109] on button "View" at bounding box center [311, 109] width 22 height 14
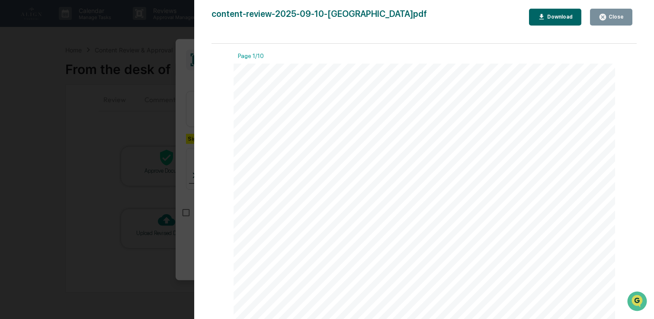
click at [595, 18] on button "Close" at bounding box center [611, 17] width 42 height 17
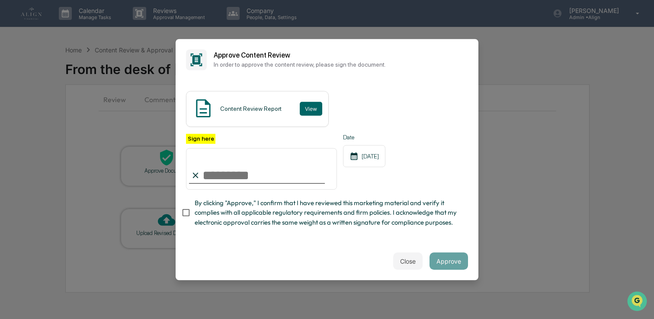
click at [254, 171] on input "Sign here" at bounding box center [261, 169] width 151 height 42
type input "**********"
click at [249, 215] on span "By clicking "Approve," I confirm that I have reviewed this marketing material a…" at bounding box center [328, 212] width 266 height 29
click at [440, 260] on button "Approve" at bounding box center [449, 260] width 39 height 17
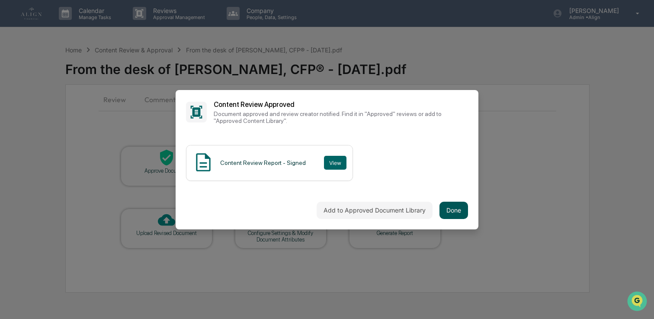
click at [455, 212] on button "Done" at bounding box center [454, 210] width 29 height 17
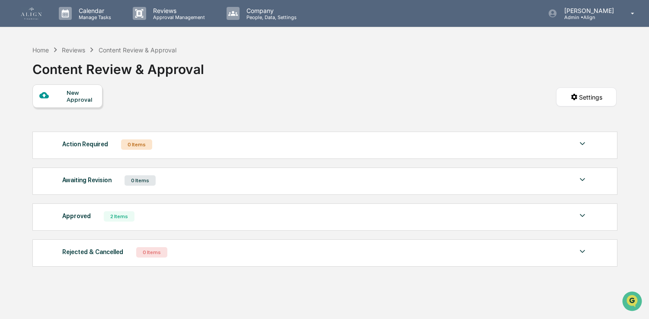
click at [226, 212] on div "Approved 2 Items" at bounding box center [325, 216] width 526 height 12
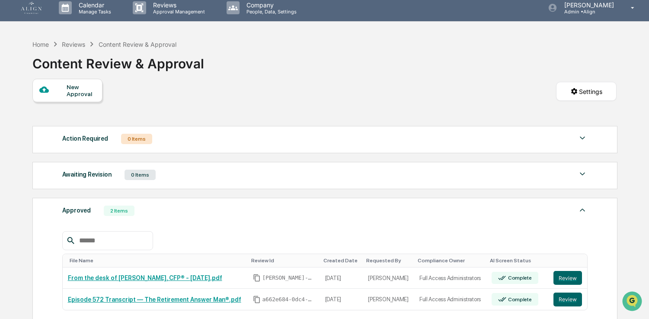
scroll to position [93, 0]
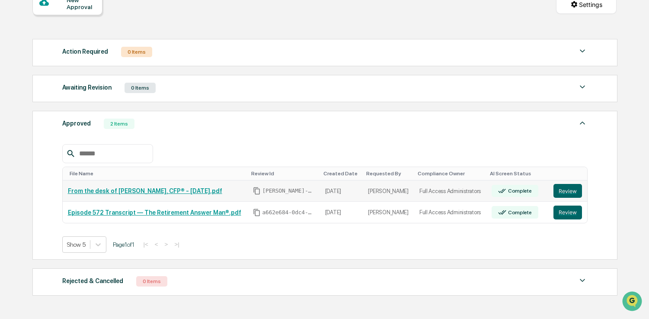
click at [209, 190] on link "From the desk of [PERSON_NAME], CFP® - [DATE].pdf" at bounding box center [145, 190] width 154 height 7
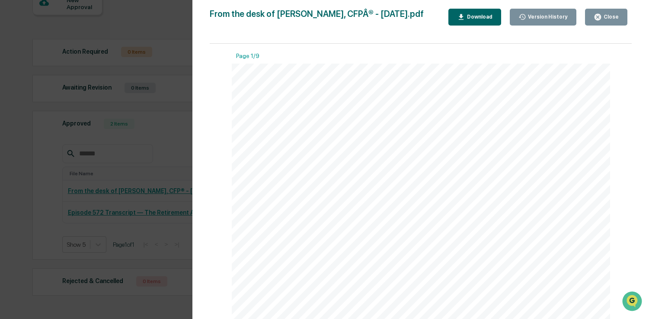
click at [603, 18] on div "Close" at bounding box center [610, 17] width 17 height 6
